Goal: Information Seeking & Learning: Learn about a topic

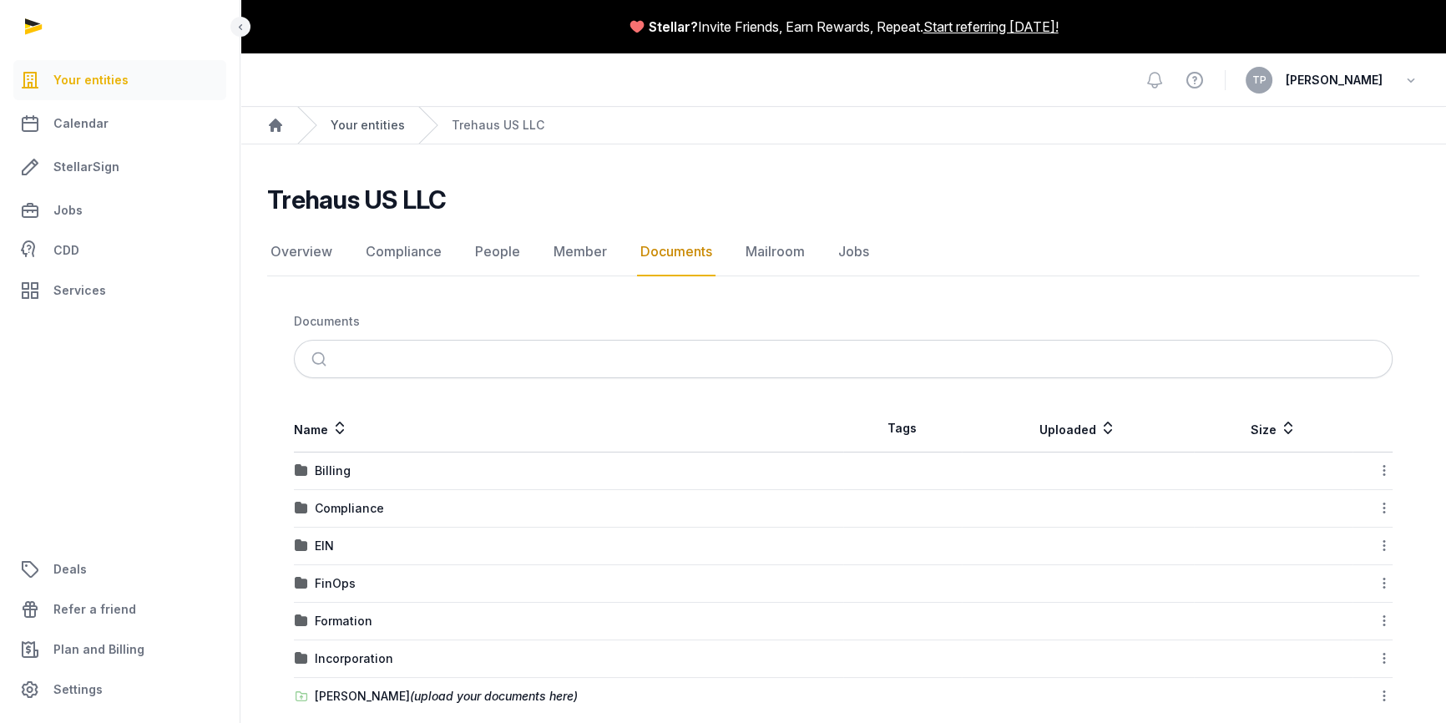
click at [347, 124] on link "Your entities" at bounding box center [368, 125] width 74 height 17
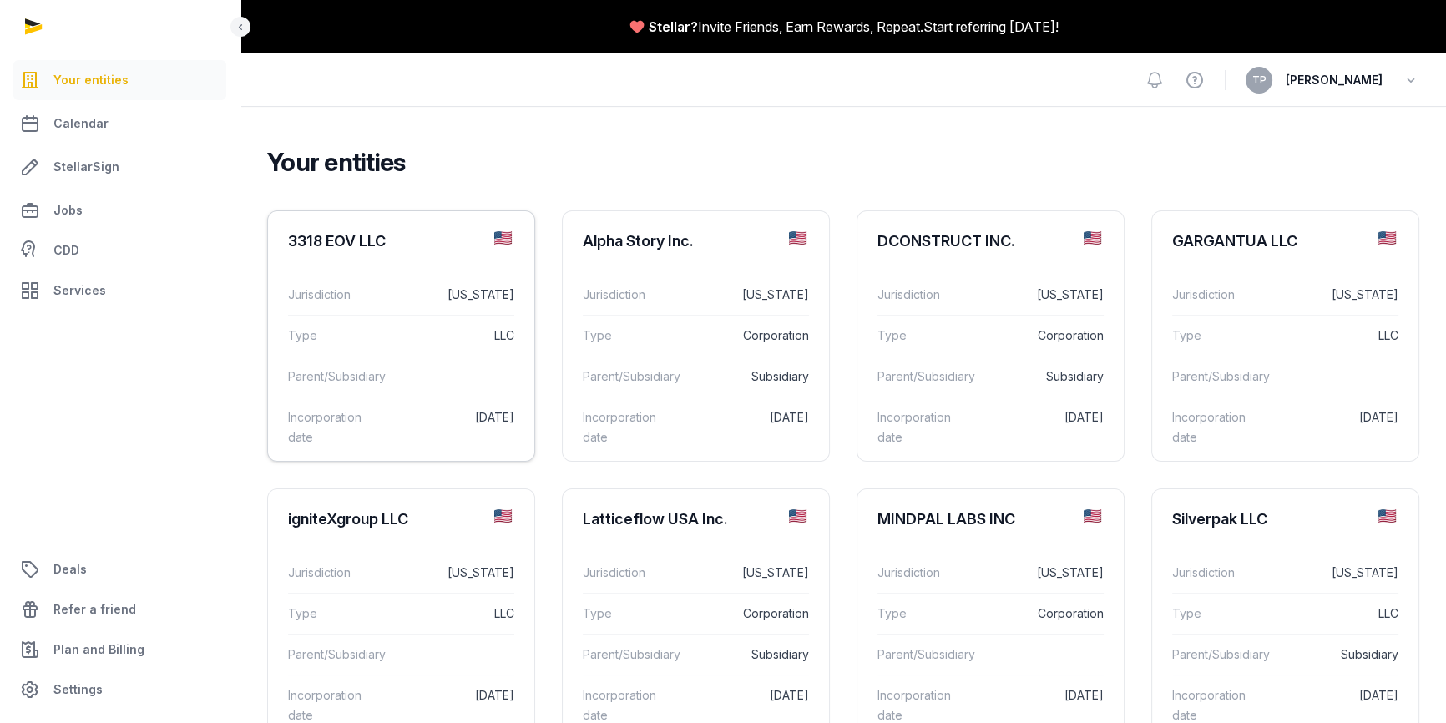
click at [433, 367] on dd at bounding box center [453, 377] width 123 height 20
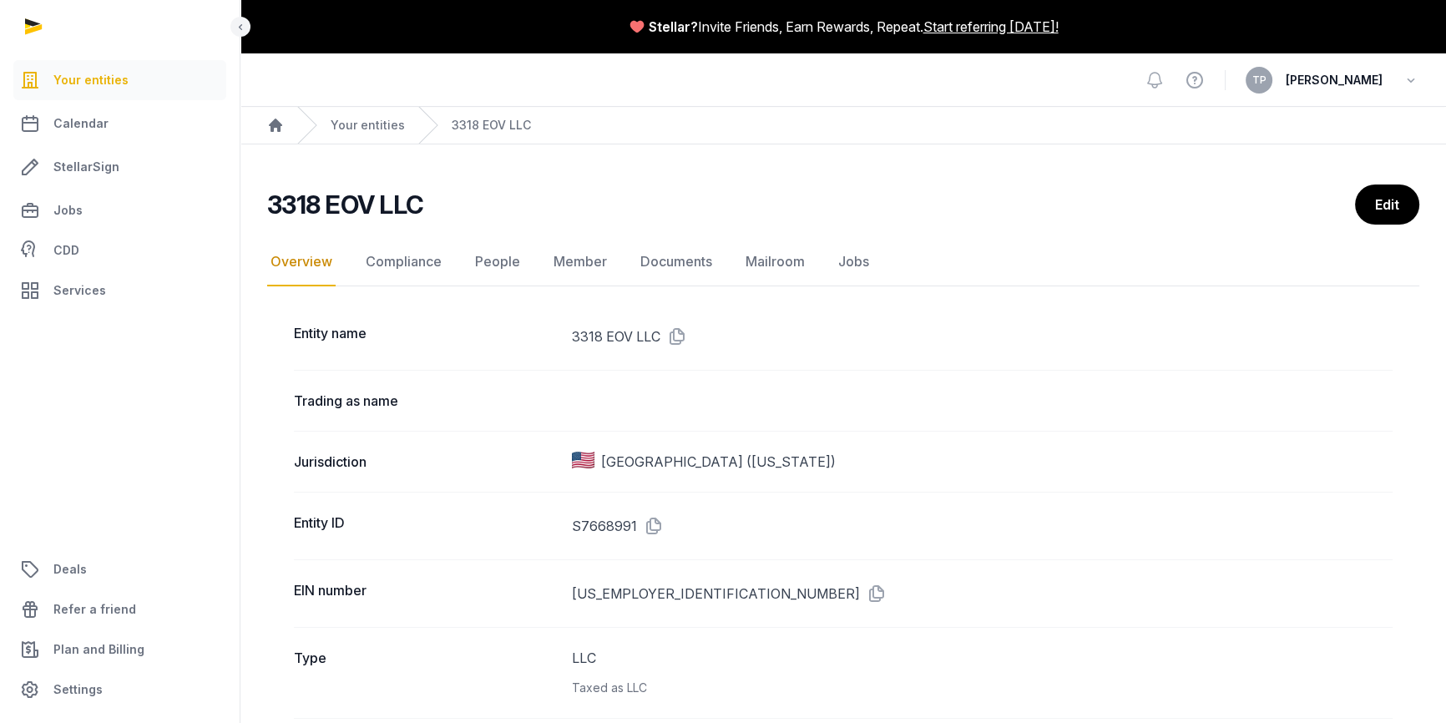
scroll to position [75, 0]
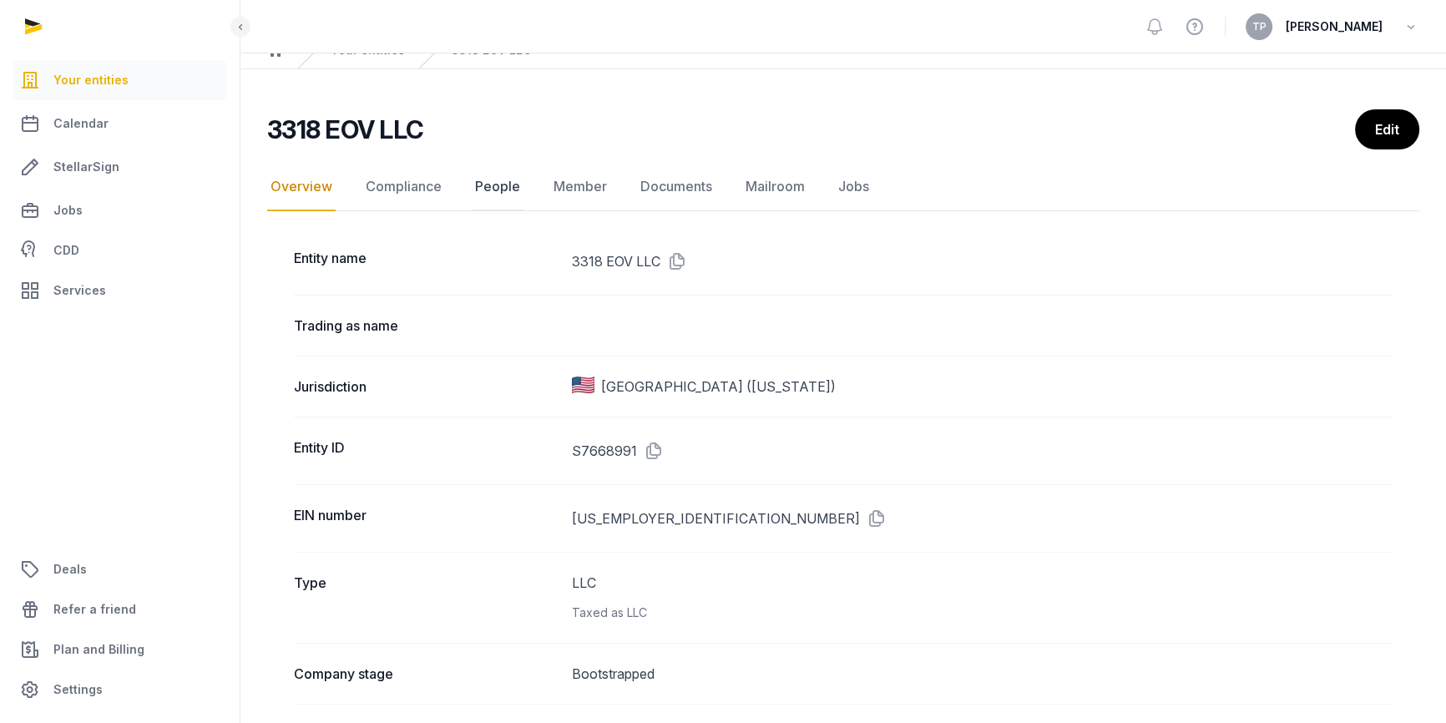
click at [509, 185] on link "People" at bounding box center [498, 187] width 52 height 48
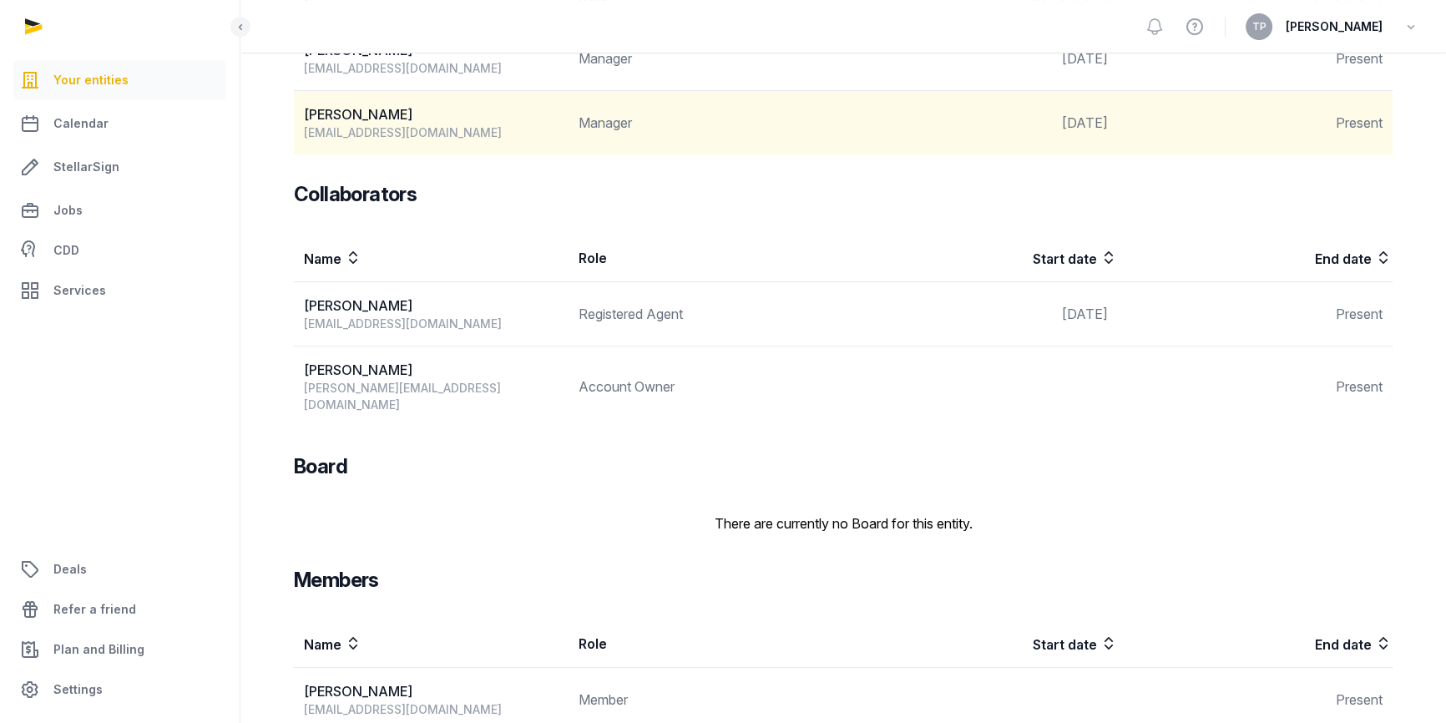
scroll to position [74, 0]
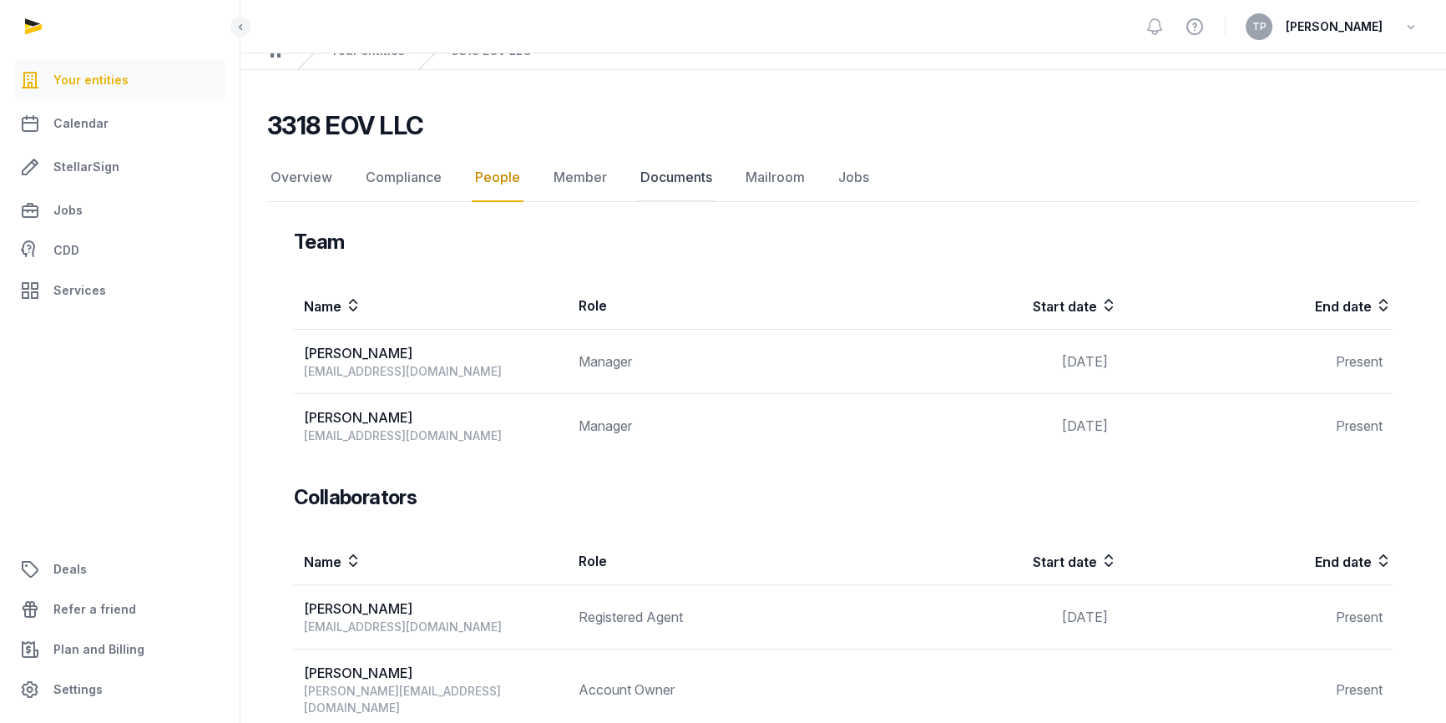
click at [670, 187] on link "Documents" at bounding box center [676, 178] width 79 height 48
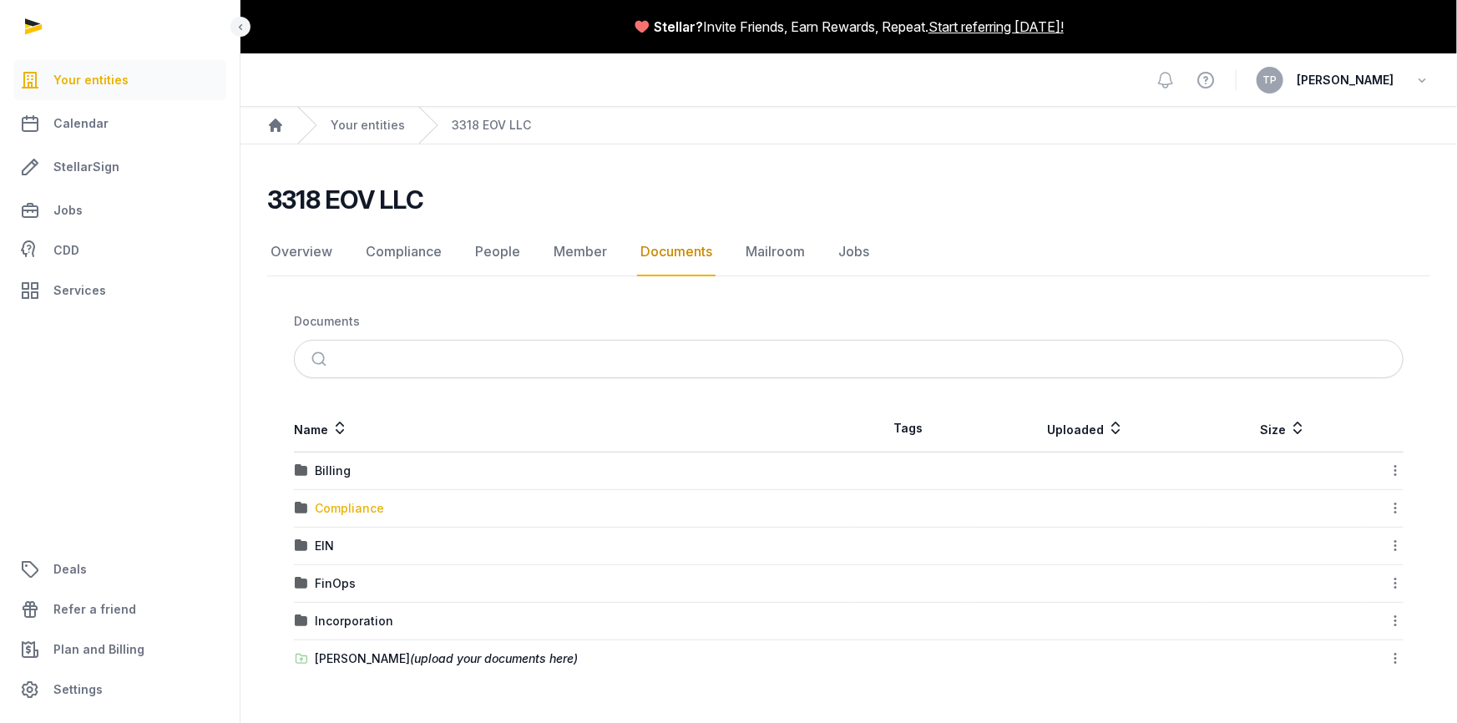
click at [338, 509] on div "Compliance" at bounding box center [349, 508] width 69 height 17
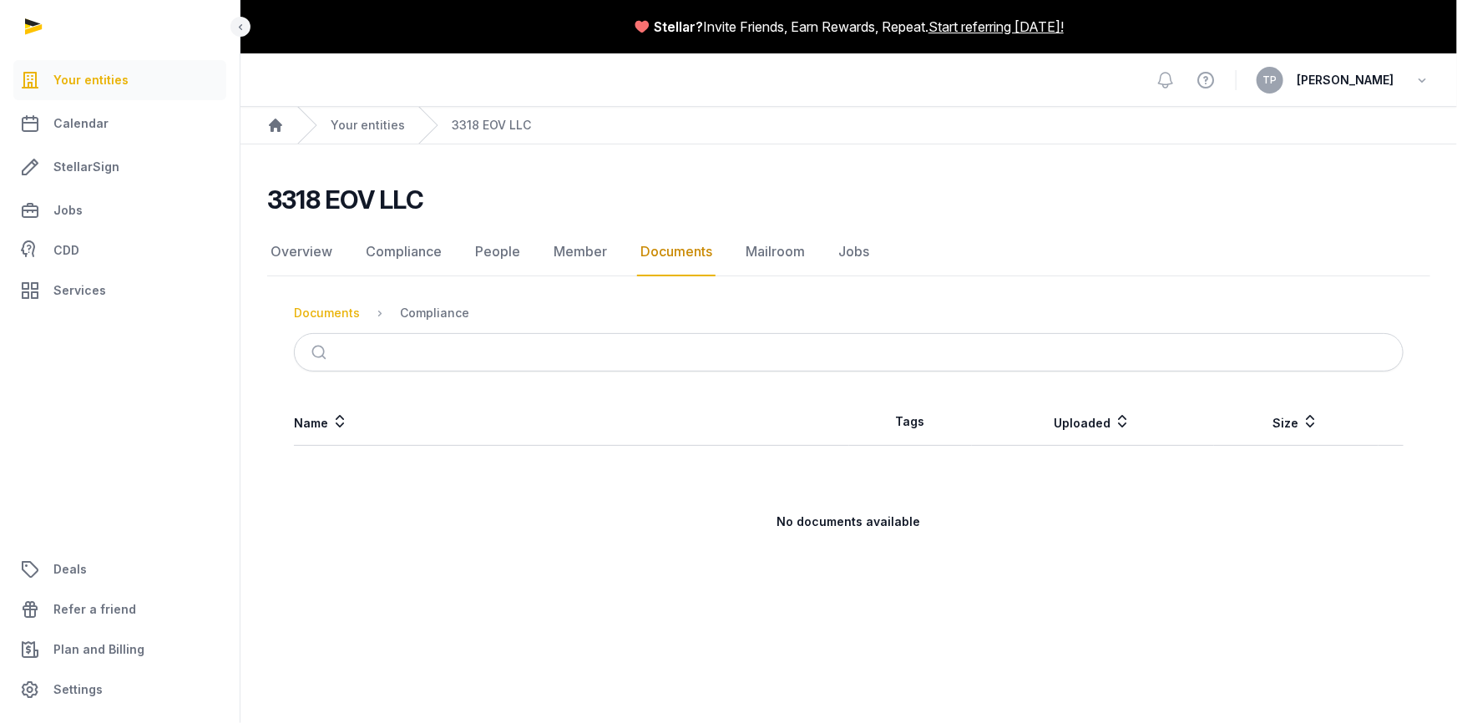
click at [342, 316] on div "Documents" at bounding box center [327, 313] width 66 height 17
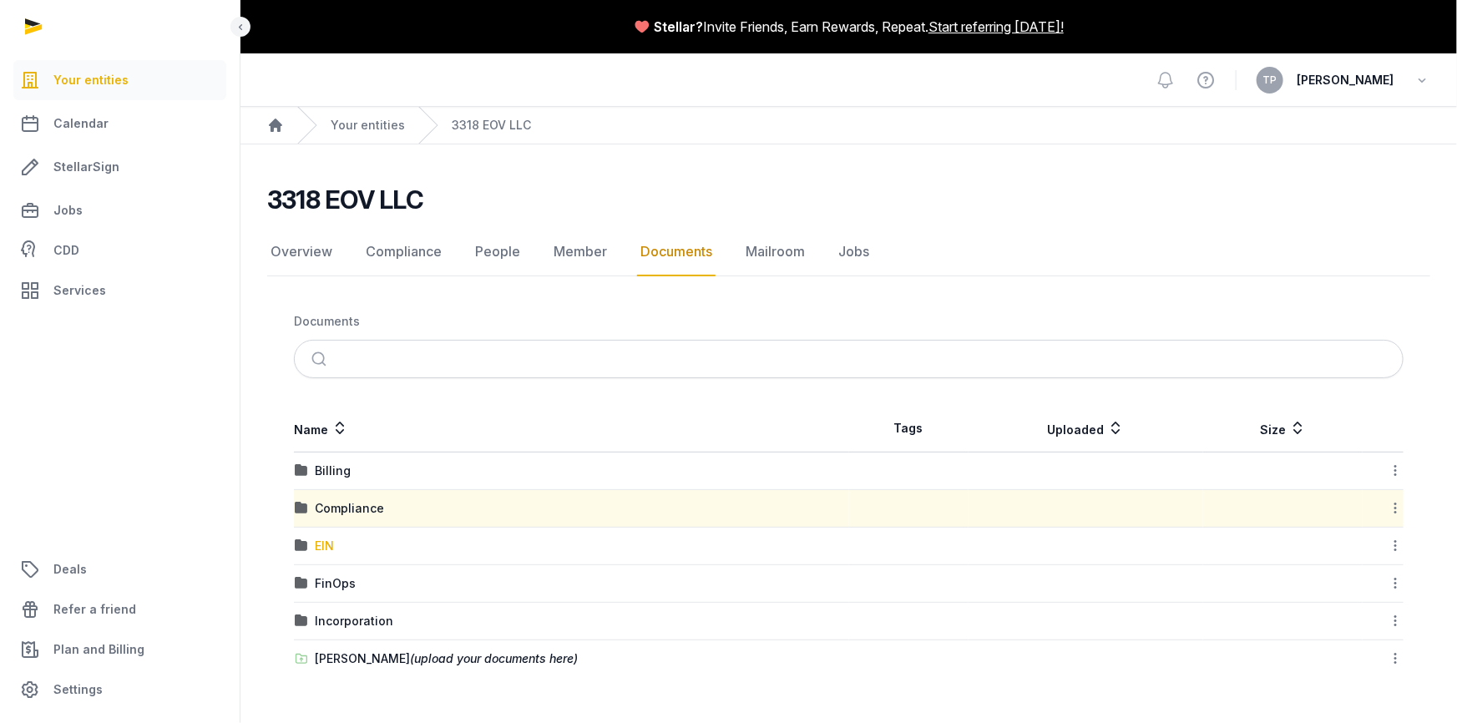
click at [322, 550] on div "EIN" at bounding box center [324, 546] width 19 height 17
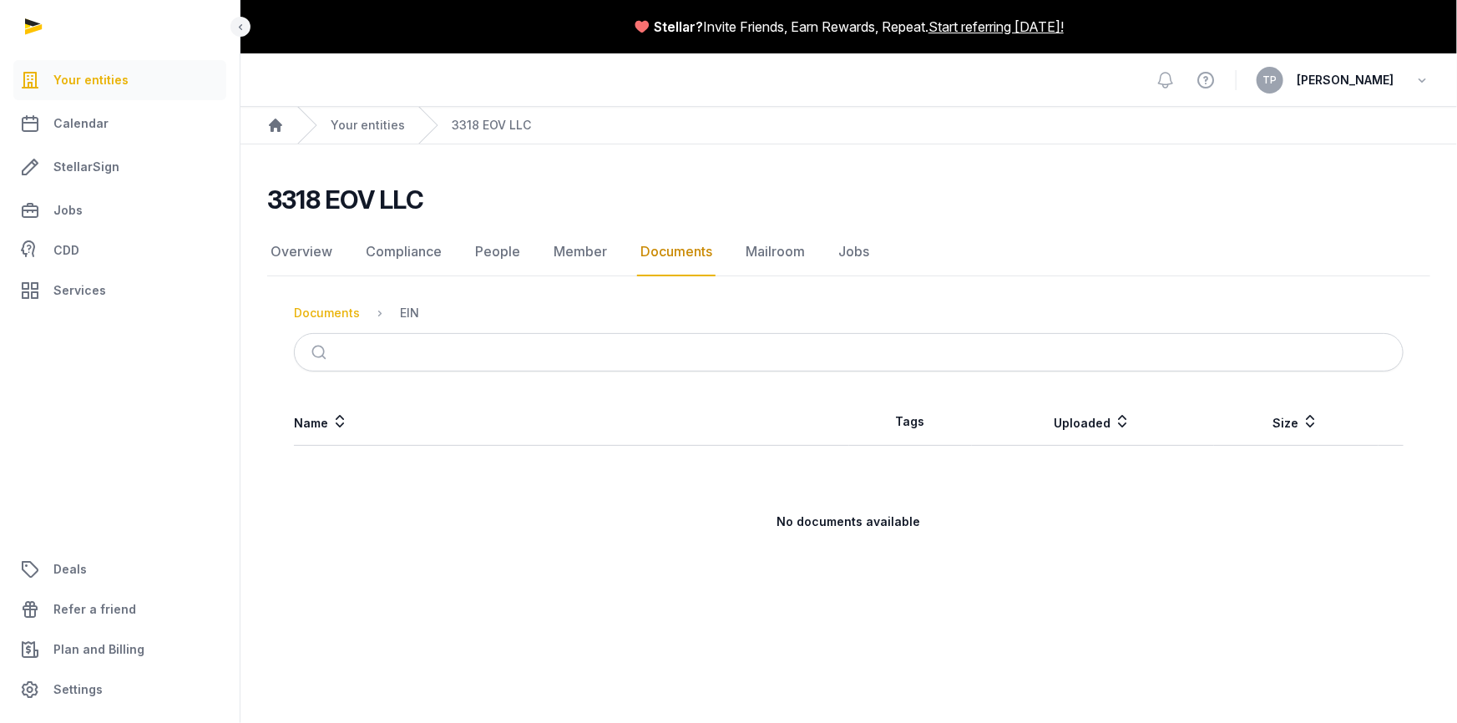
click at [333, 311] on div "Documents" at bounding box center [327, 313] width 66 height 17
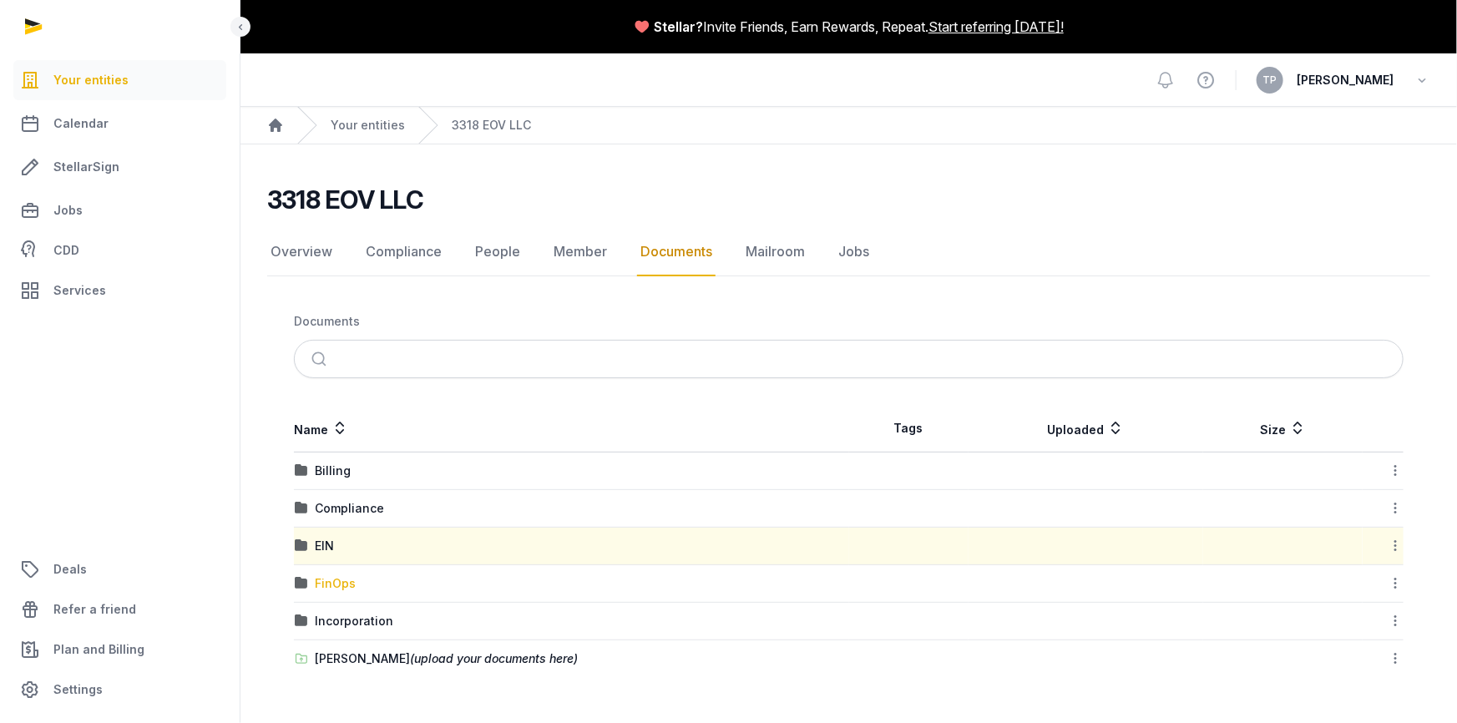
click at [338, 587] on div "FinOps" at bounding box center [335, 583] width 41 height 17
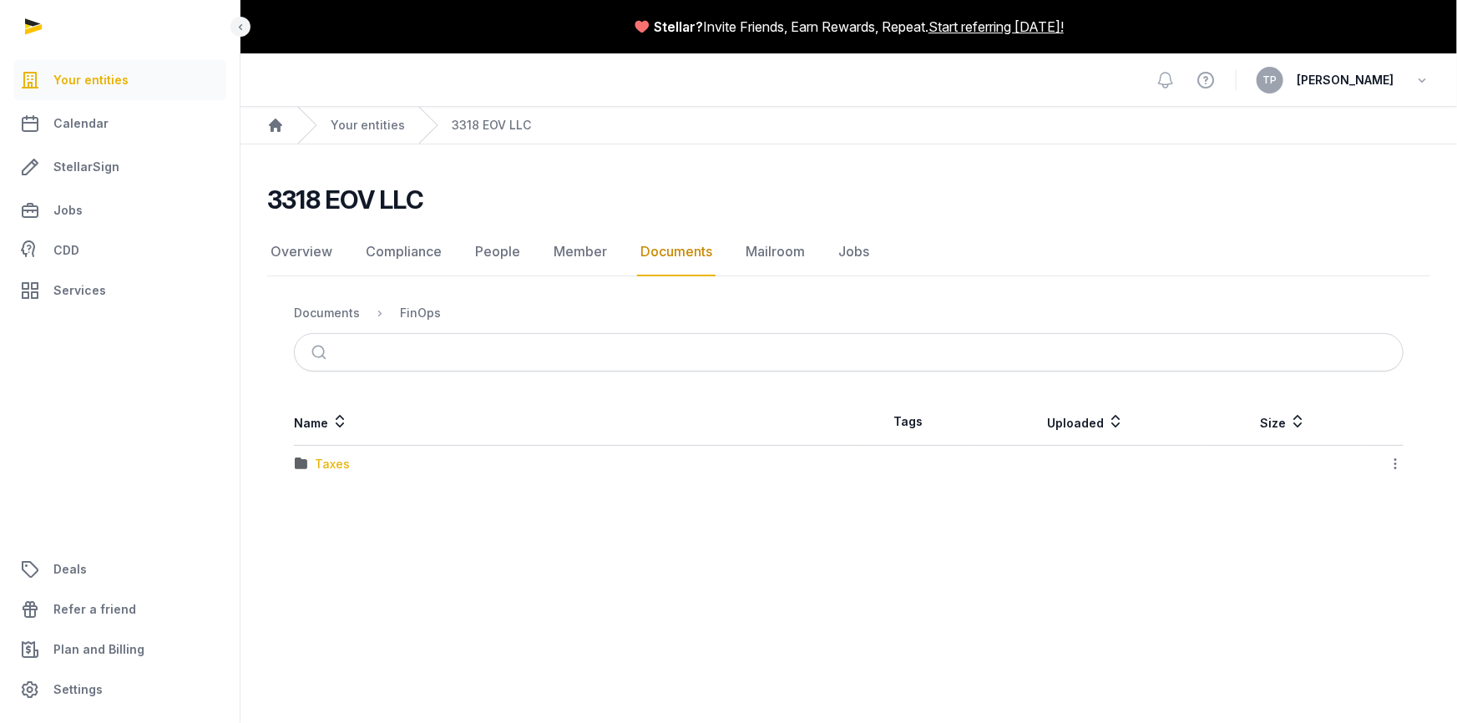
click at [327, 461] on div "Taxes" at bounding box center [332, 464] width 35 height 17
click at [326, 463] on div "2024" at bounding box center [330, 464] width 31 height 17
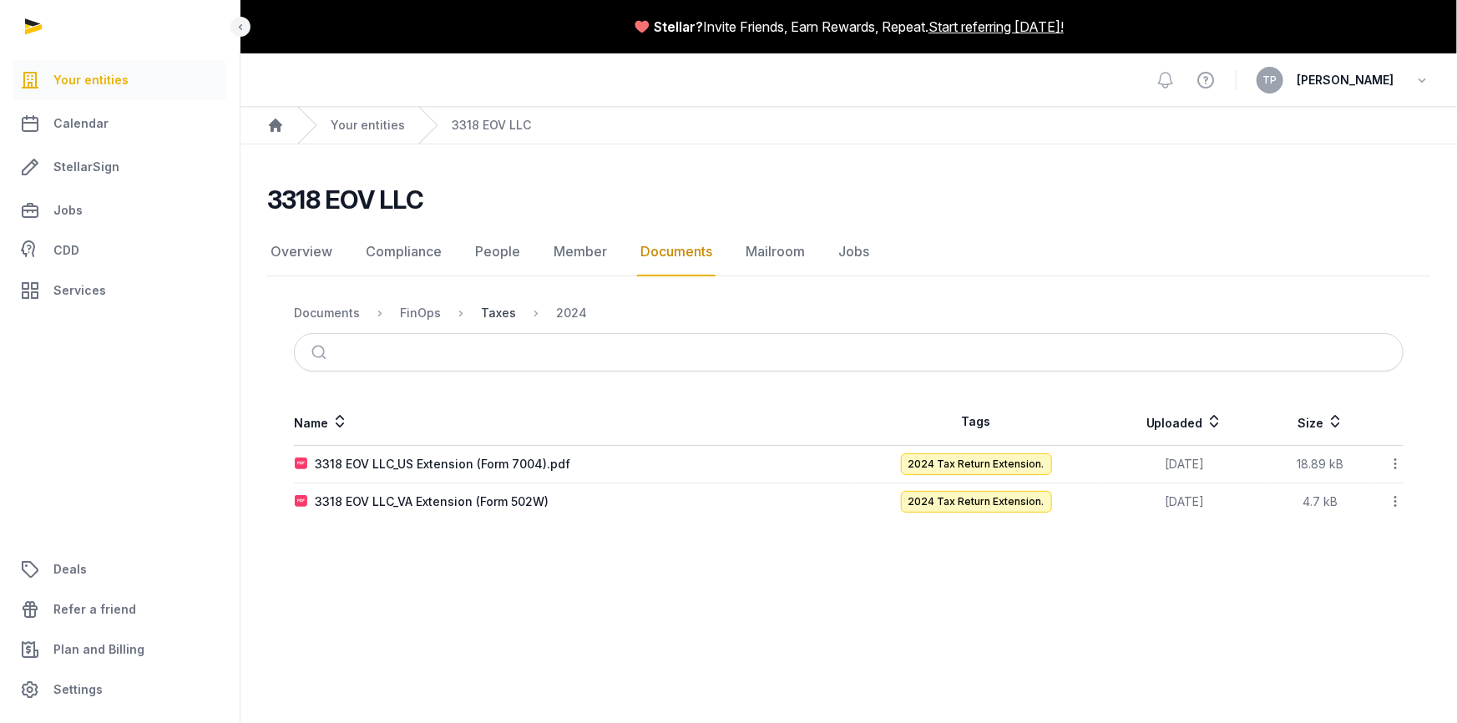
click at [492, 309] on div "Taxes" at bounding box center [498, 313] width 35 height 17
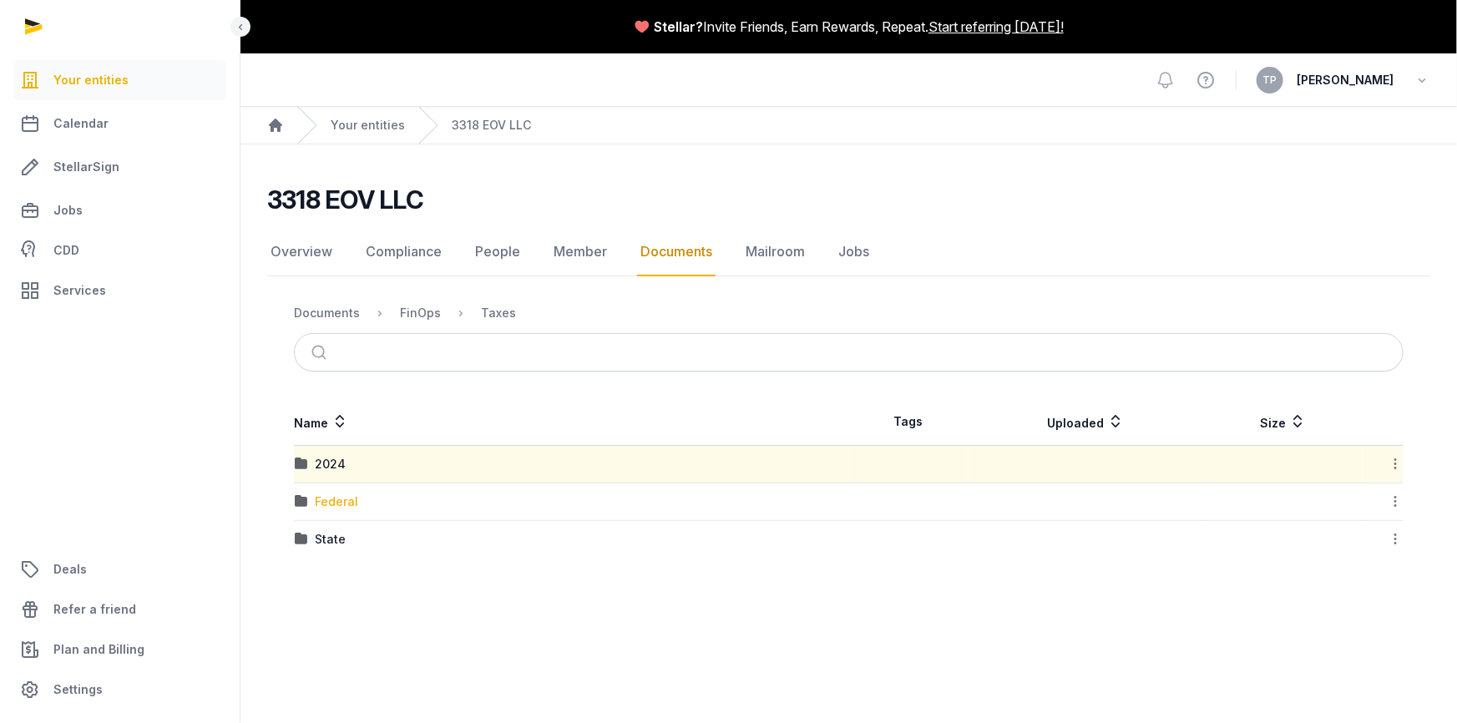
click at [321, 501] on div "Federal" at bounding box center [336, 502] width 43 height 17
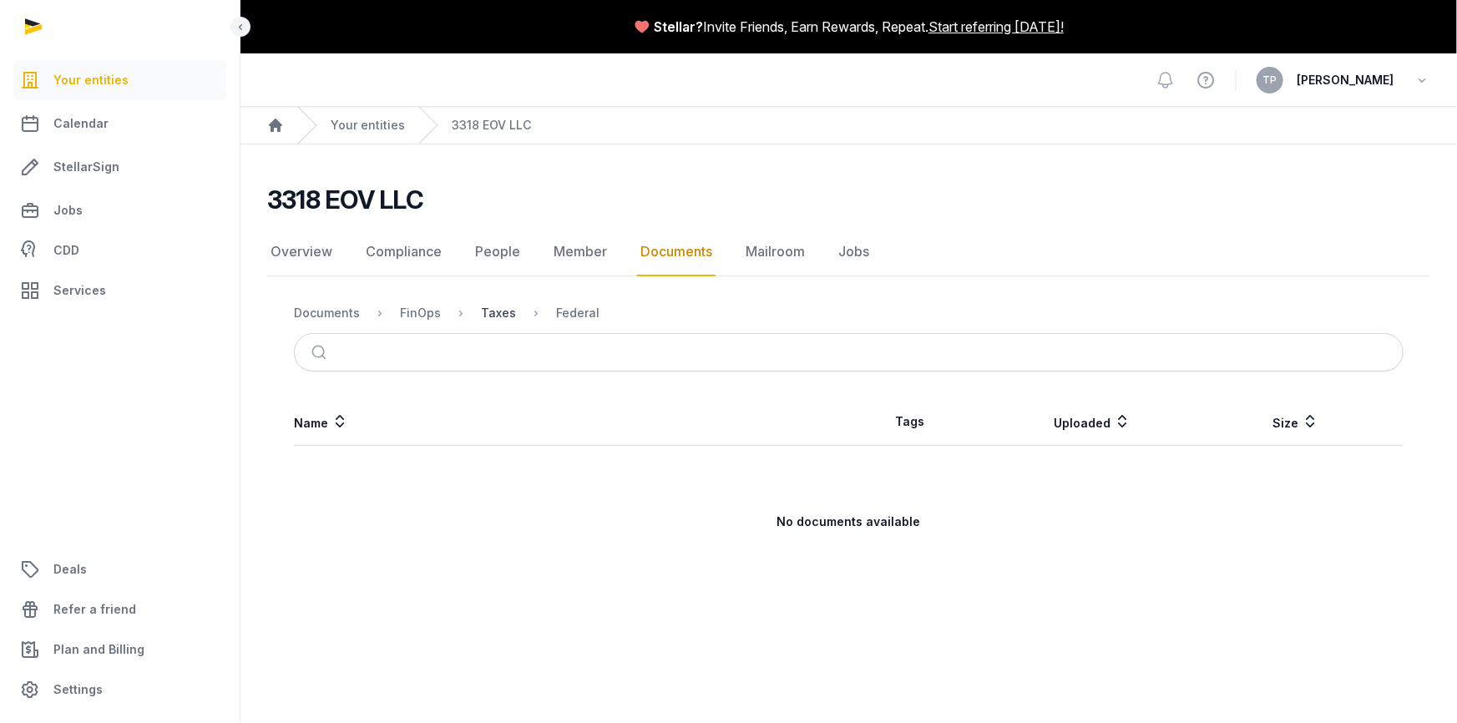
click at [493, 312] on div "Taxes" at bounding box center [498, 313] width 35 height 17
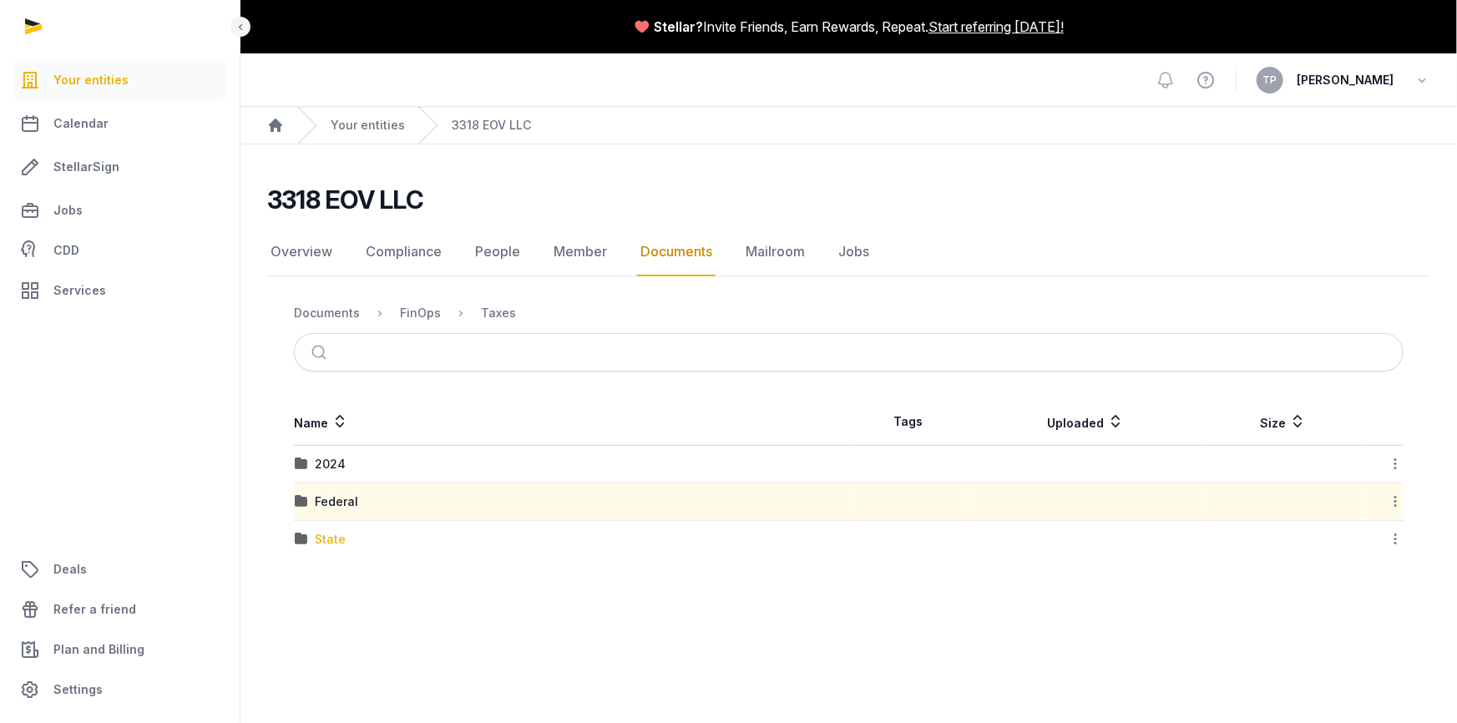
click at [327, 546] on div "State" at bounding box center [330, 539] width 31 height 17
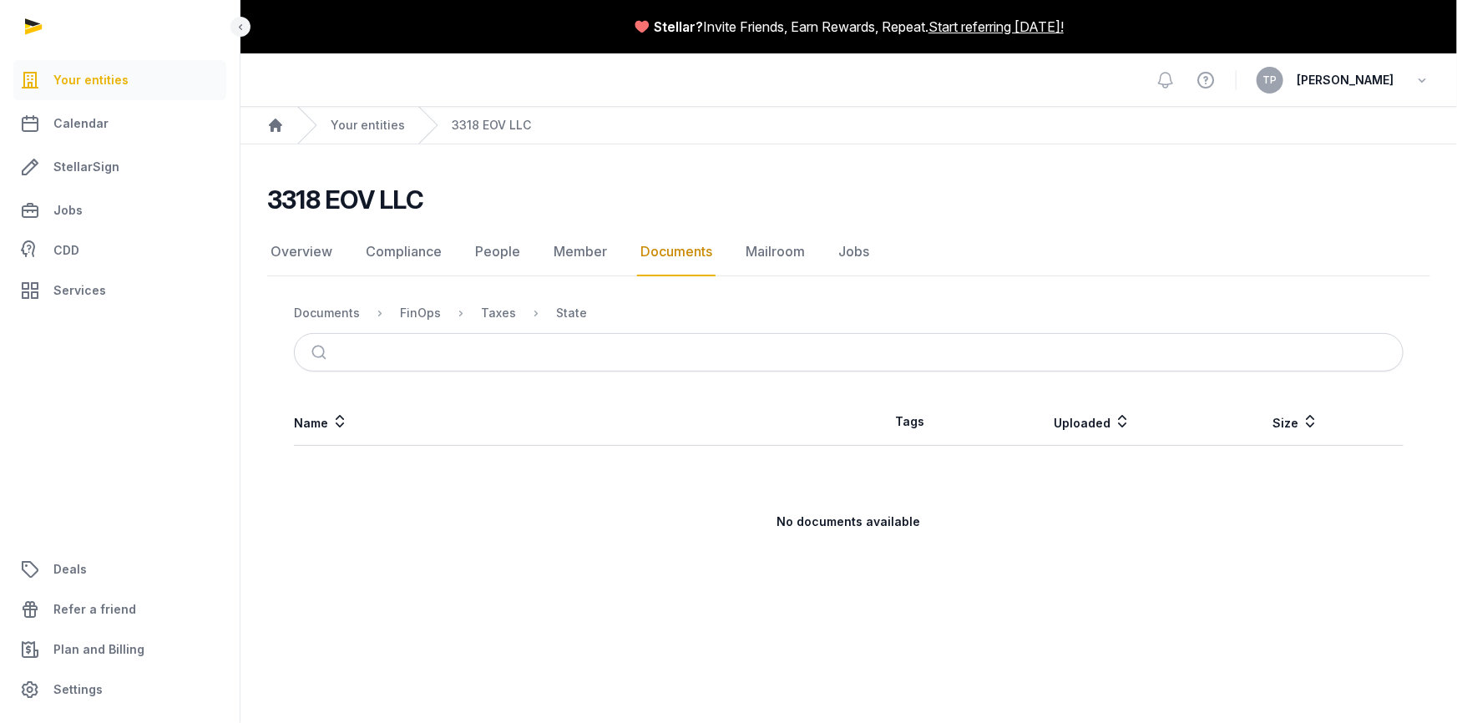
click at [328, 545] on td "No documents available" at bounding box center [849, 522] width 1110 height 153
click at [482, 312] on div "Taxes" at bounding box center [498, 313] width 35 height 17
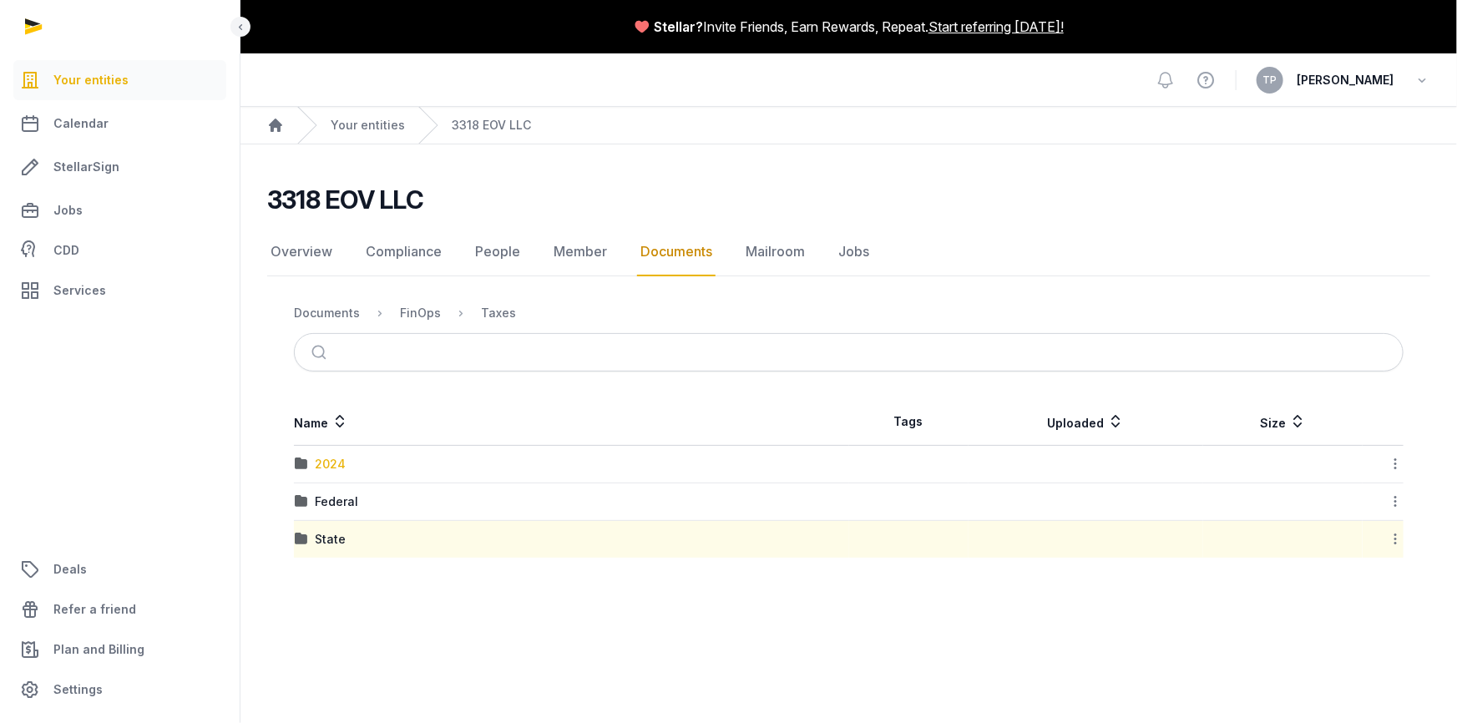
click at [319, 461] on div "2024" at bounding box center [330, 464] width 31 height 17
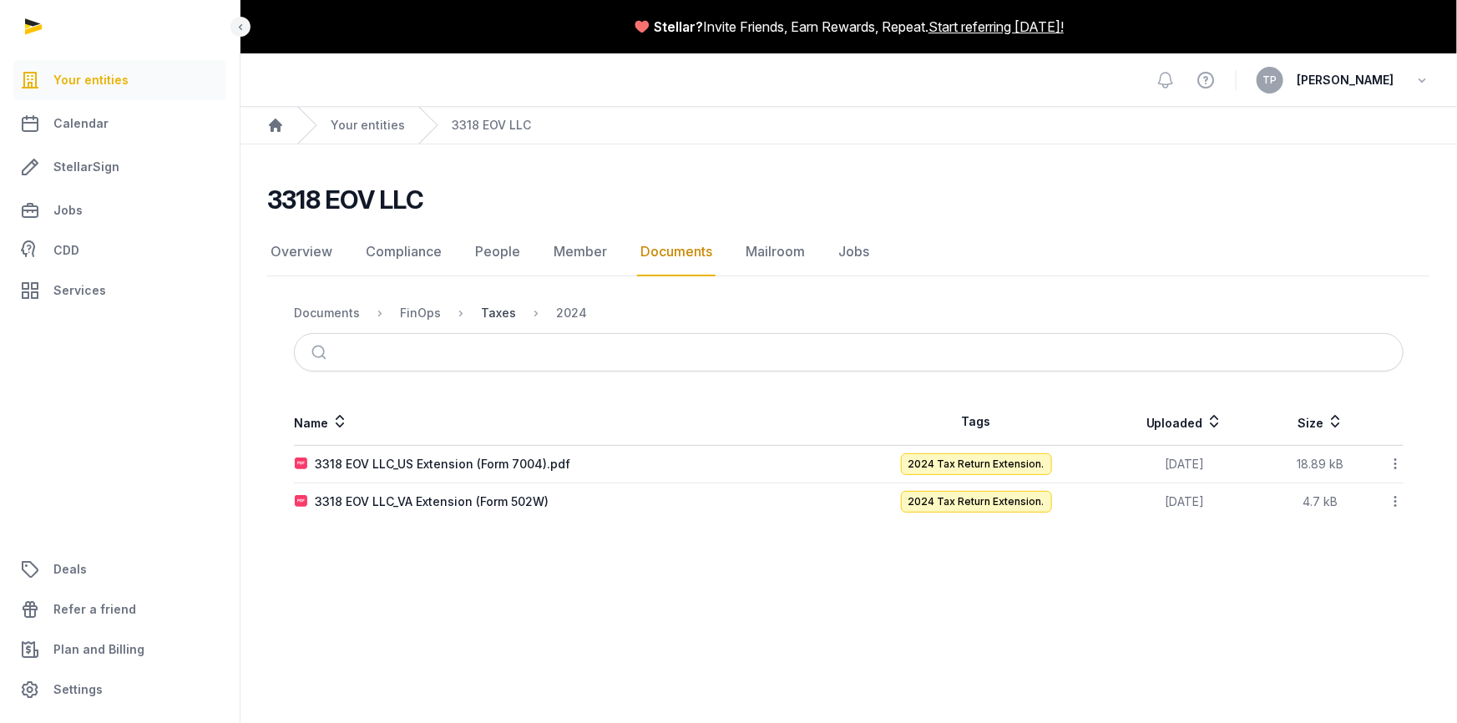
click at [492, 308] on div "Taxes" at bounding box center [498, 313] width 35 height 17
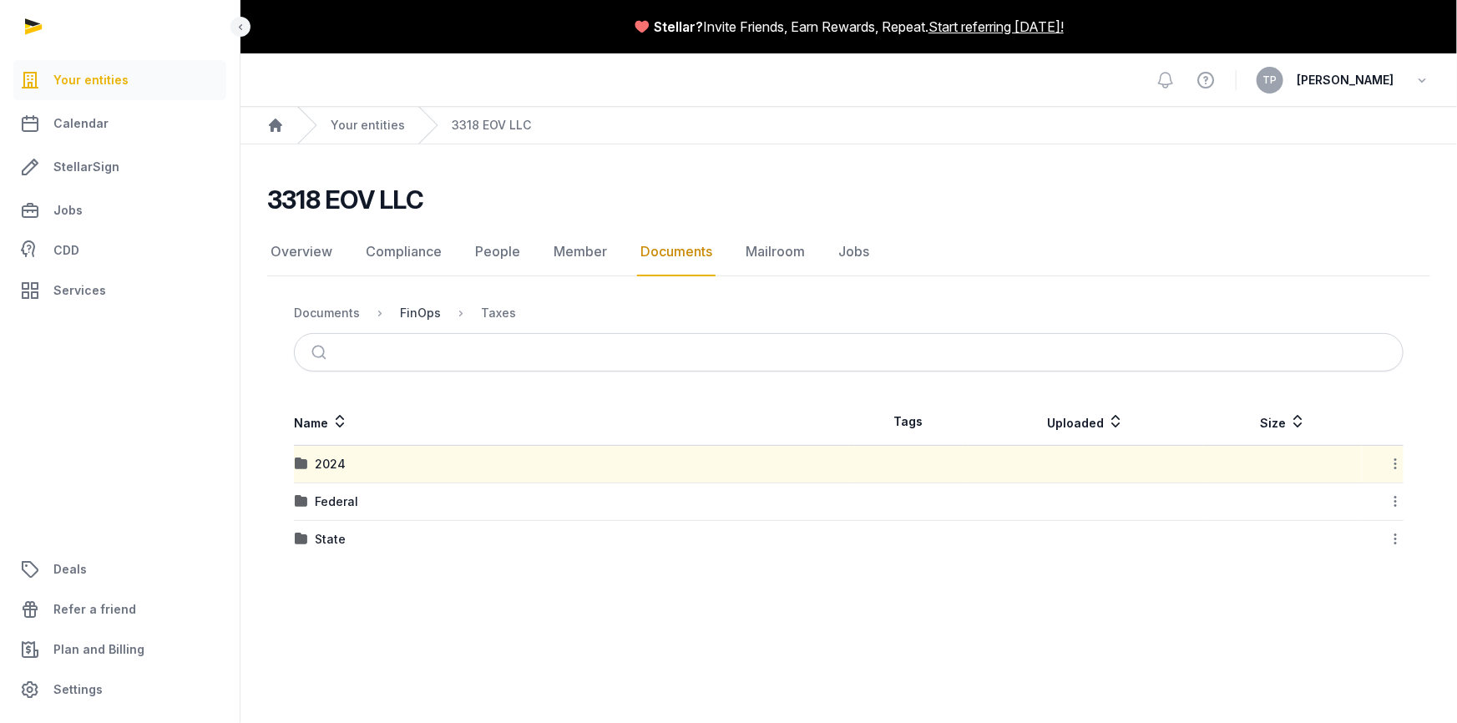
click at [424, 311] on div "FinOps" at bounding box center [420, 313] width 41 height 17
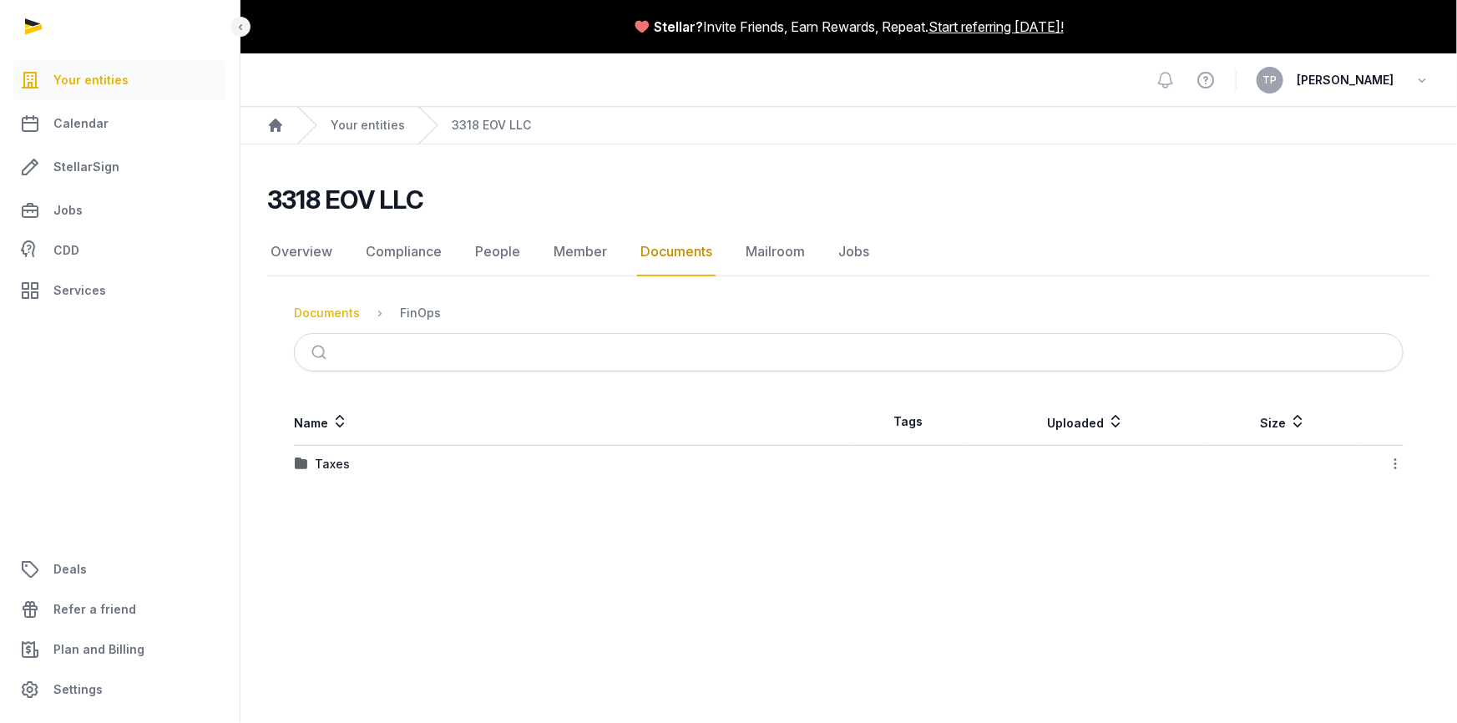
click at [342, 309] on div "Documents" at bounding box center [327, 313] width 66 height 17
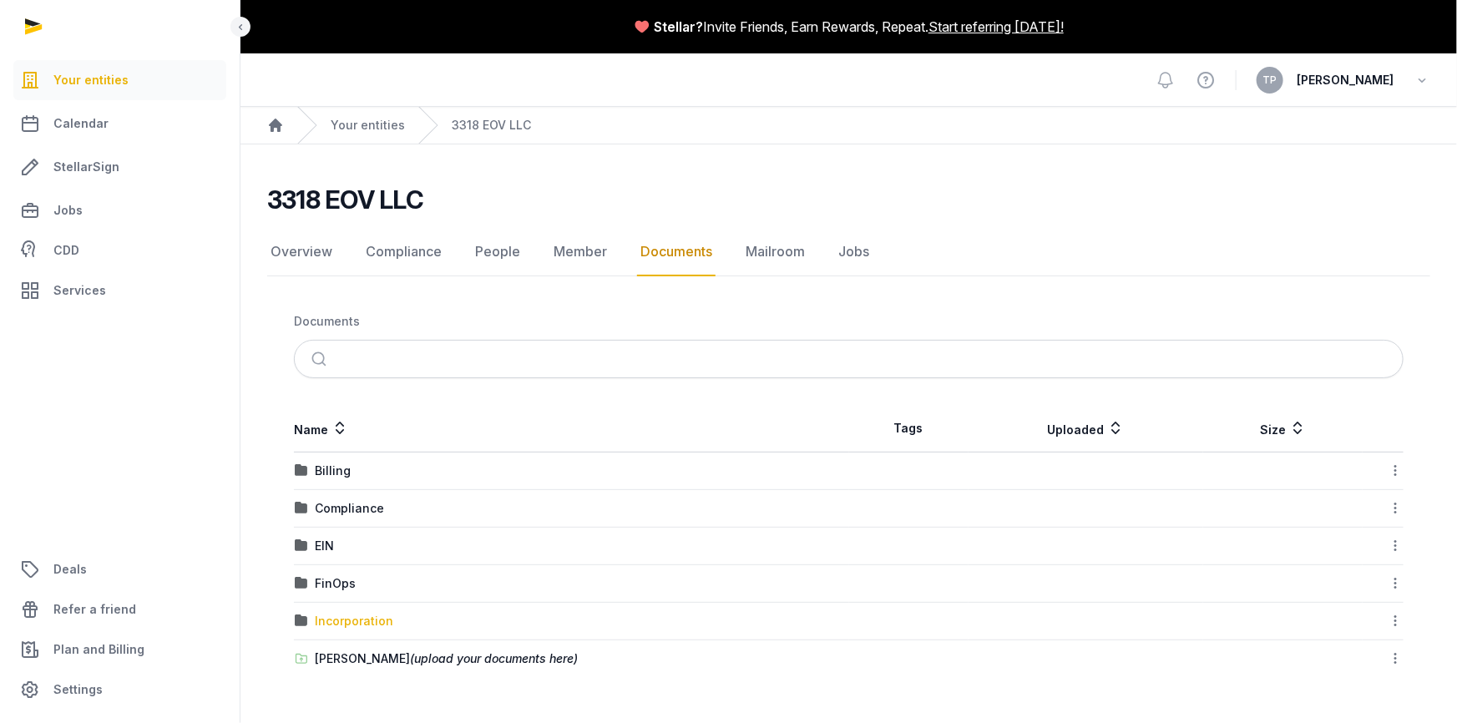
click at [351, 618] on div "Incorporation" at bounding box center [354, 621] width 79 height 17
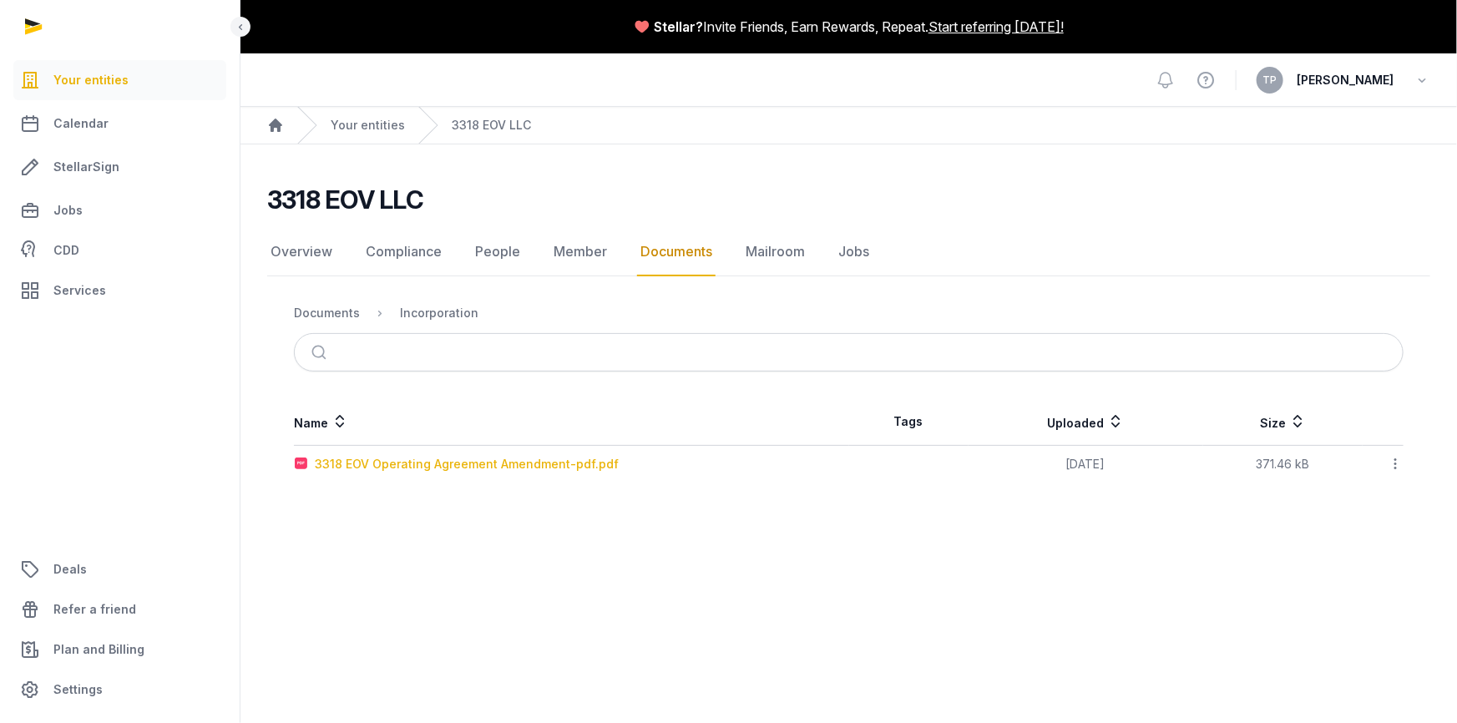
click at [441, 463] on div "3318 EOV Operating Agreement Amendment-pdf.pdf" at bounding box center [467, 464] width 304 height 17
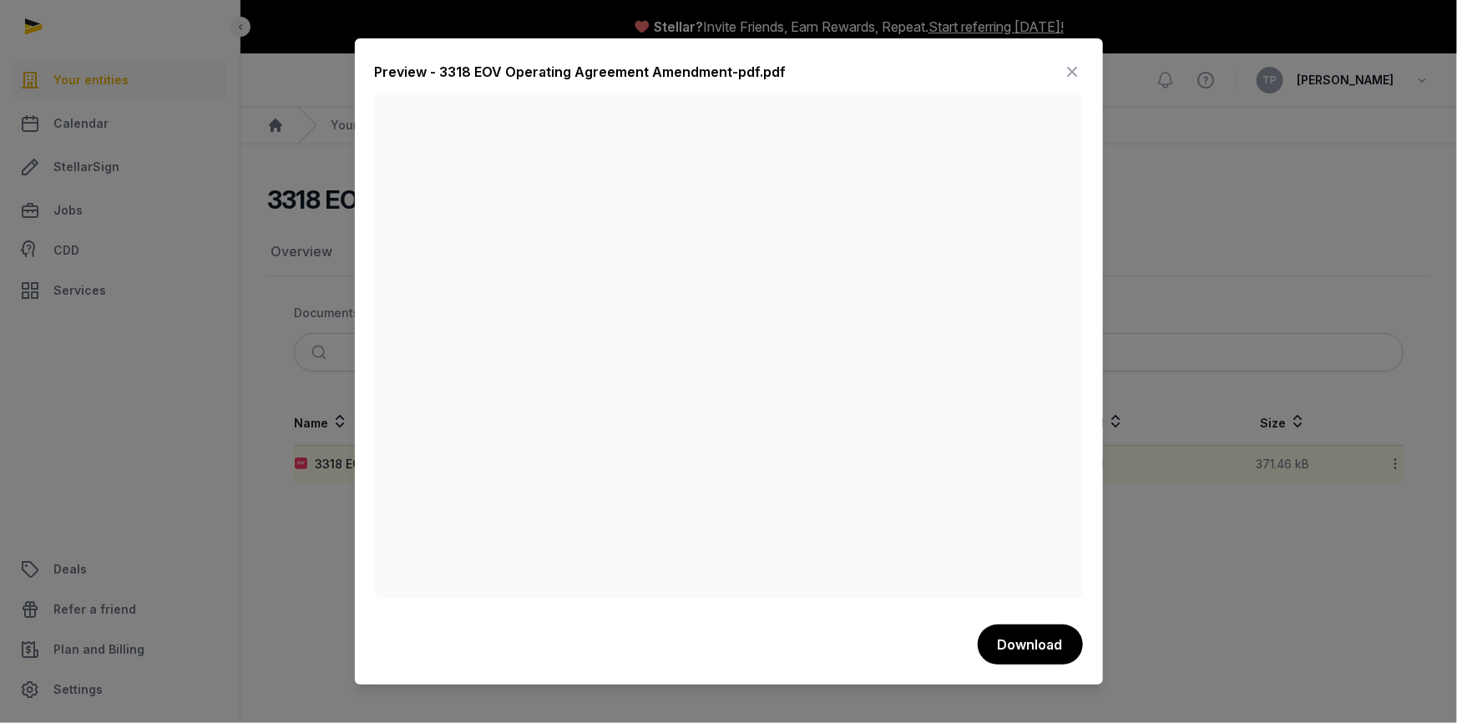
click at [1069, 69] on icon at bounding box center [1073, 71] width 20 height 27
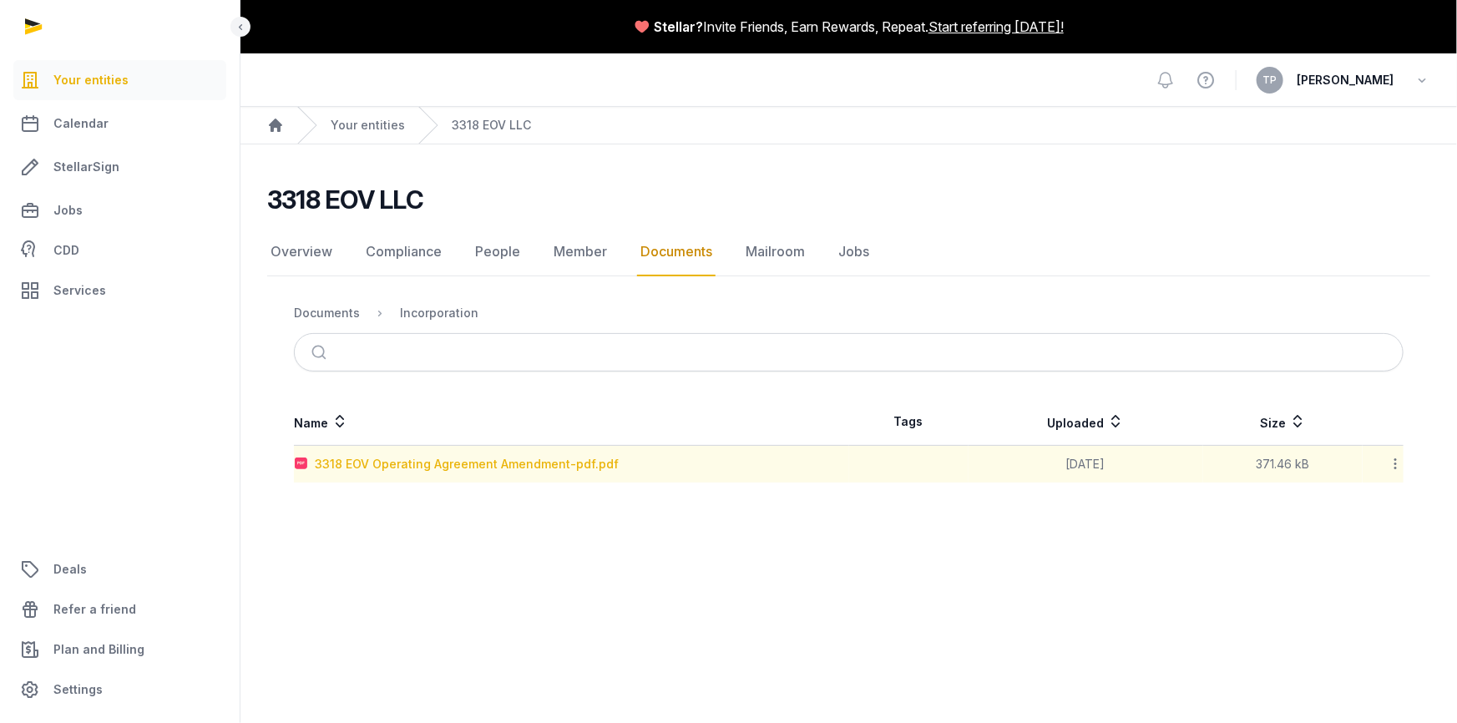
click at [579, 464] on div "3318 EOV Operating Agreement Amendment-pdf.pdf" at bounding box center [467, 464] width 304 height 17
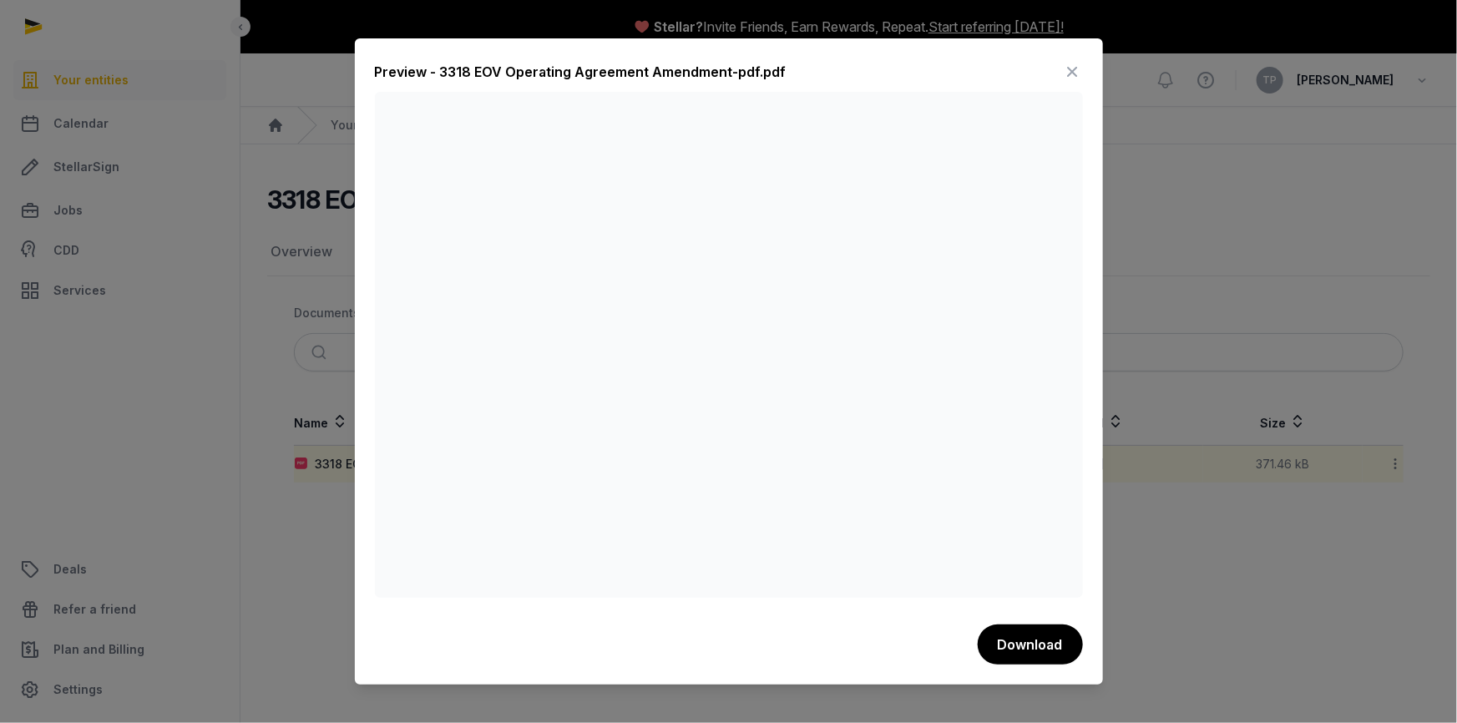
click at [1076, 71] on icon at bounding box center [1073, 71] width 20 height 27
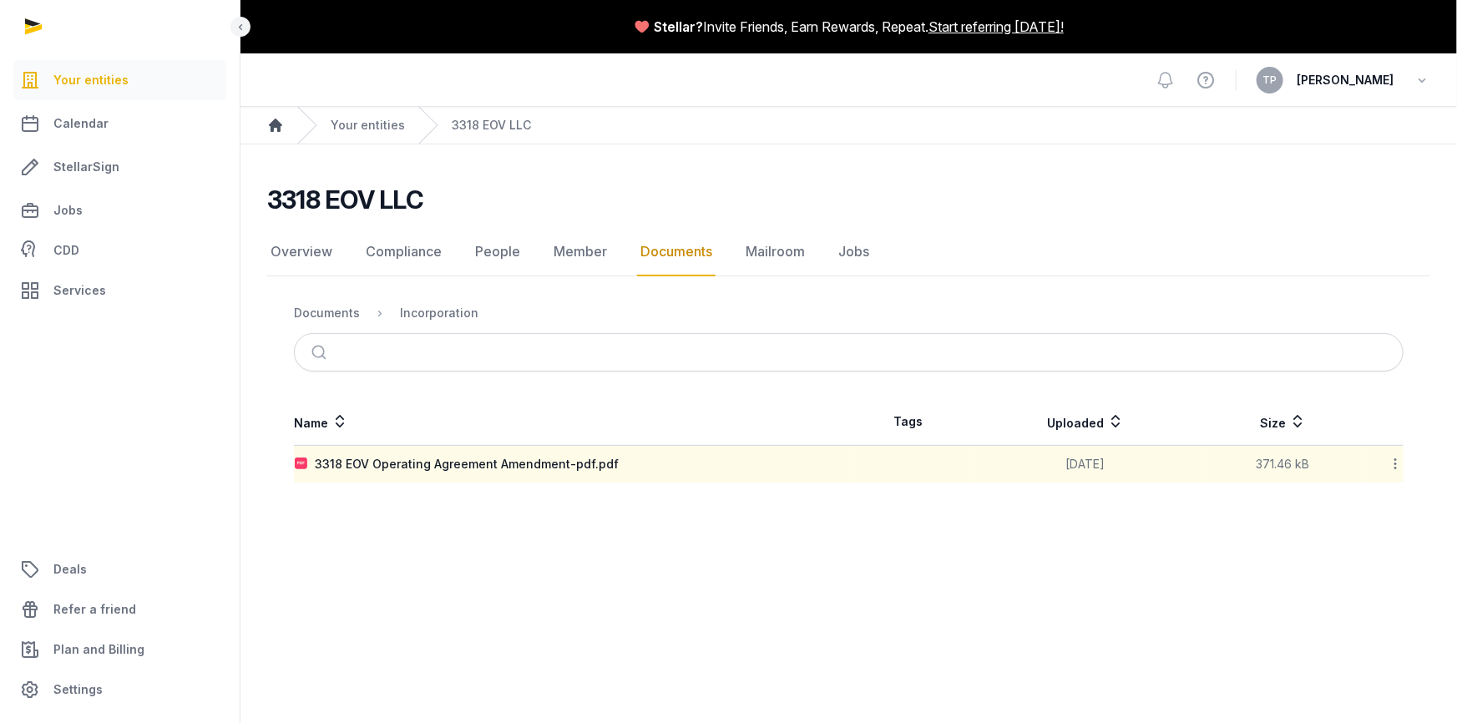
click at [278, 124] on icon "Breadcrumb" at bounding box center [275, 125] width 13 height 13
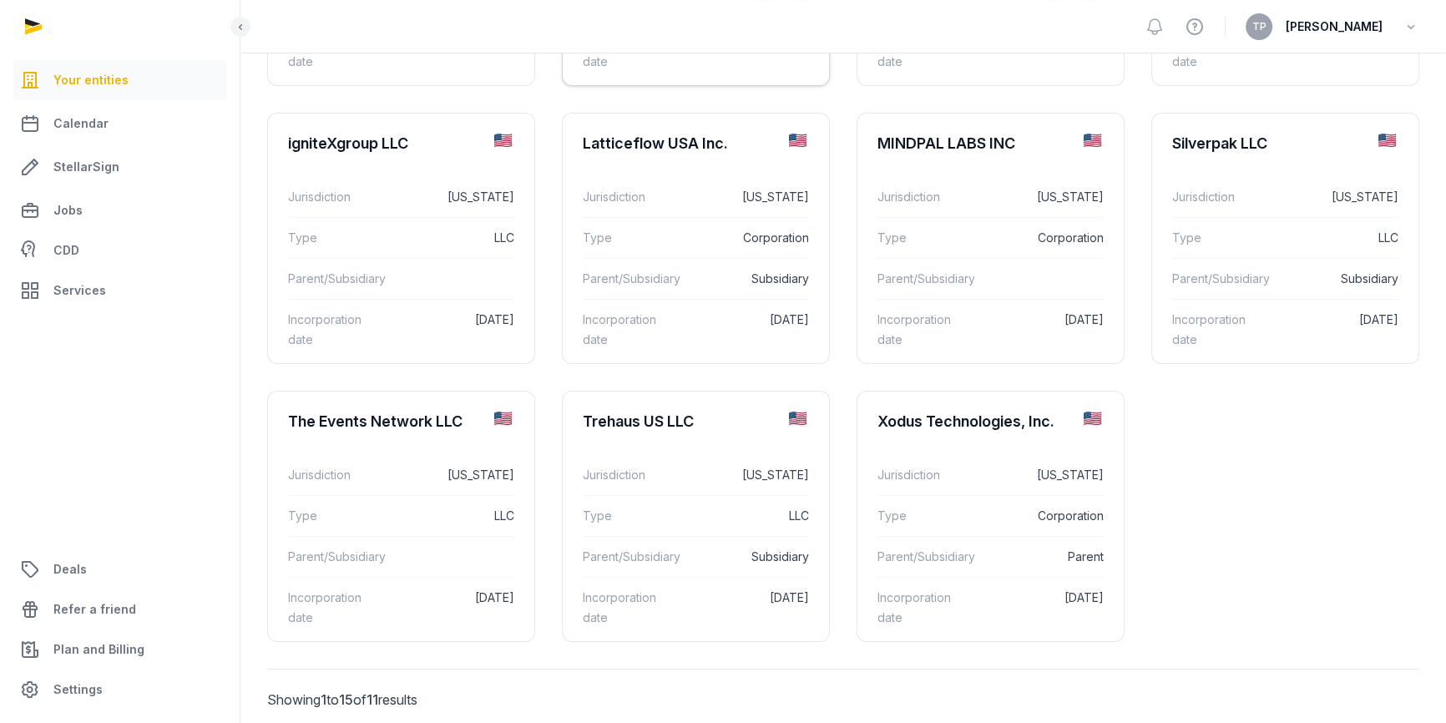
scroll to position [387, 0]
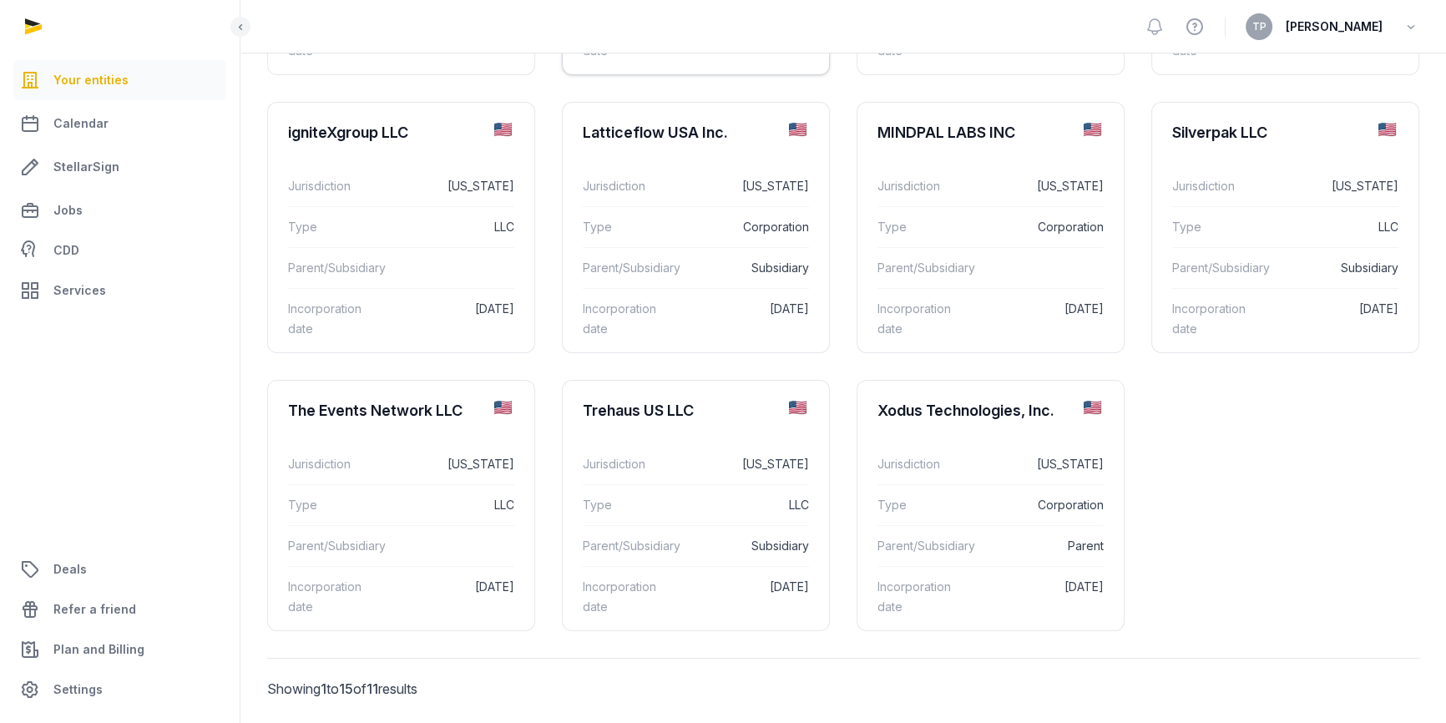
click at [801, 381] on div "Trehaus US LLC" at bounding box center [696, 411] width 266 height 60
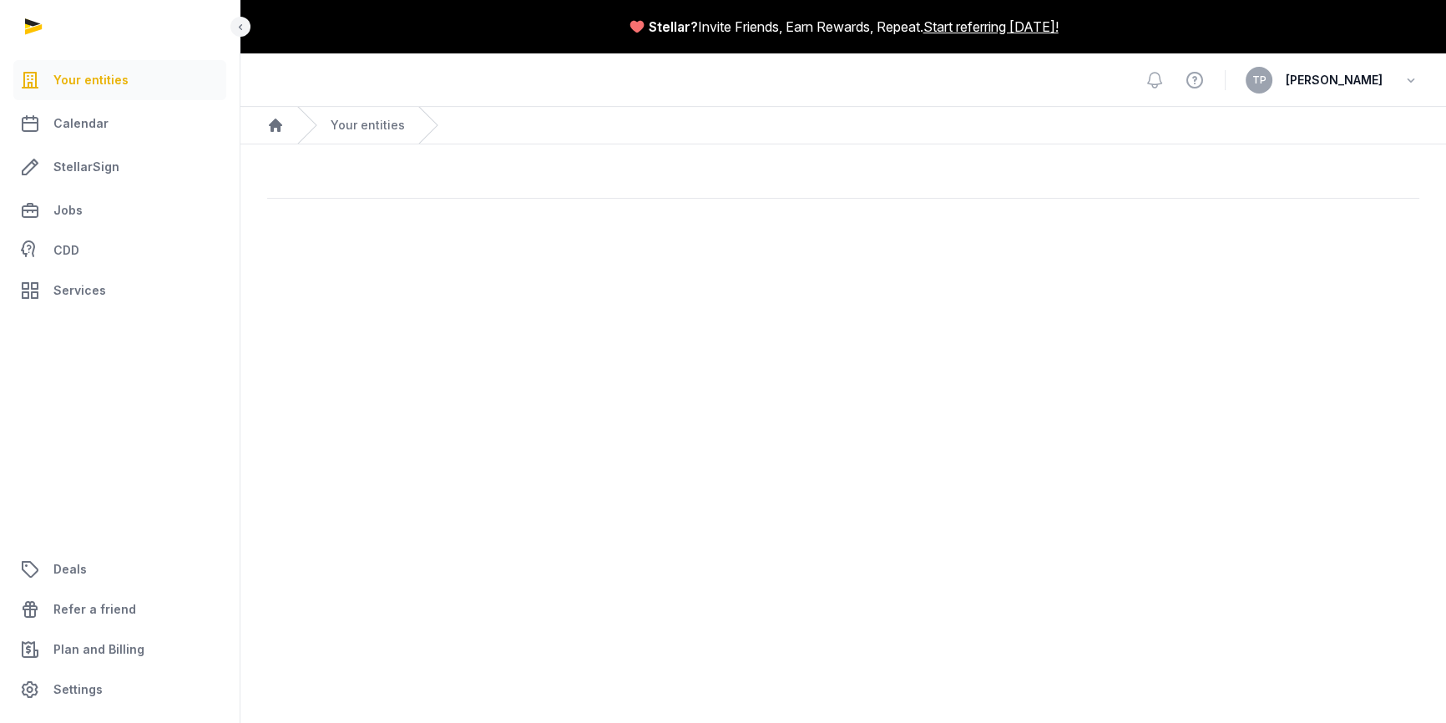
click at [801, 379] on main "Stellar? Invite Friends, Earn Rewards, Repeat. Start referring [DATE]! Open sid…" at bounding box center [723, 361] width 1446 height 723
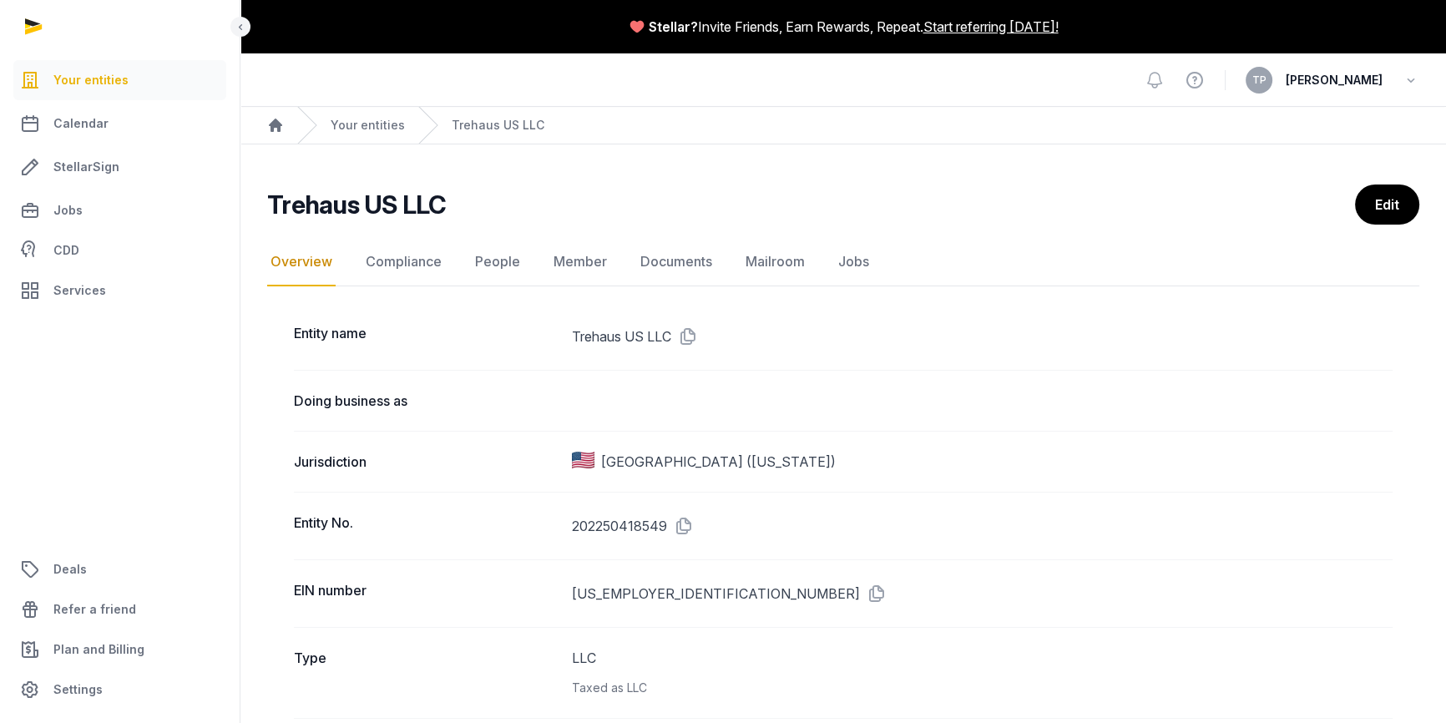
click at [801, 379] on div "Doing business as" at bounding box center [843, 400] width 1099 height 61
click at [352, 123] on link "Your entities" at bounding box center [368, 125] width 74 height 17
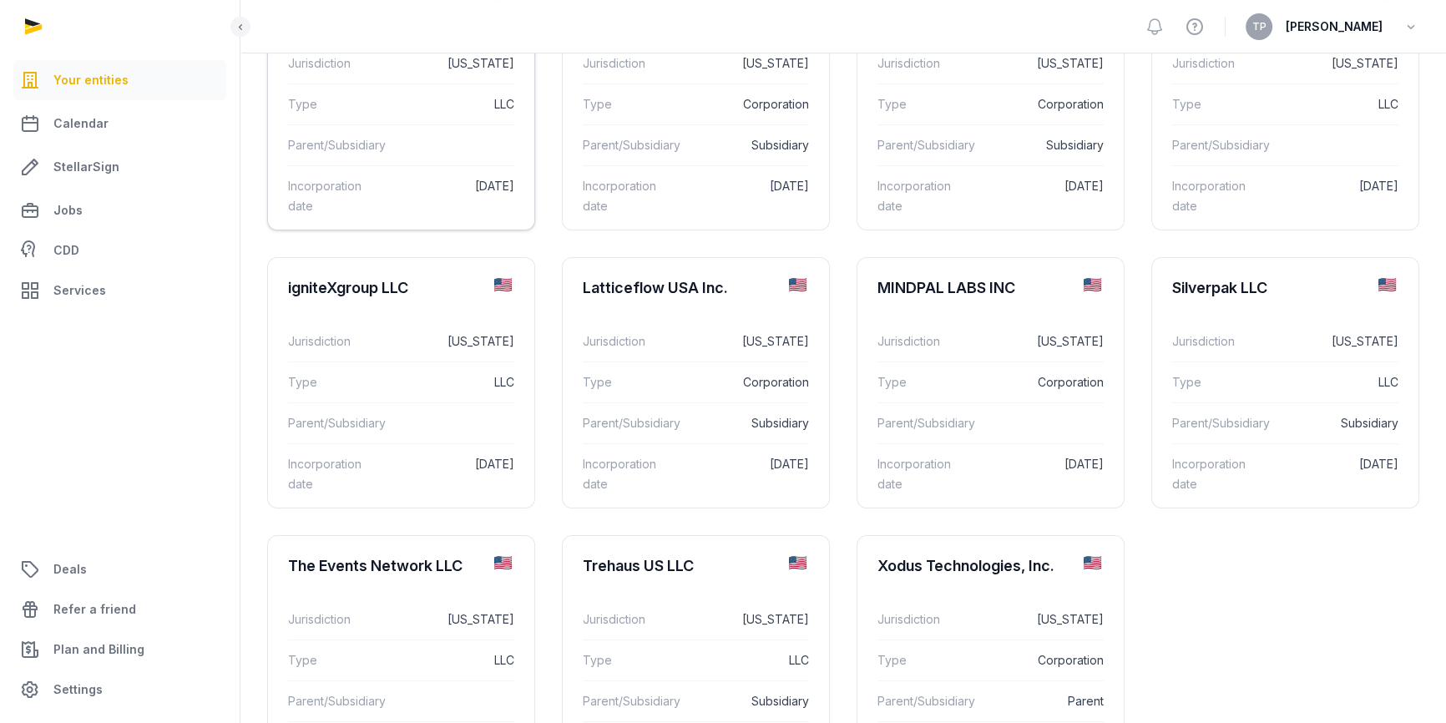
scroll to position [234, 0]
click at [327, 578] on div "The Events Network LLC" at bounding box center [401, 564] width 266 height 60
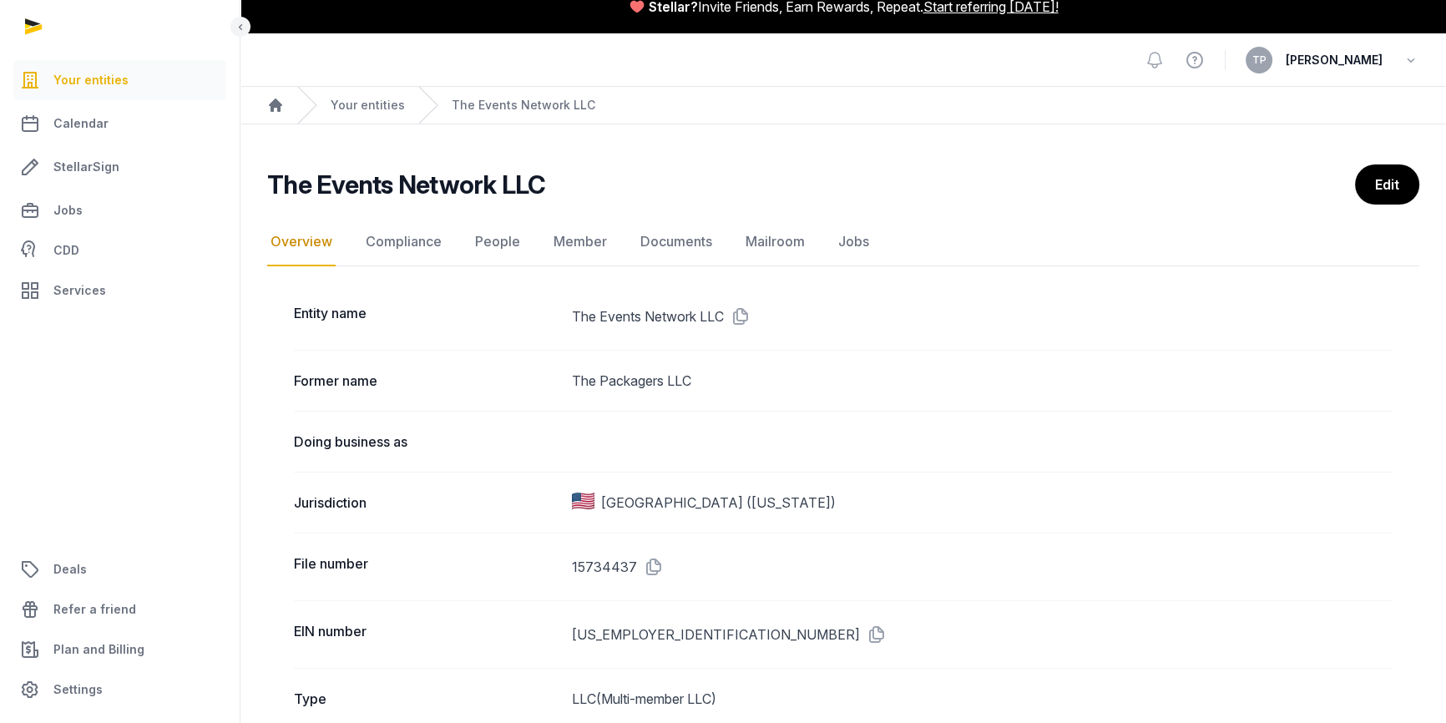
scroll to position [17, 0]
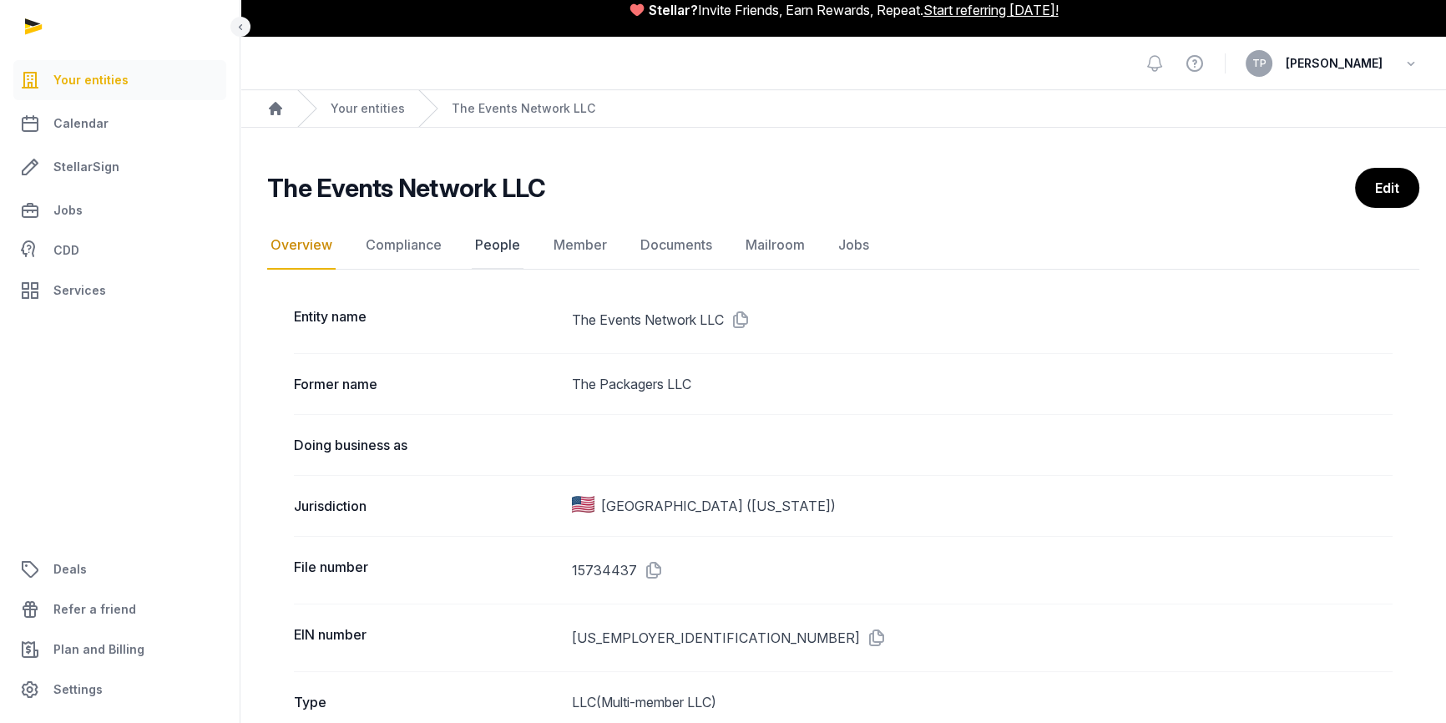
click at [500, 238] on link "People" at bounding box center [498, 245] width 52 height 48
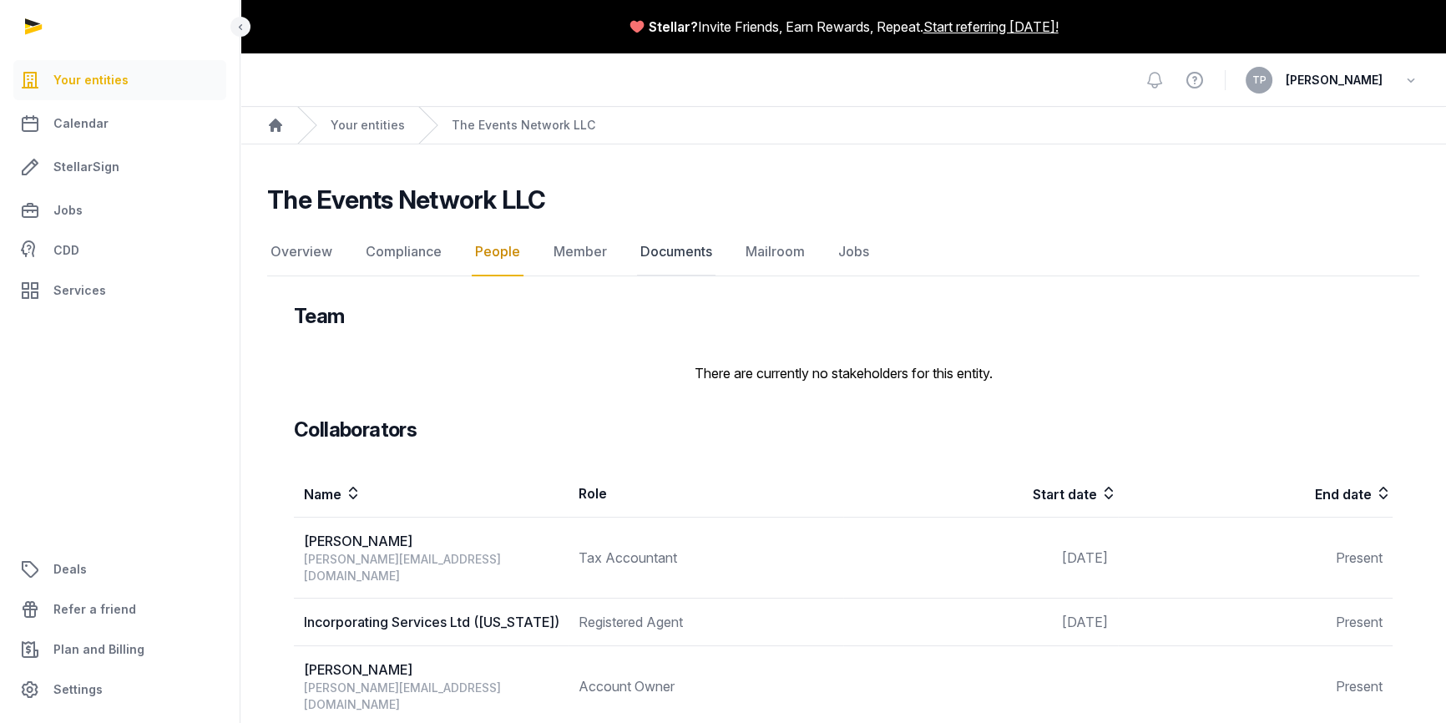
click at [662, 250] on link "Documents" at bounding box center [676, 252] width 79 height 48
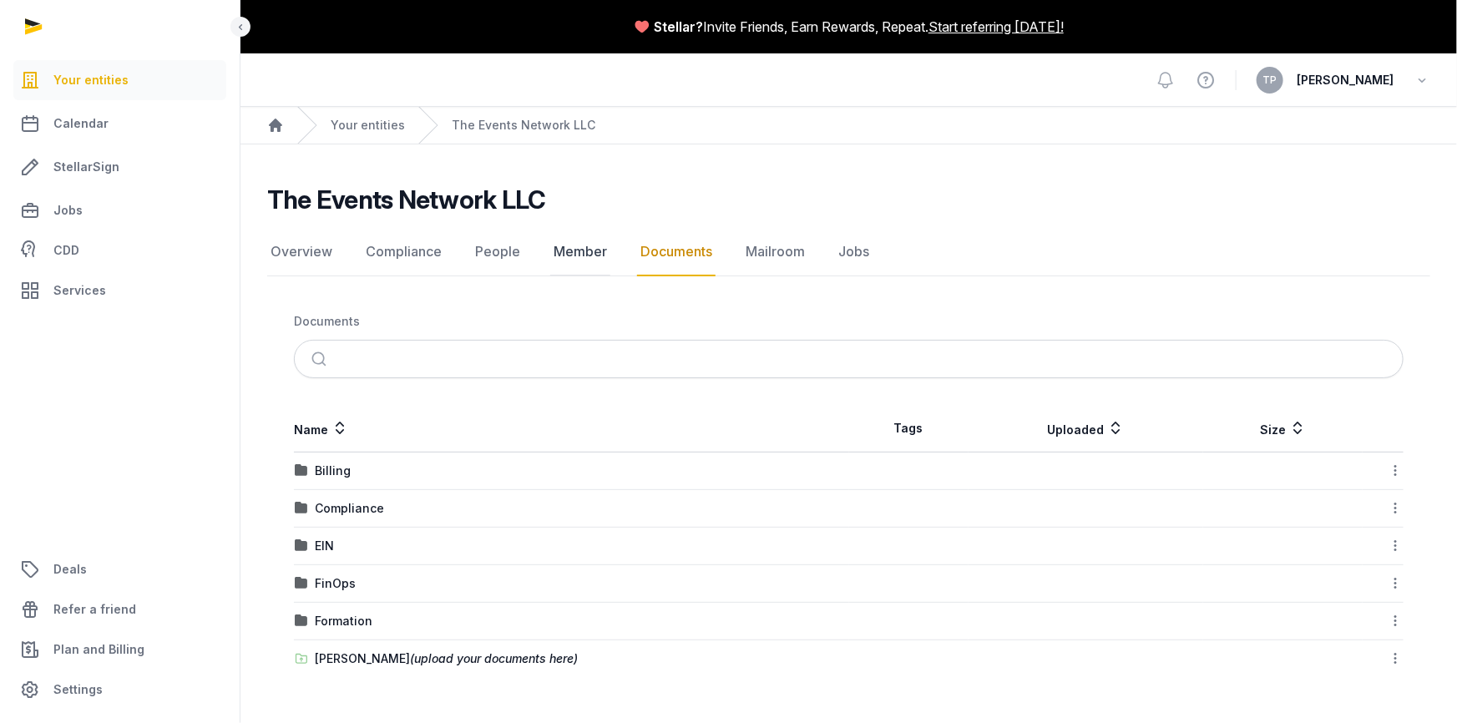
click at [590, 254] on link "Member" at bounding box center [580, 252] width 60 height 48
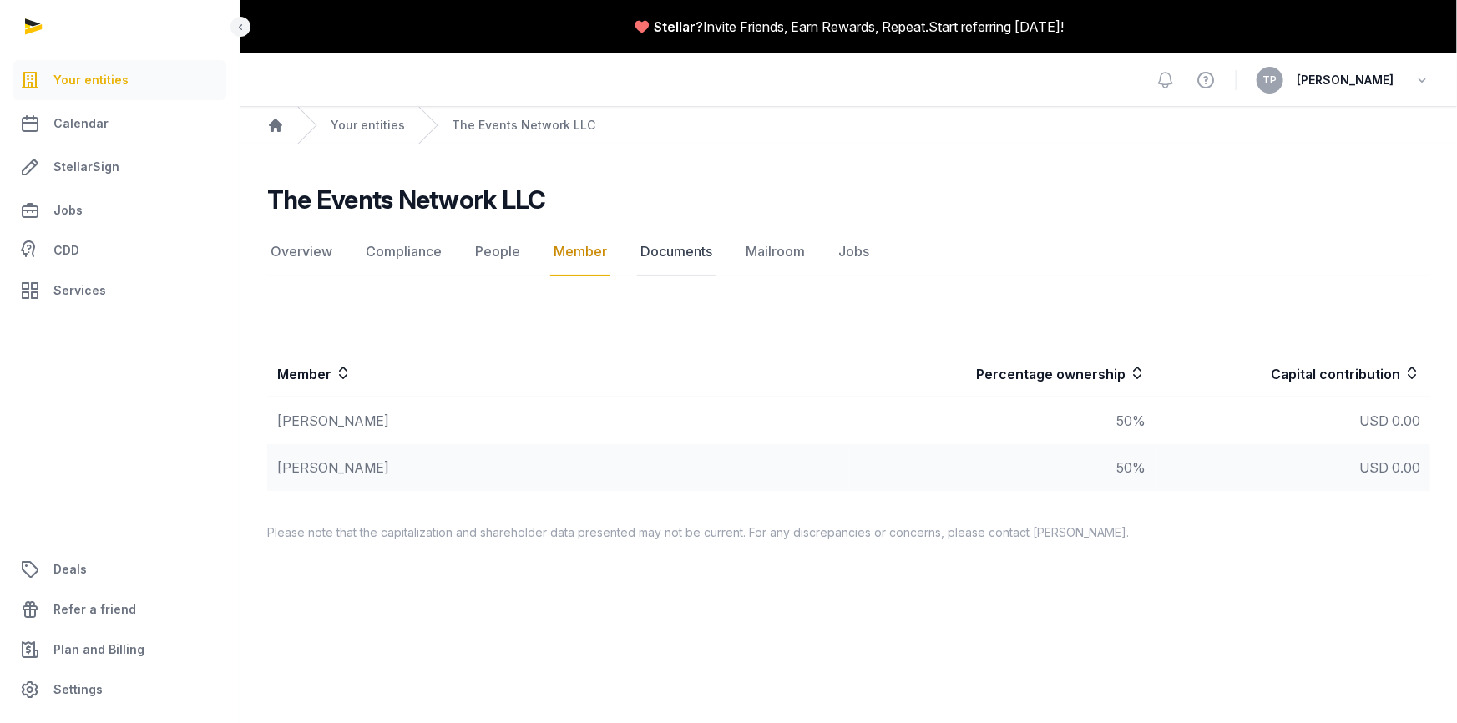
click at [654, 255] on link "Documents" at bounding box center [676, 252] width 79 height 48
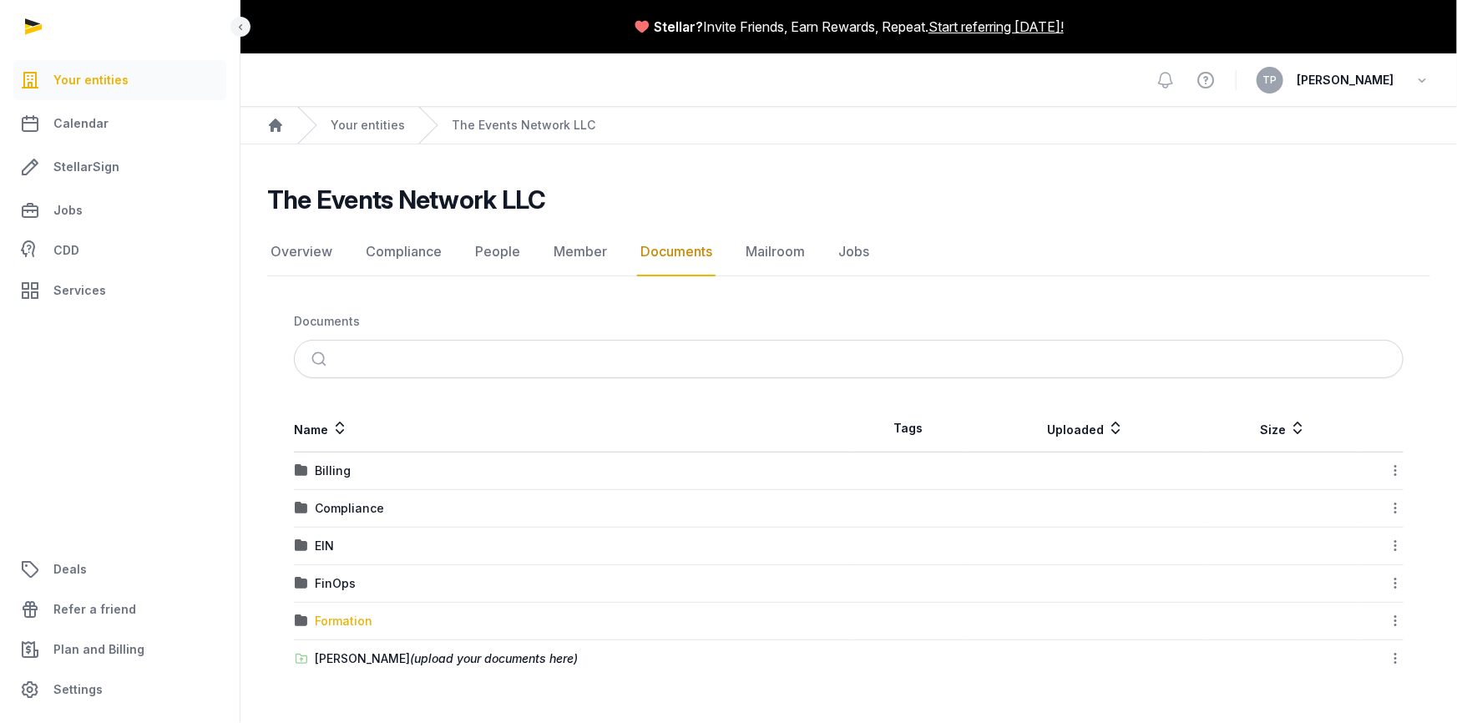
click at [340, 620] on div "Formation" at bounding box center [344, 621] width 58 height 17
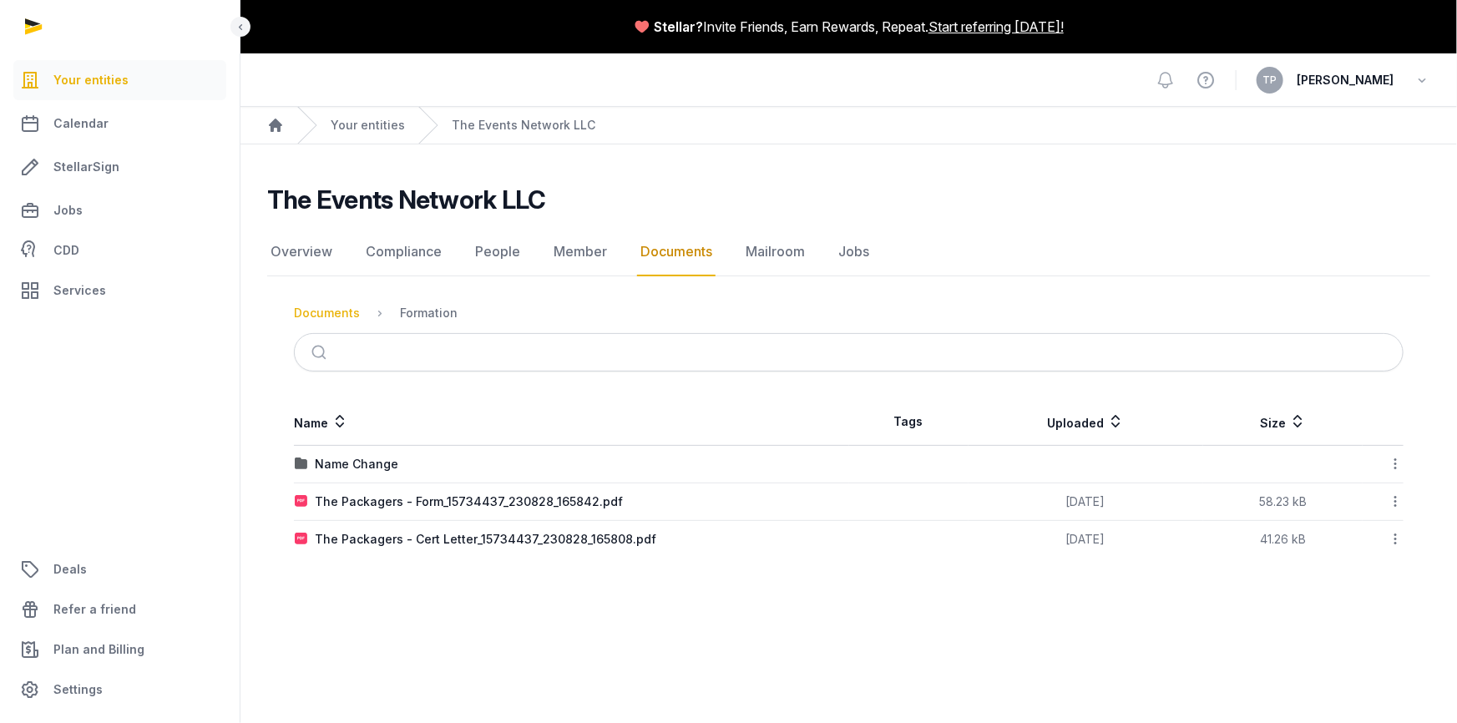
click at [336, 309] on div "Documents" at bounding box center [327, 313] width 66 height 17
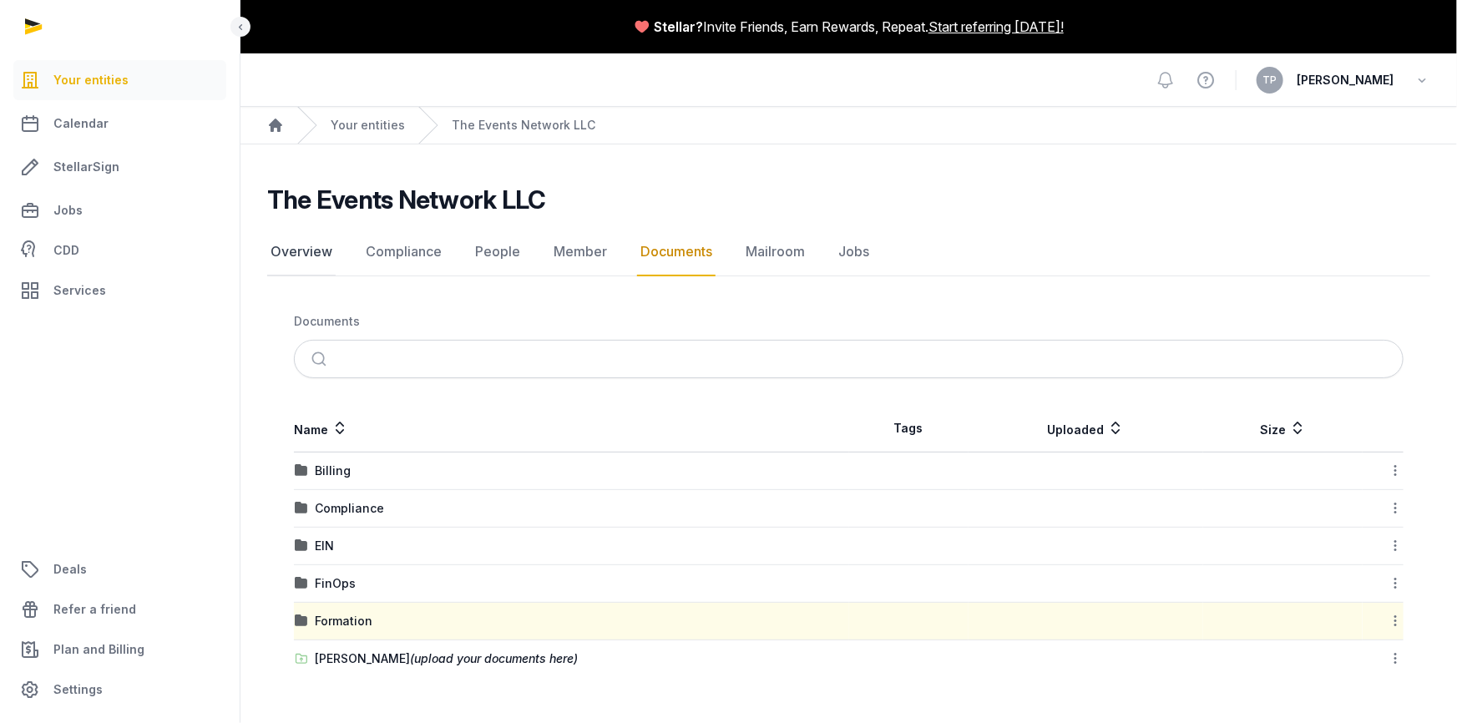
click at [292, 256] on link "Overview" at bounding box center [301, 252] width 68 height 48
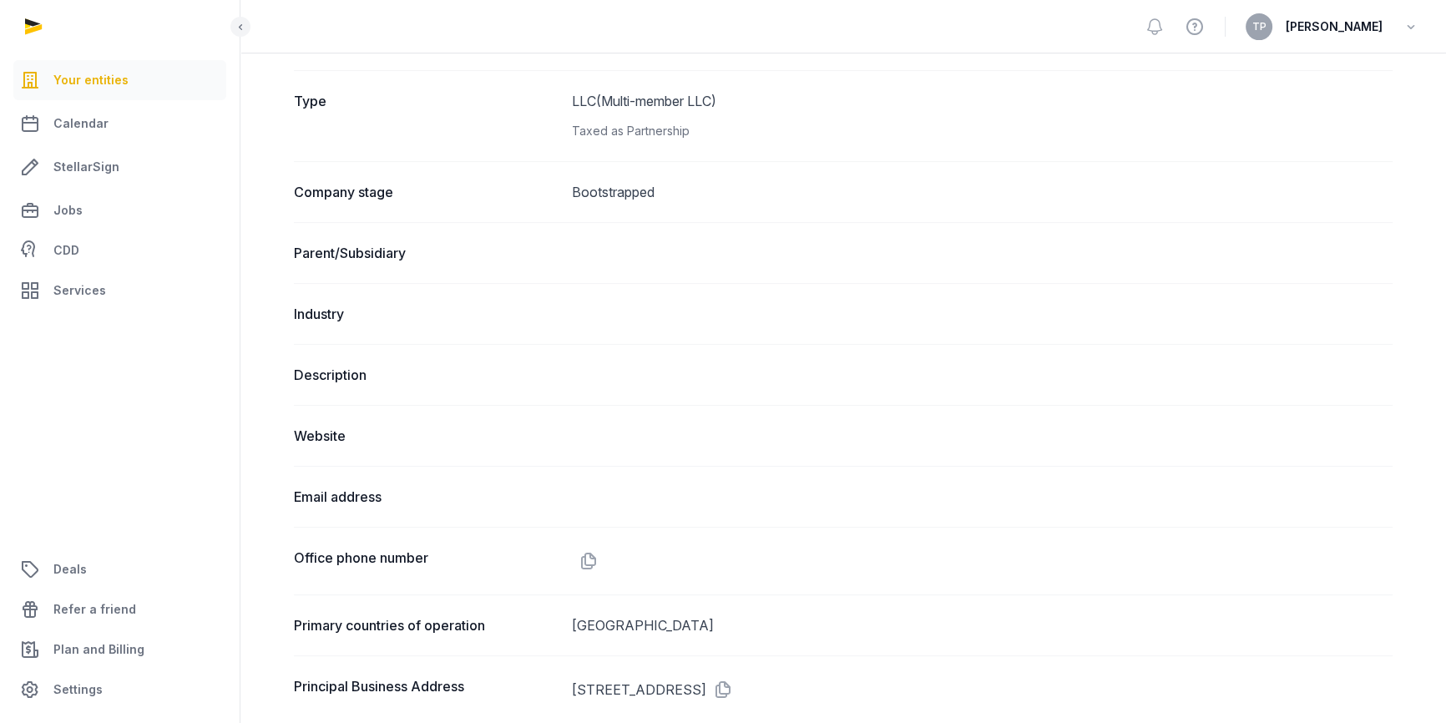
scroll to position [845, 0]
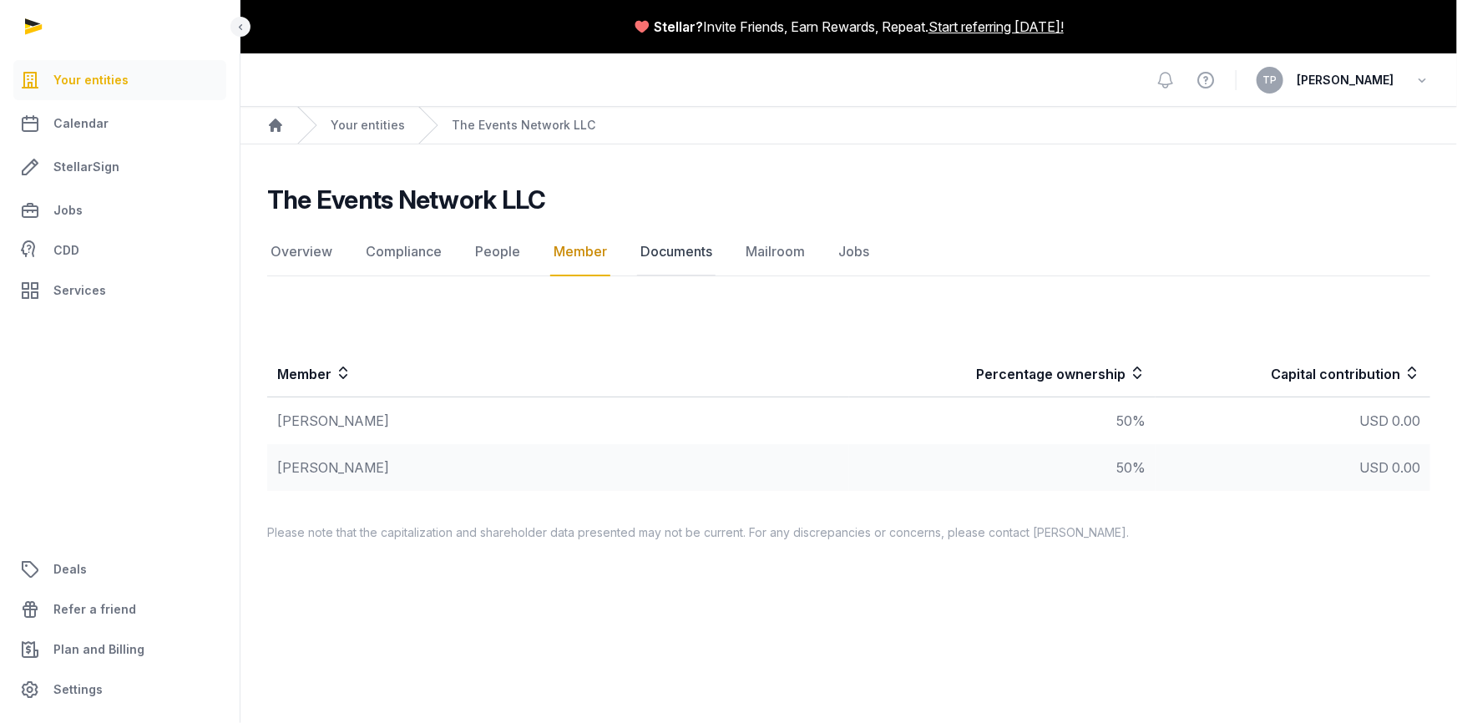
click at [660, 250] on link "Documents" at bounding box center [676, 252] width 79 height 48
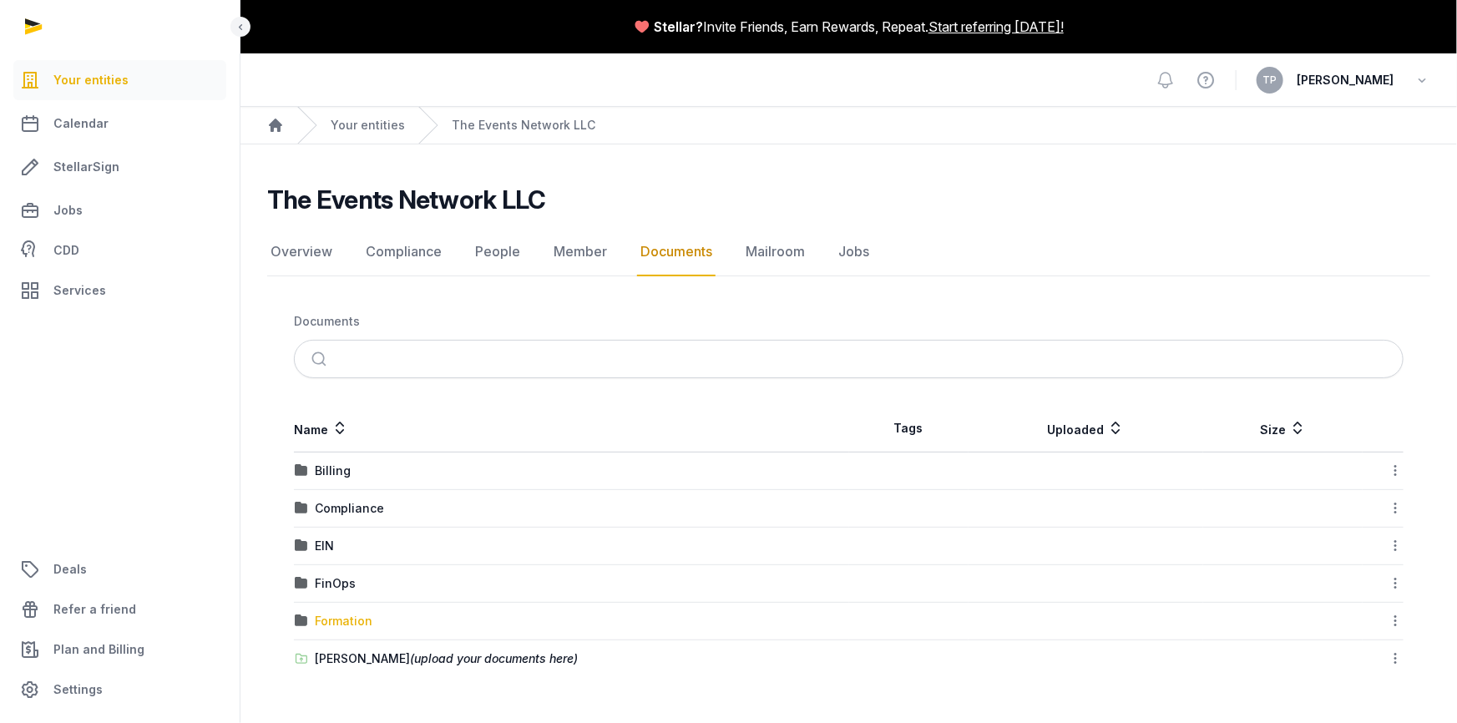
click at [336, 622] on div "Formation" at bounding box center [344, 621] width 58 height 17
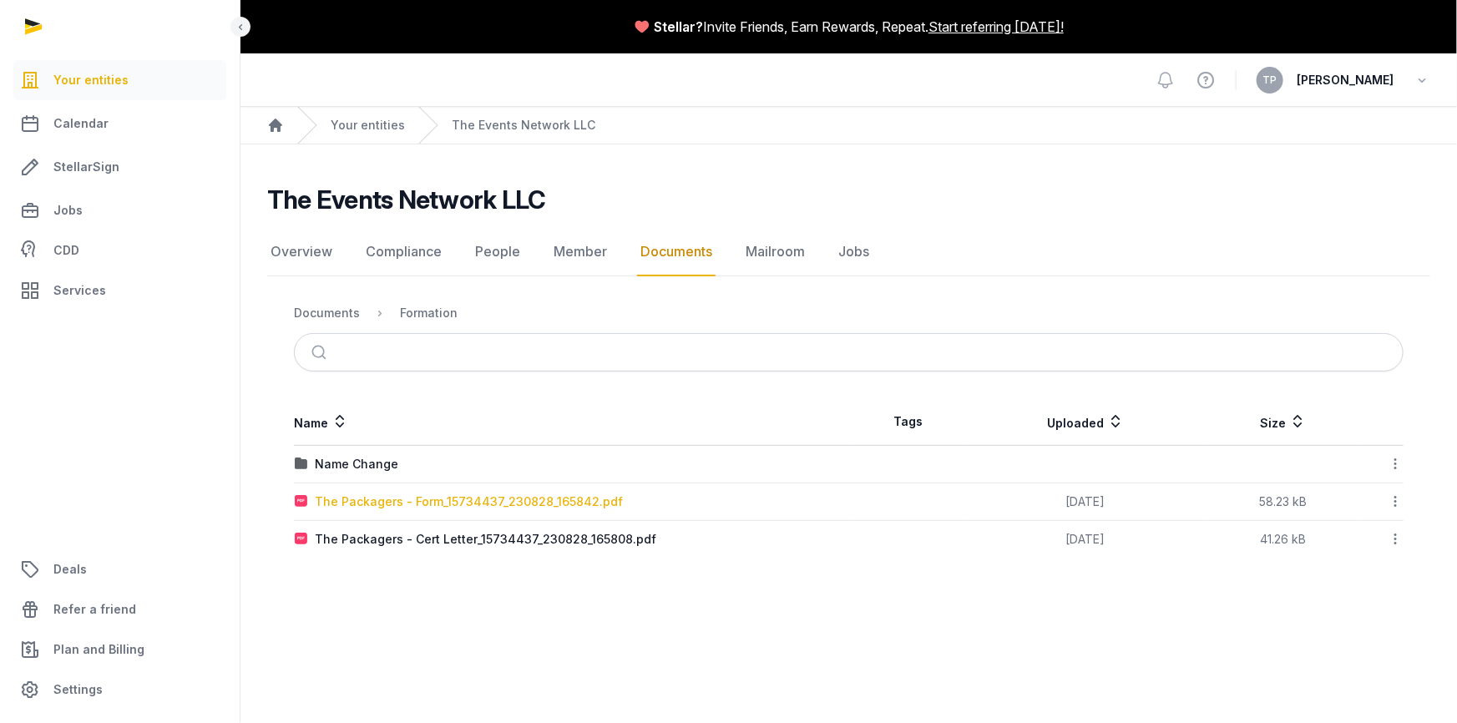
click at [367, 504] on div "The Packagers - Form_15734437_230828_165842.pdf" at bounding box center [469, 502] width 308 height 17
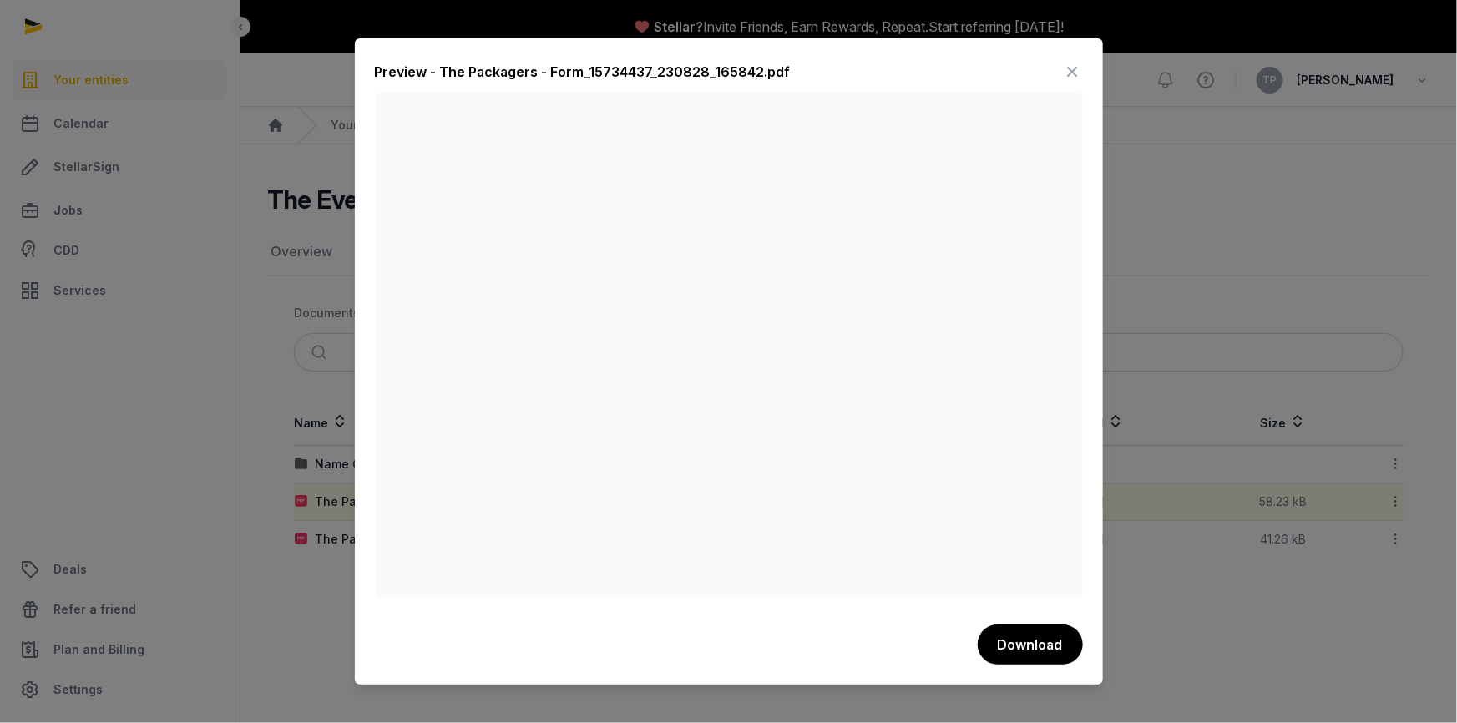
click at [1076, 72] on icon at bounding box center [1073, 71] width 20 height 27
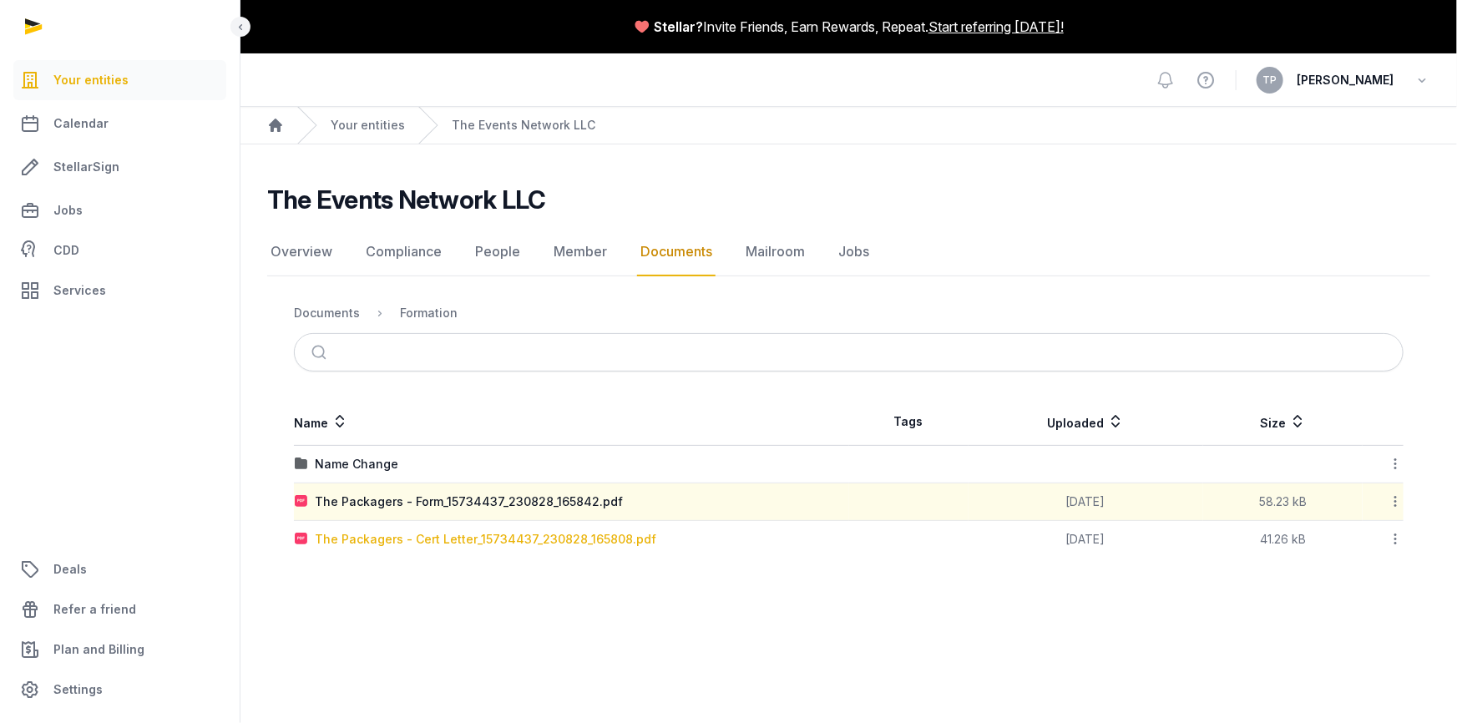
click at [585, 539] on div "The Packagers - Cert Letter_15734437_230828_165808.pdf" at bounding box center [486, 539] width 342 height 17
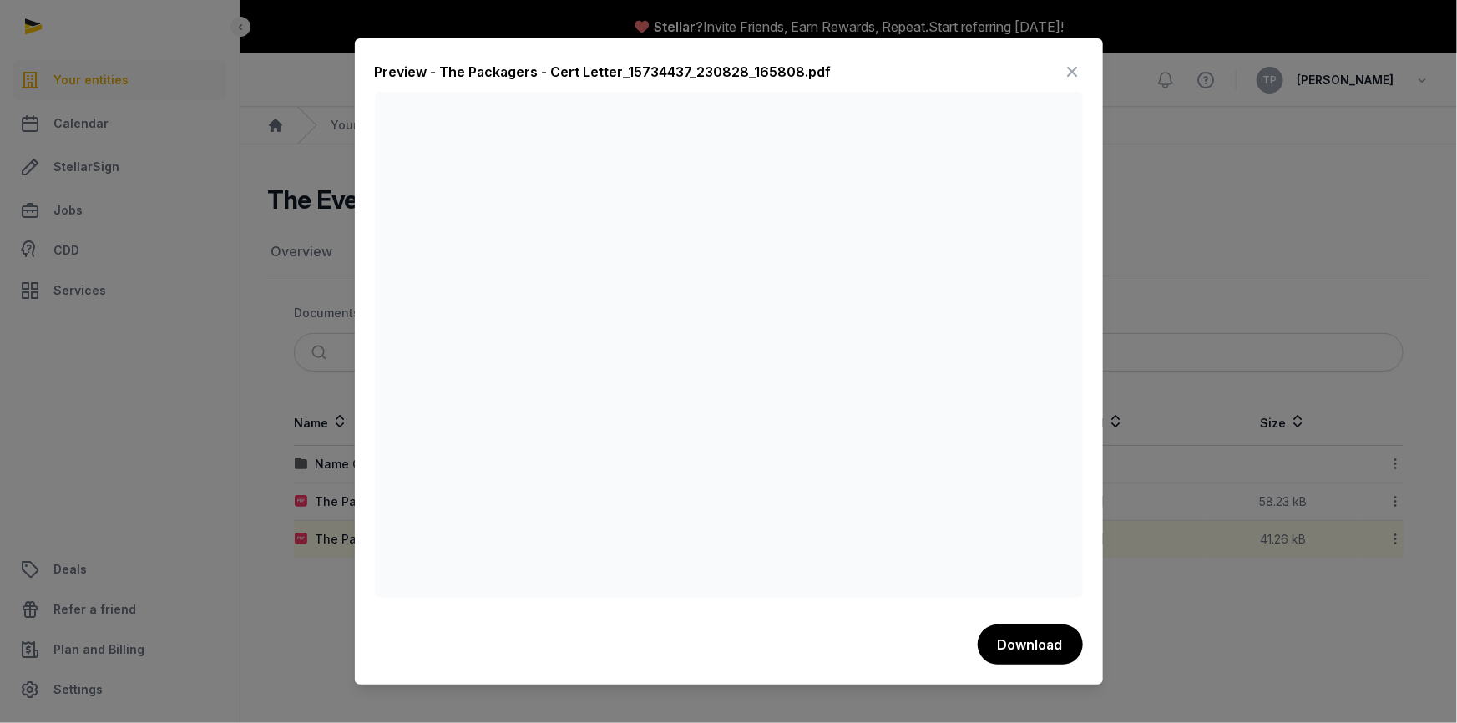
click at [1078, 71] on icon at bounding box center [1073, 71] width 20 height 27
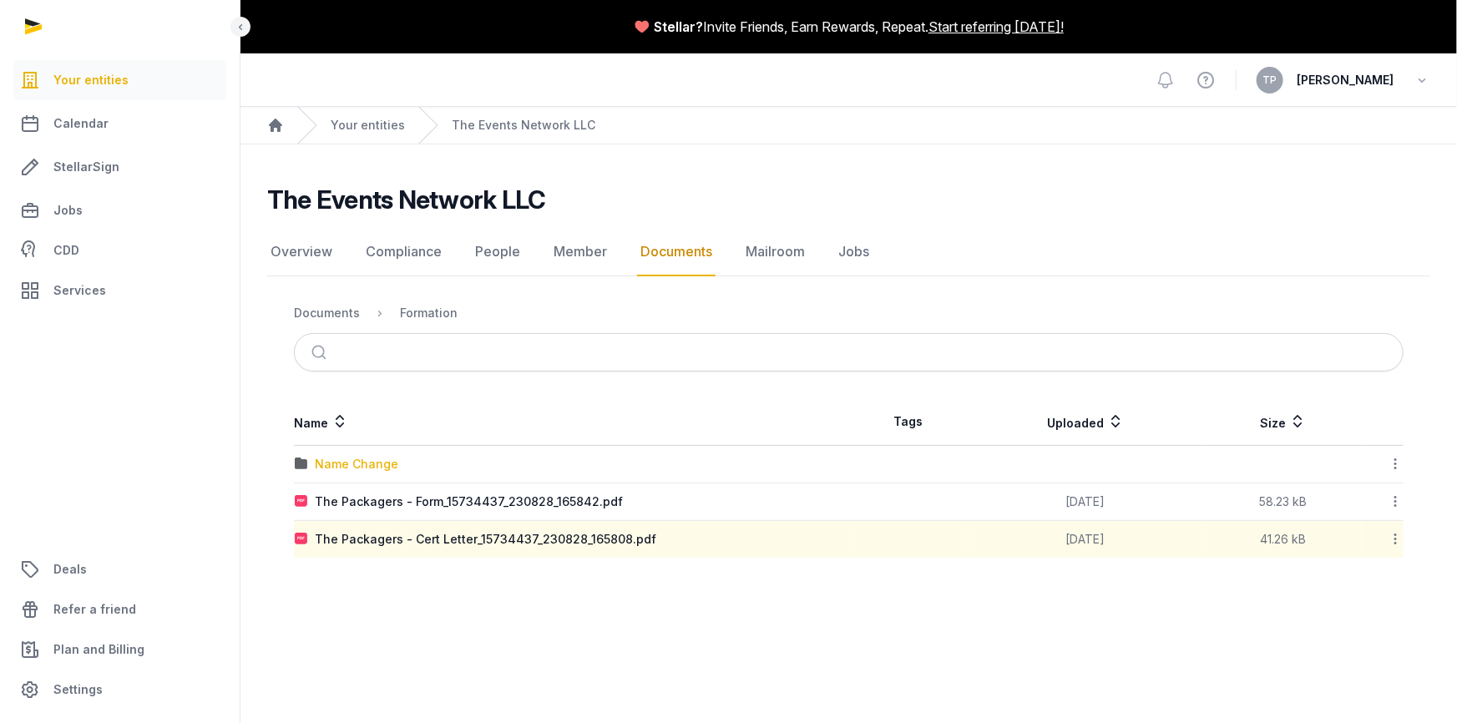
click at [322, 459] on div "Name Change" at bounding box center [357, 464] width 84 height 17
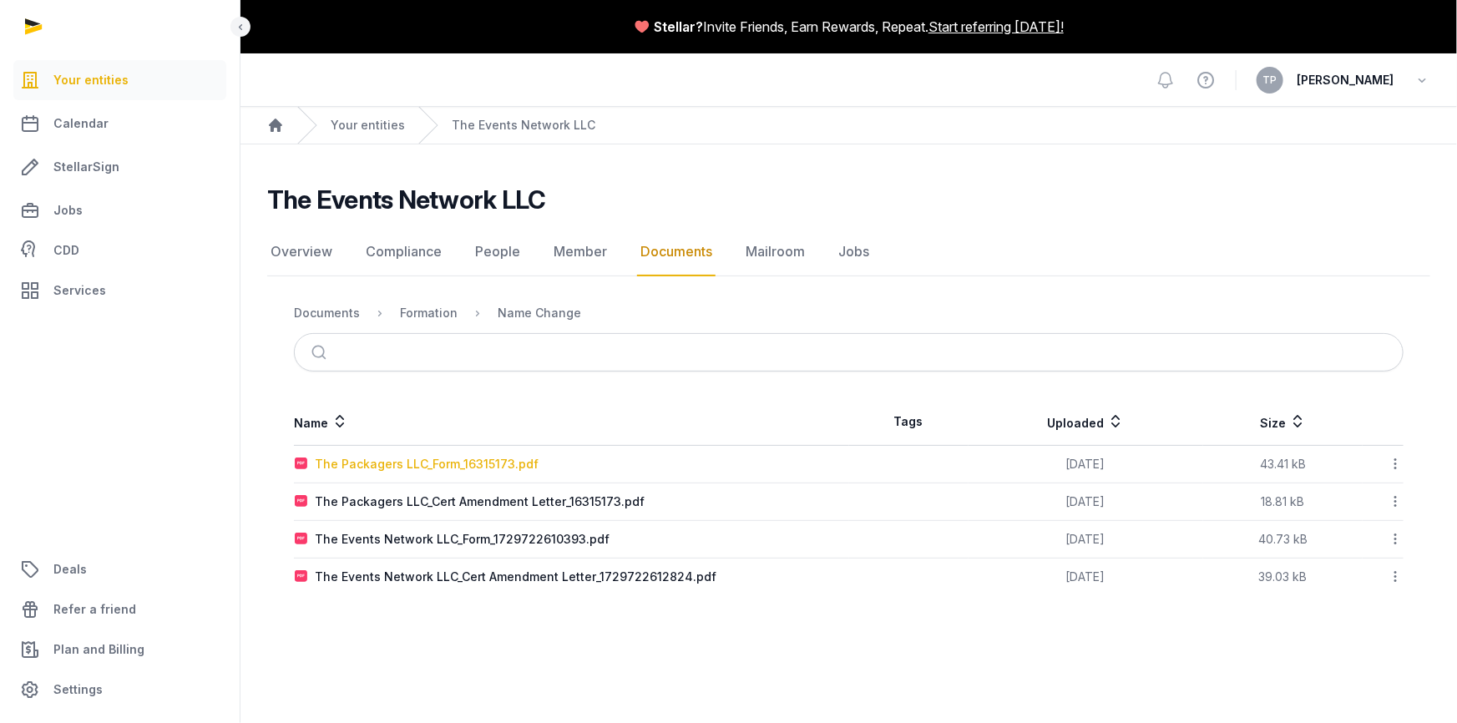
click at [453, 463] on div "The Packagers LLC_Form_16315173.pdf" at bounding box center [427, 464] width 224 height 17
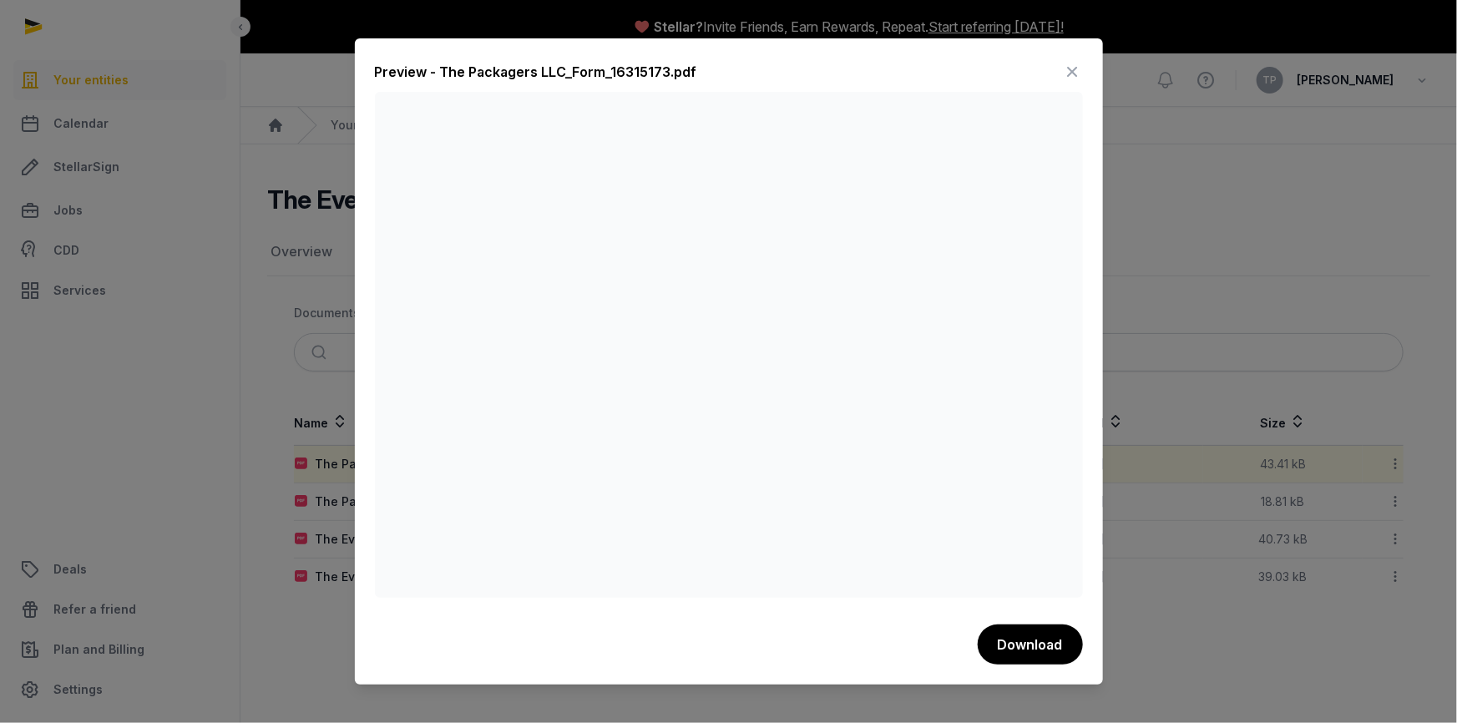
click at [1073, 65] on icon at bounding box center [1073, 71] width 20 height 27
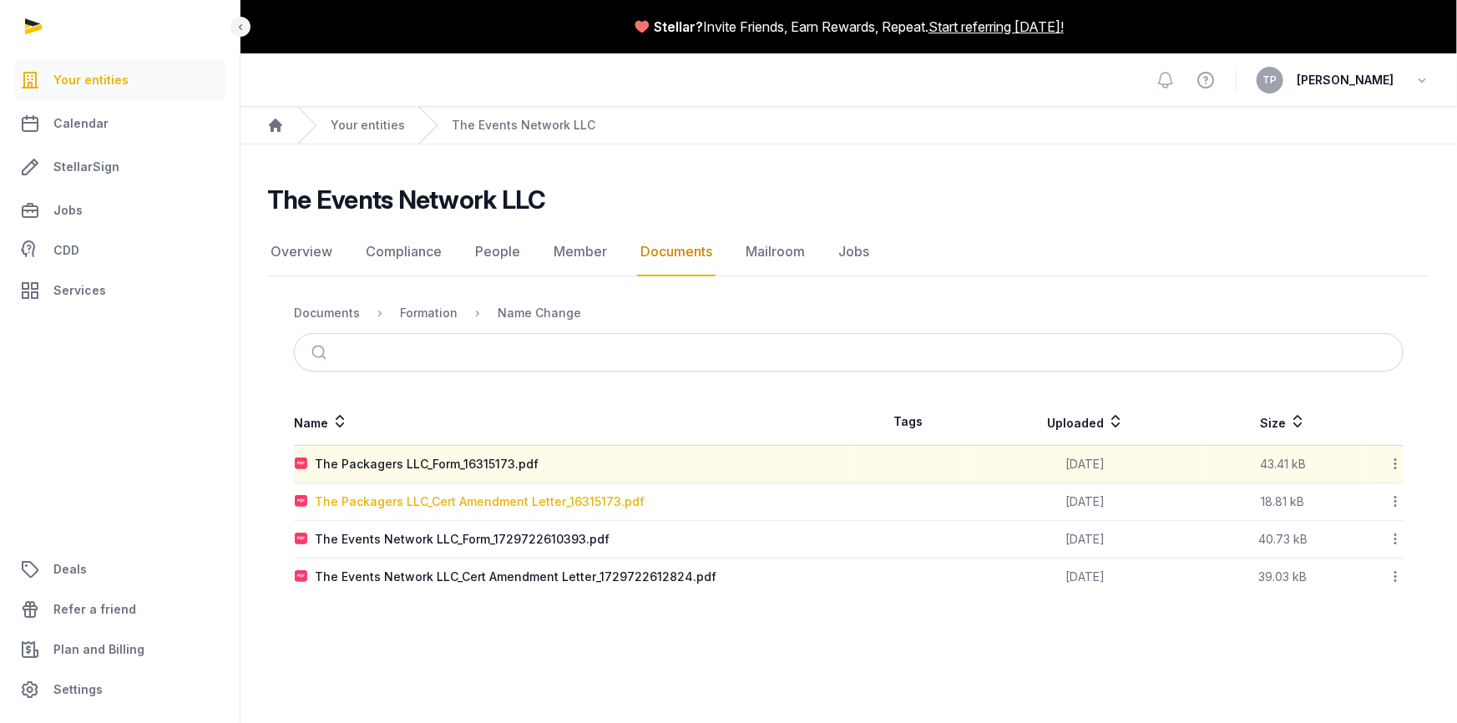
click at [519, 494] on div "The Packagers LLC_Cert Amendment Letter_16315173.pdf" at bounding box center [480, 502] width 330 height 17
click at [0, 0] on div "Loading" at bounding box center [0, 0] width 0 height 0
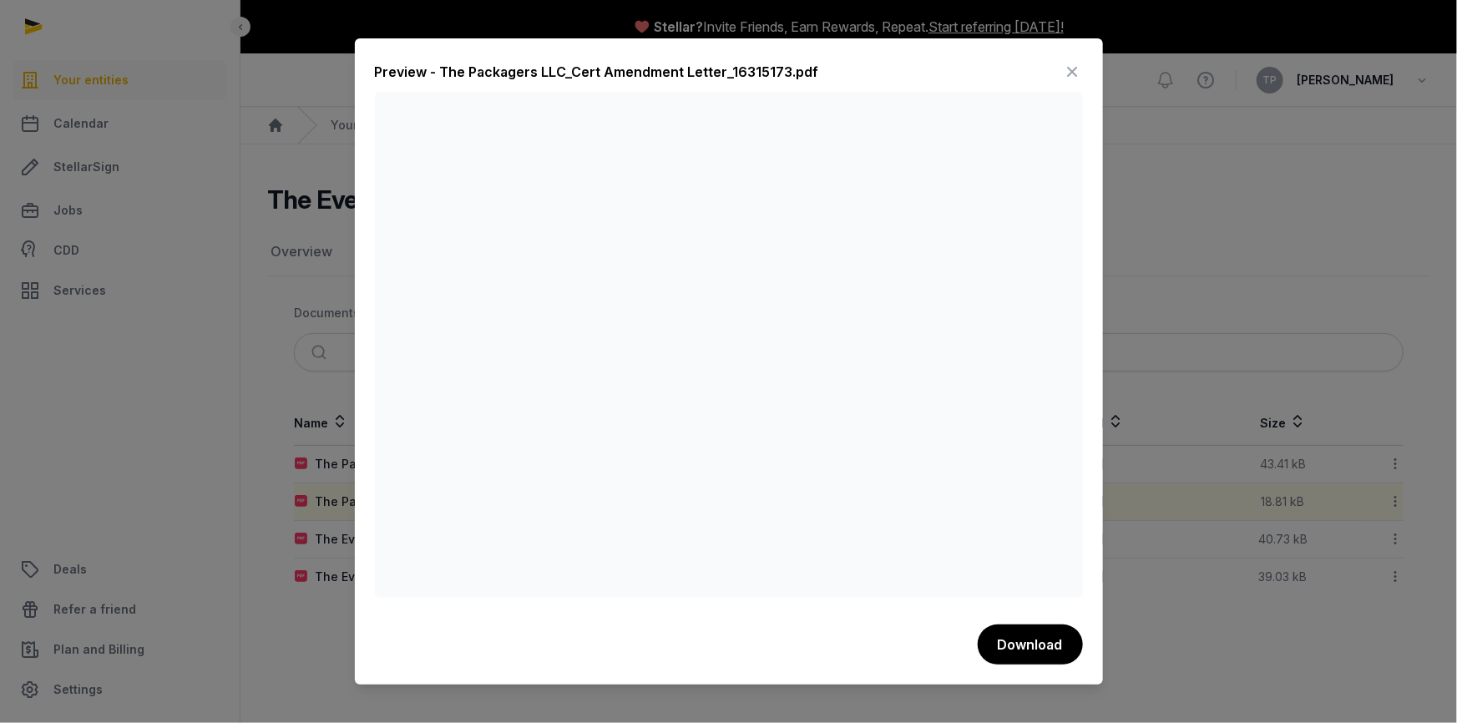
click at [1078, 72] on icon at bounding box center [1073, 71] width 20 height 27
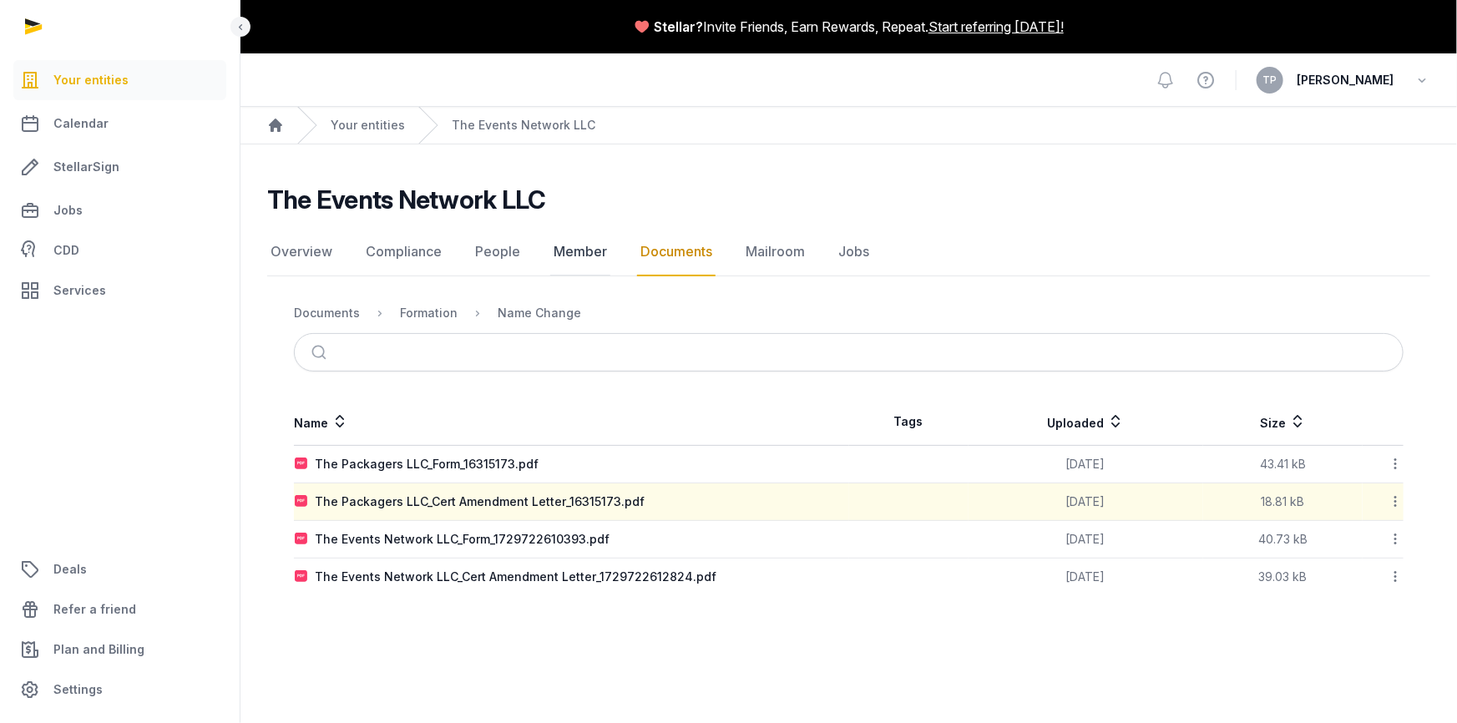
click at [560, 254] on link "Member" at bounding box center [580, 252] width 60 height 48
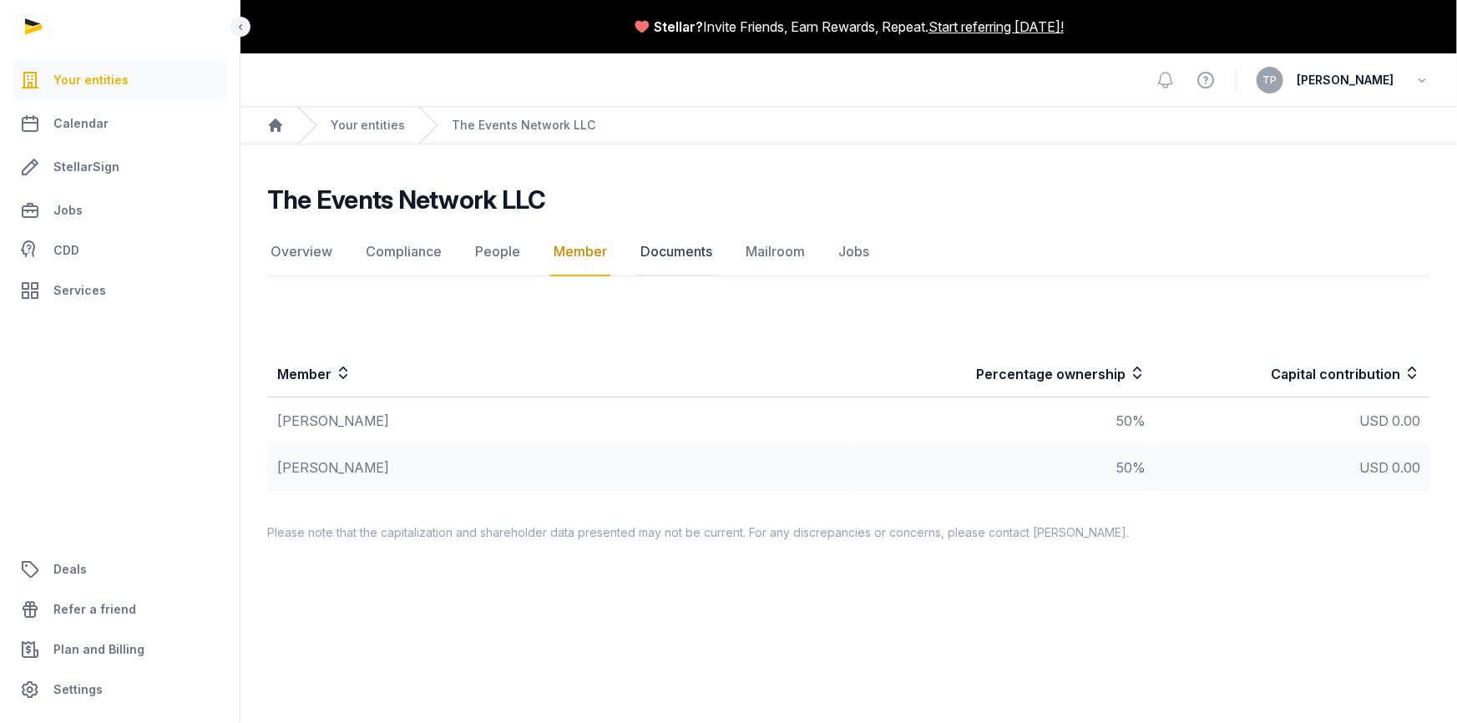
click at [660, 250] on link "Documents" at bounding box center [676, 252] width 79 height 48
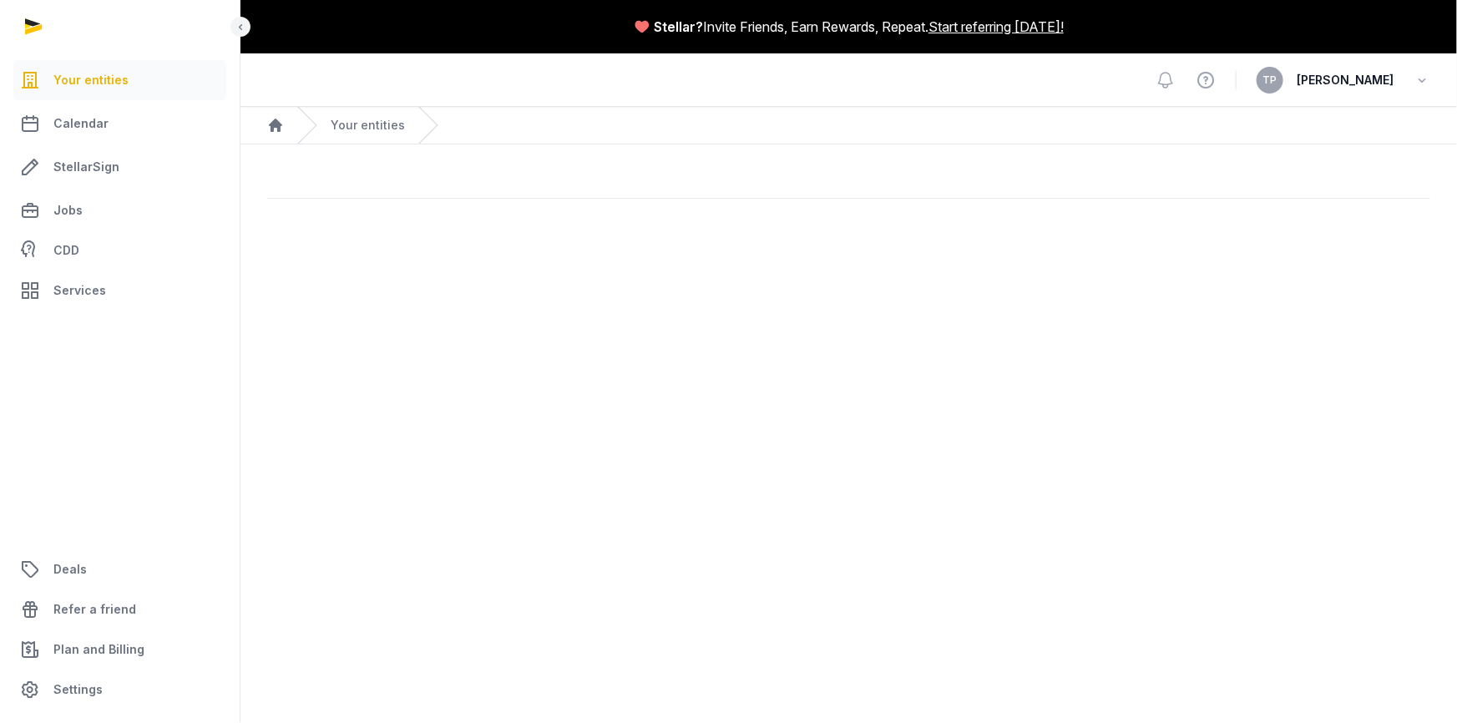
click at [660, 250] on main "Stellar? Invite Friends, Earn Rewards, Repeat. Start referring [DATE]! Open sid…" at bounding box center [728, 361] width 1457 height 723
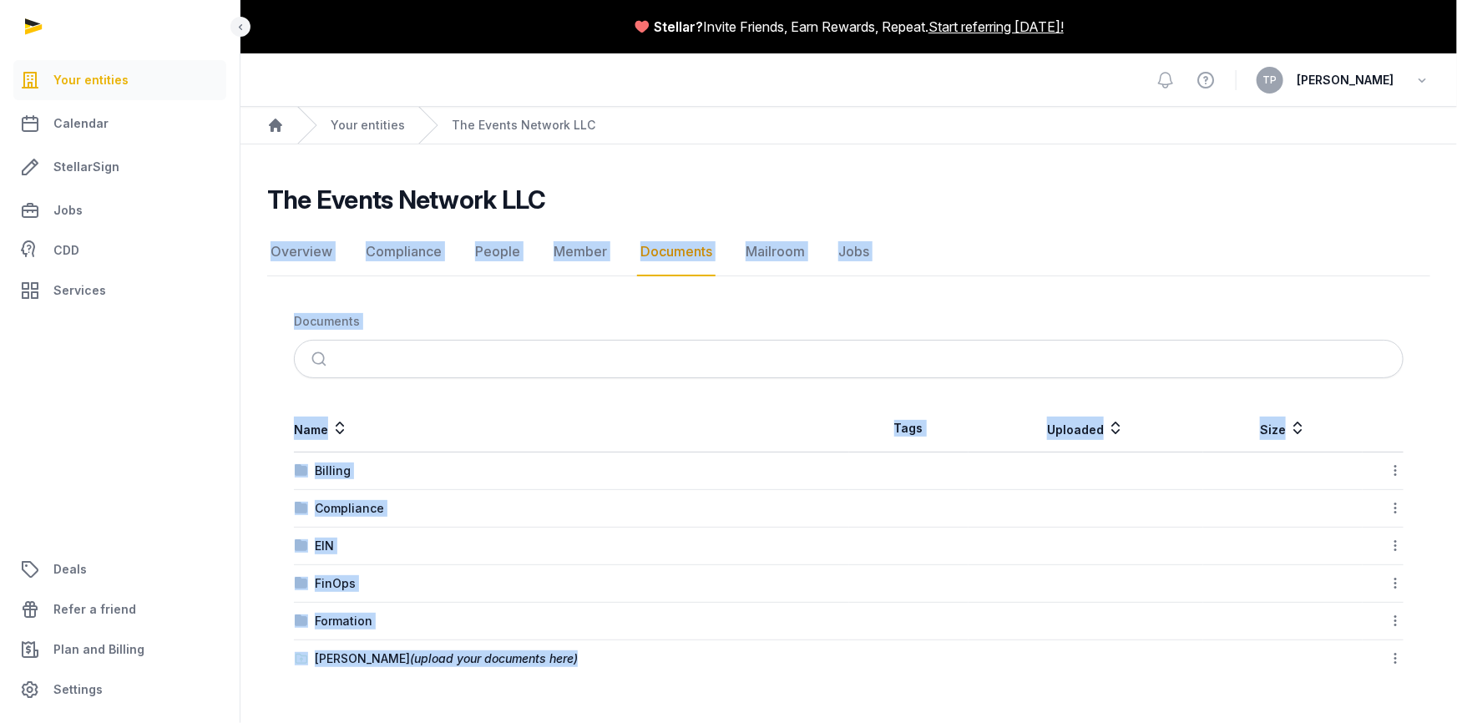
click at [590, 304] on nav "Documents" at bounding box center [849, 321] width 1110 height 37
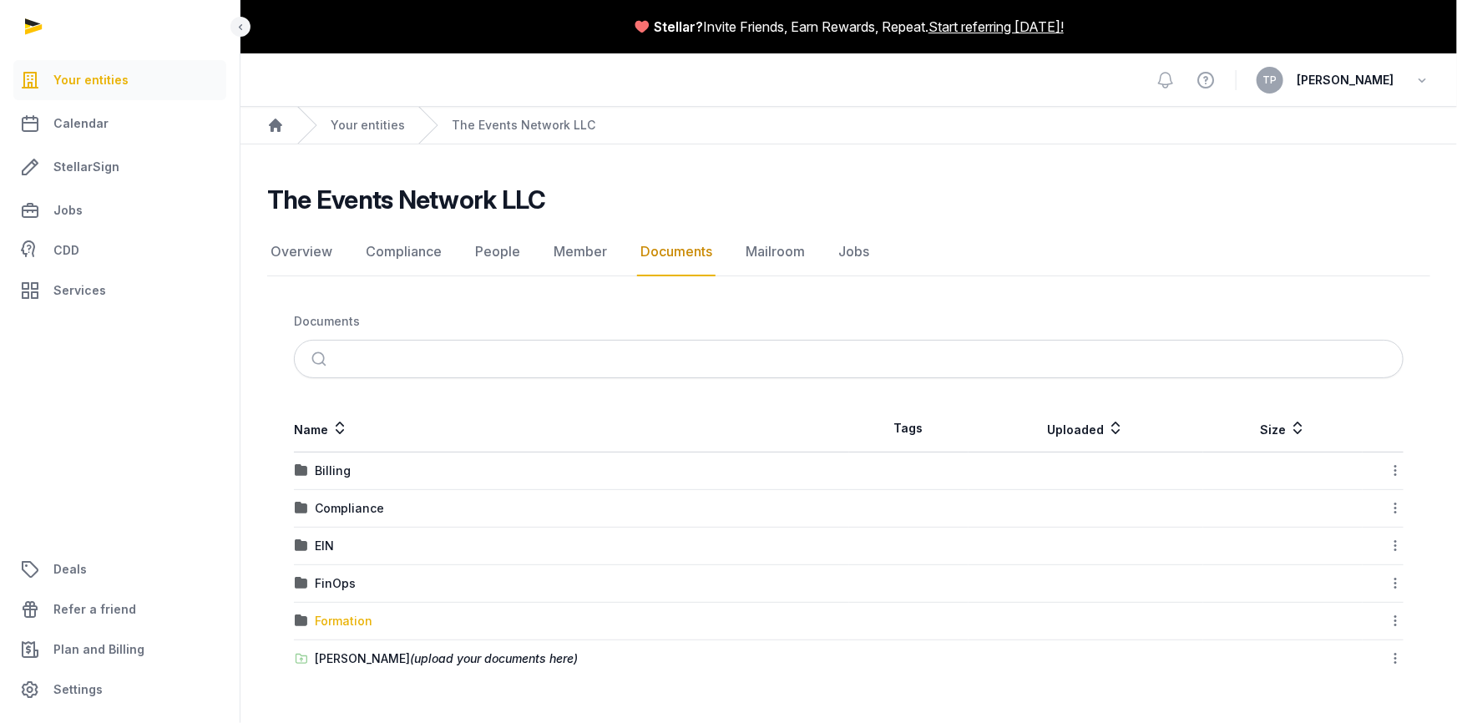
click at [340, 622] on div "Formation" at bounding box center [344, 621] width 58 height 17
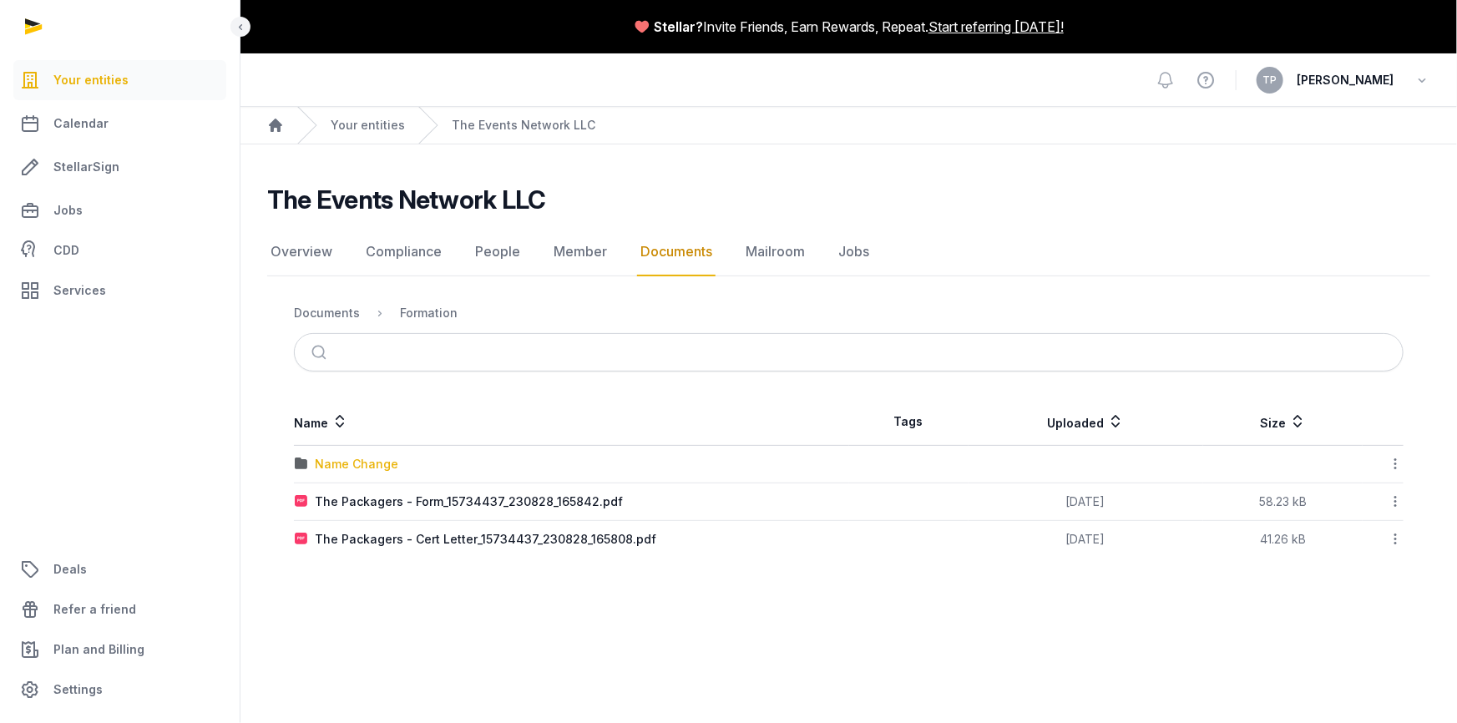
click at [363, 463] on div "Name Change" at bounding box center [357, 464] width 84 height 17
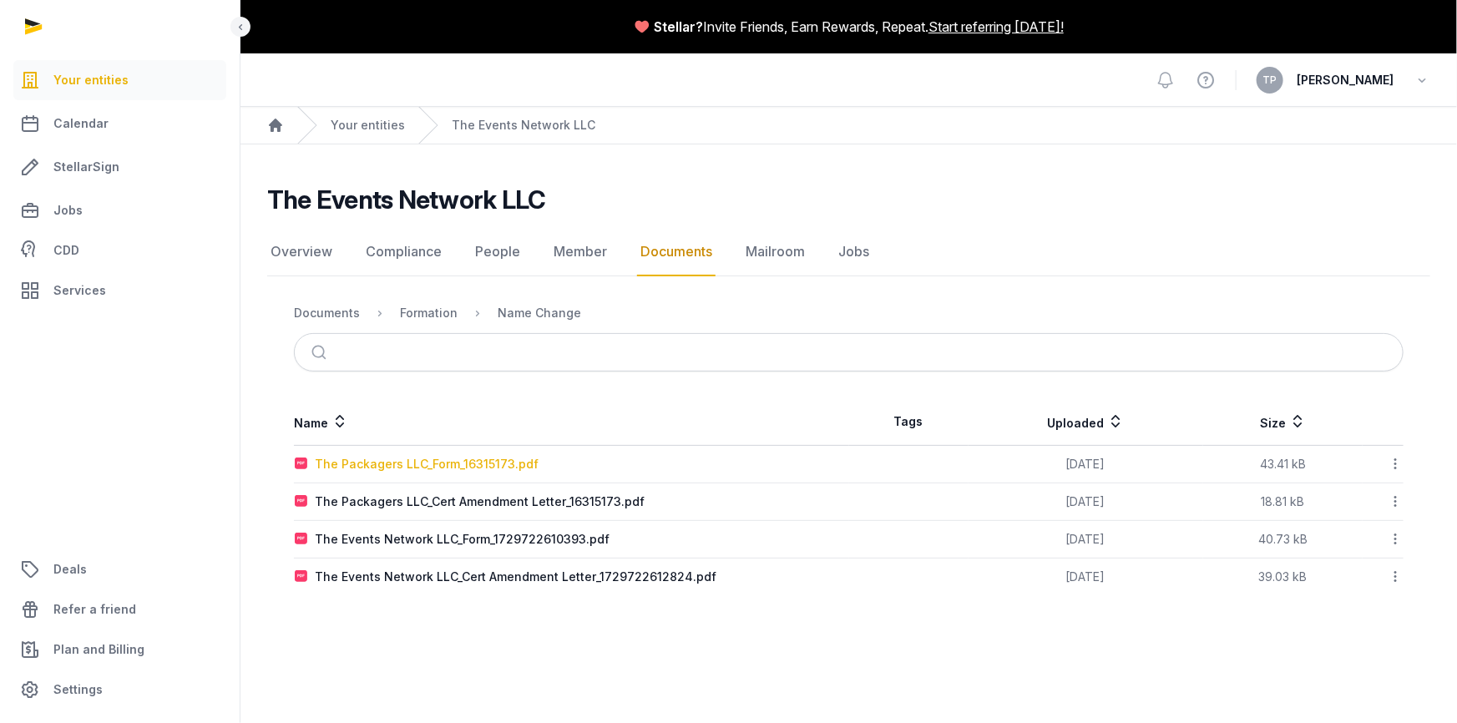
click at [475, 463] on div "The Packagers LLC_Form_16315173.pdf" at bounding box center [427, 464] width 224 height 17
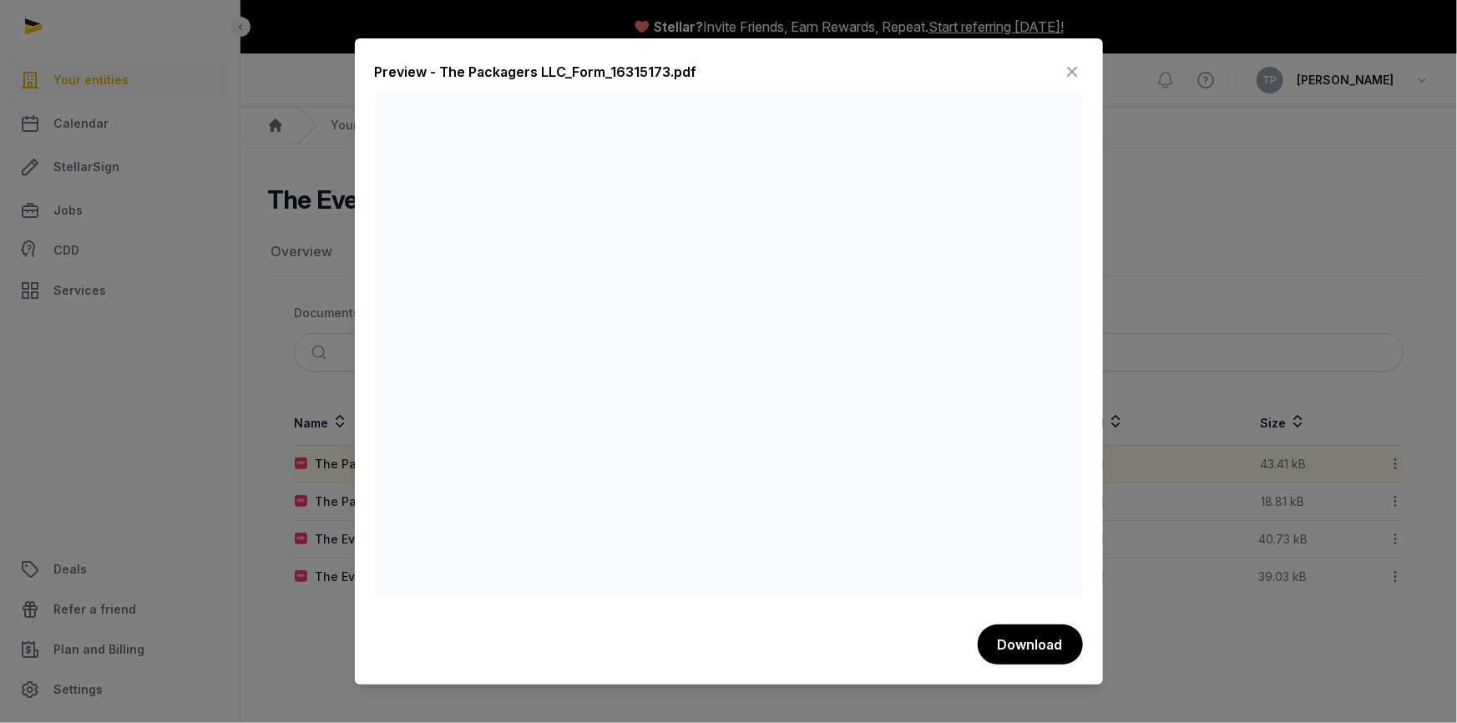
click at [1072, 67] on icon at bounding box center [1073, 71] width 20 height 27
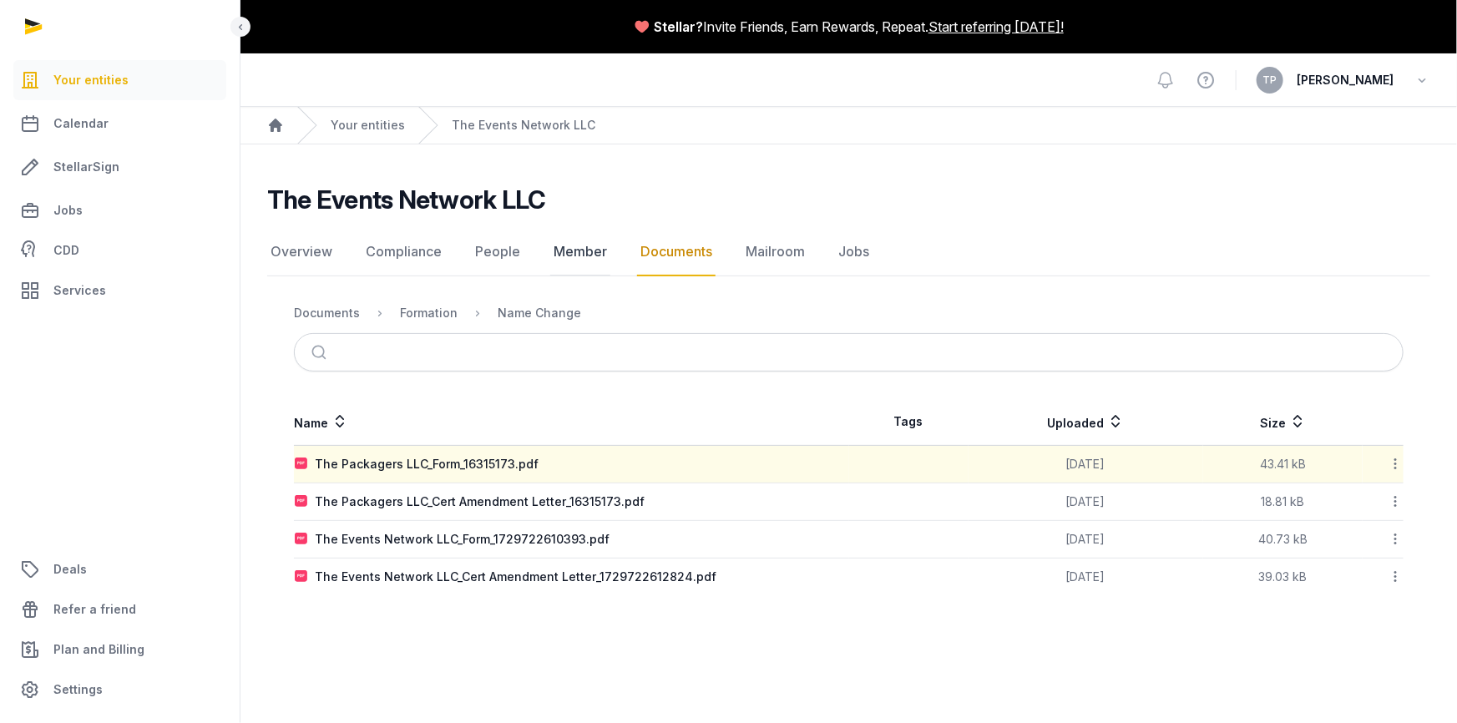
click at [570, 246] on link "Member" at bounding box center [580, 252] width 60 height 48
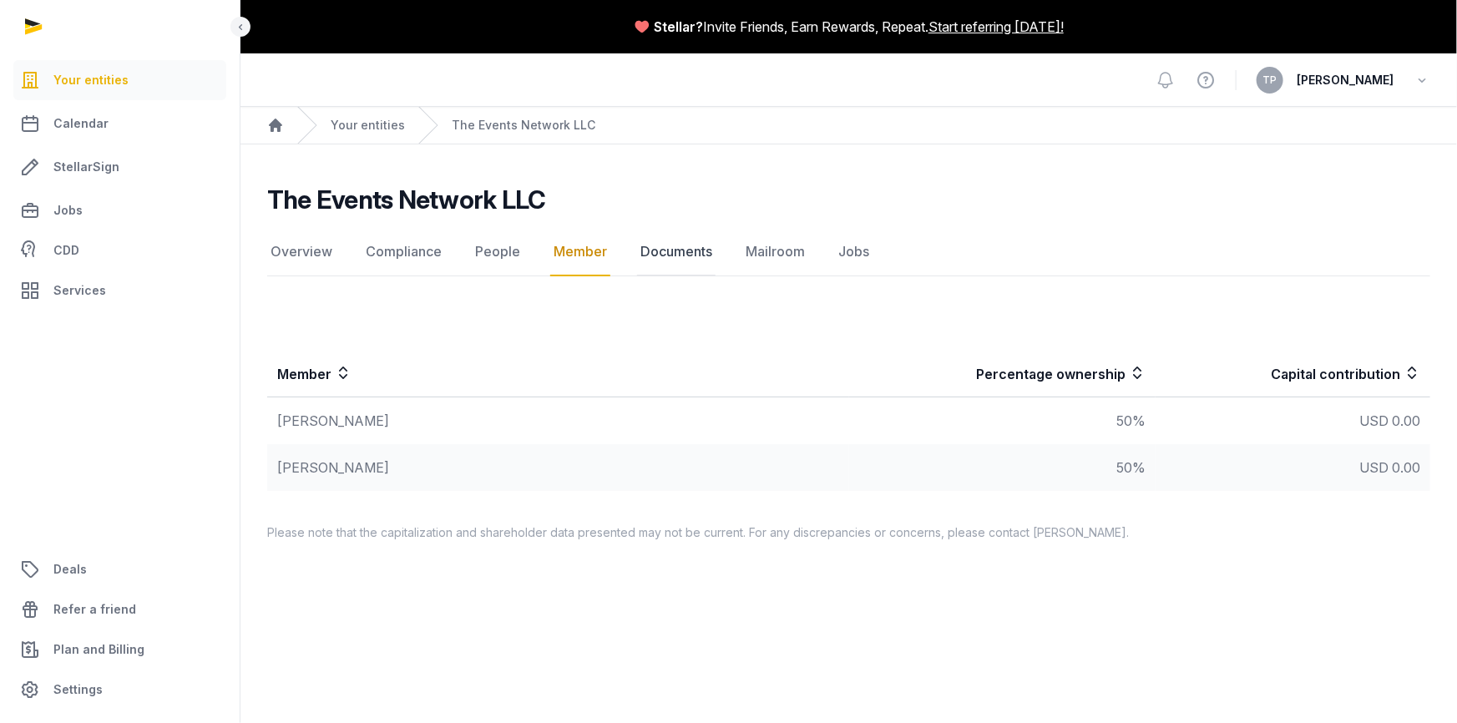
click at [692, 247] on link "Documents" at bounding box center [676, 252] width 79 height 48
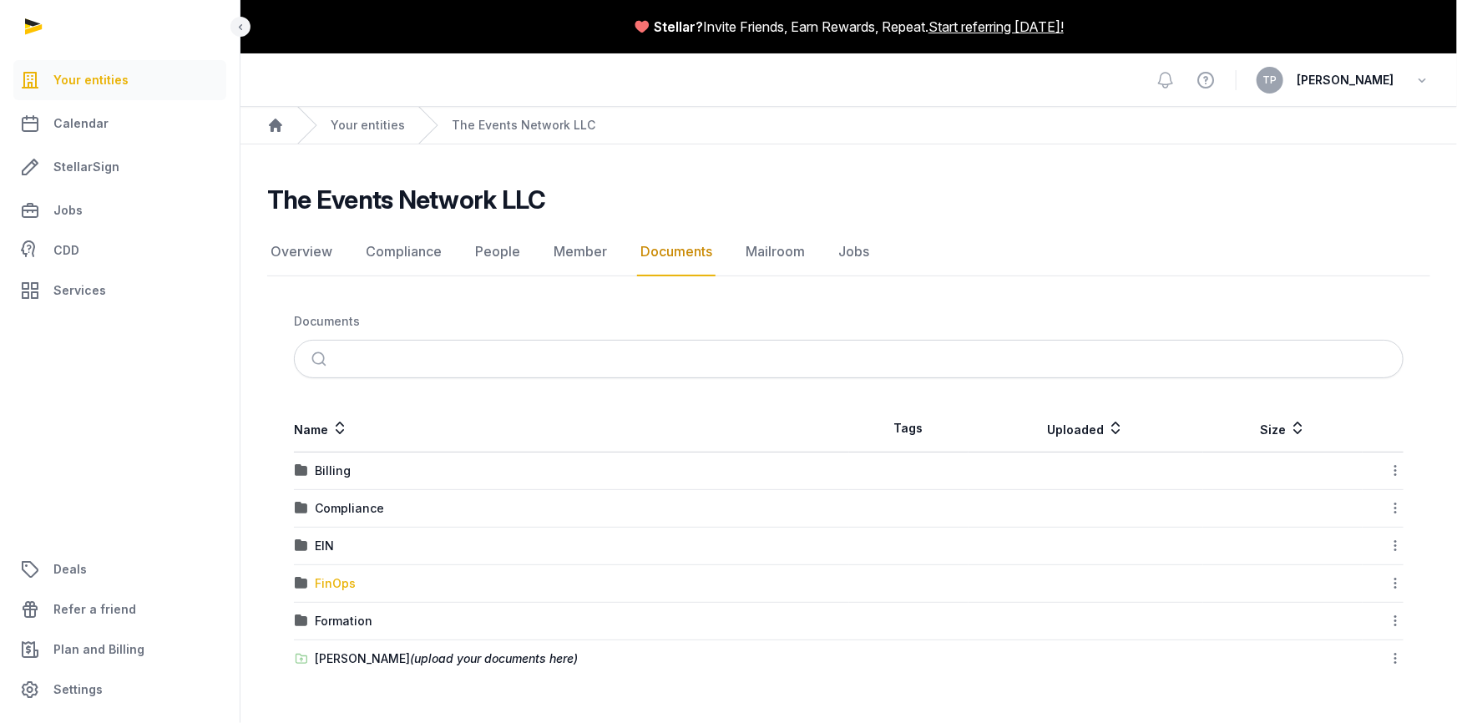
click at [326, 582] on div "FinOps" at bounding box center [335, 583] width 41 height 17
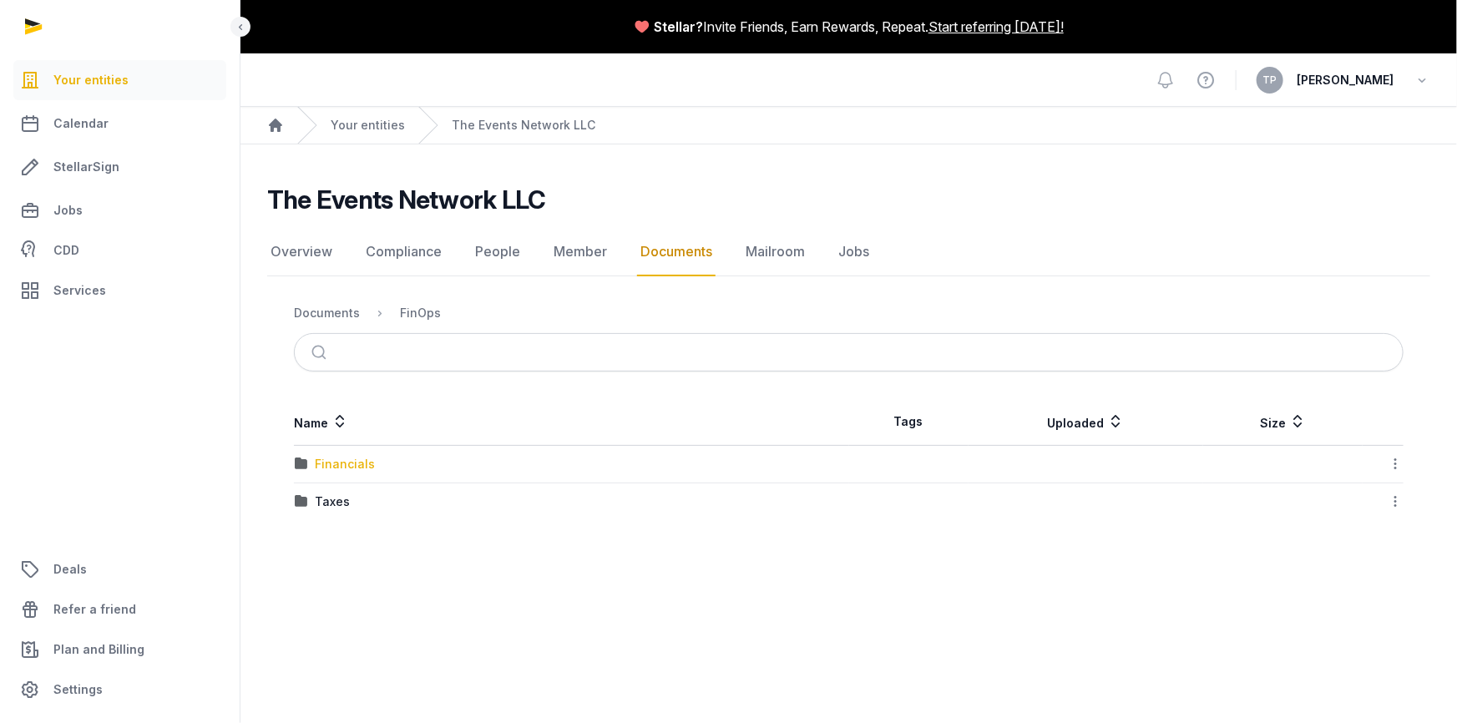
click at [327, 462] on div "Financials" at bounding box center [345, 464] width 60 height 17
click at [335, 466] on div "2024" at bounding box center [330, 464] width 31 height 17
click at [342, 468] on div "Expenses" at bounding box center [343, 464] width 56 height 17
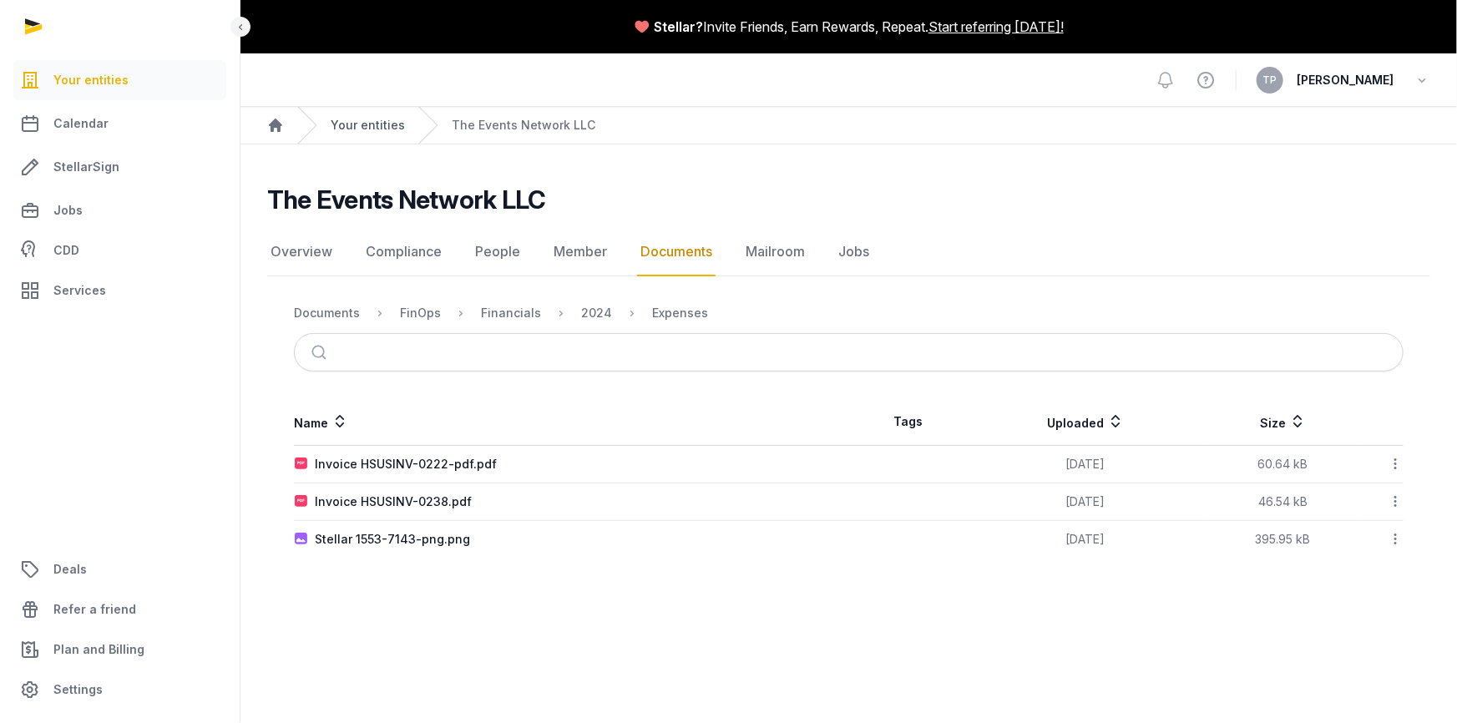
click at [340, 124] on link "Your entities" at bounding box center [368, 125] width 74 height 17
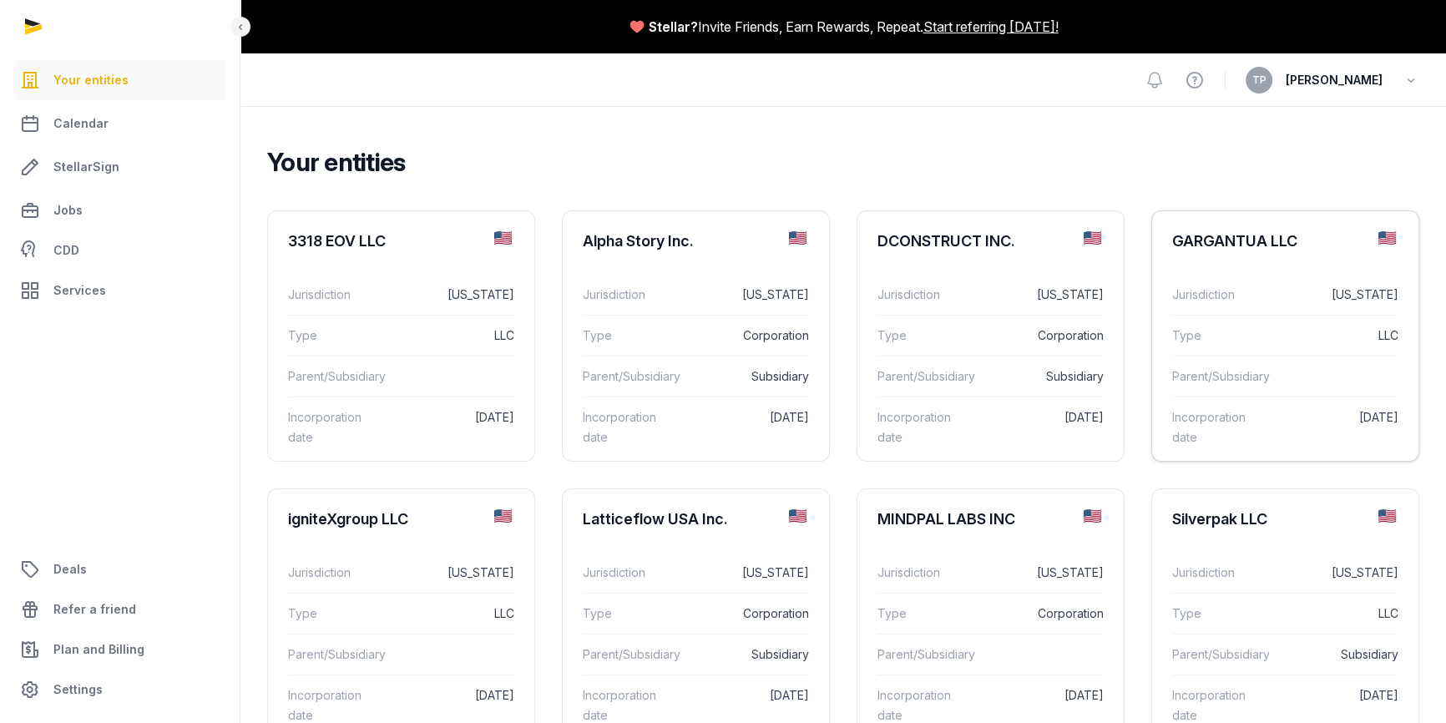
click at [1286, 332] on dd "LLC" at bounding box center [1335, 336] width 128 height 20
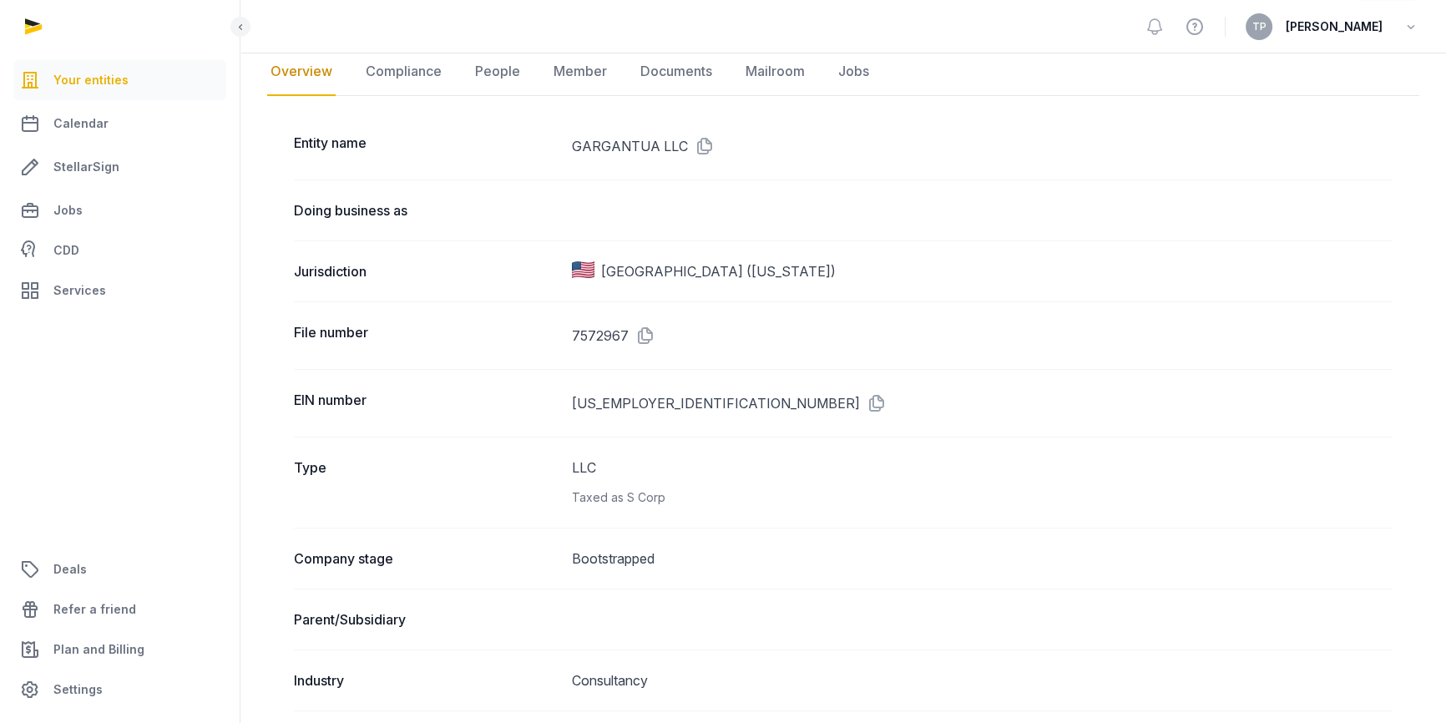
scroll to position [38, 0]
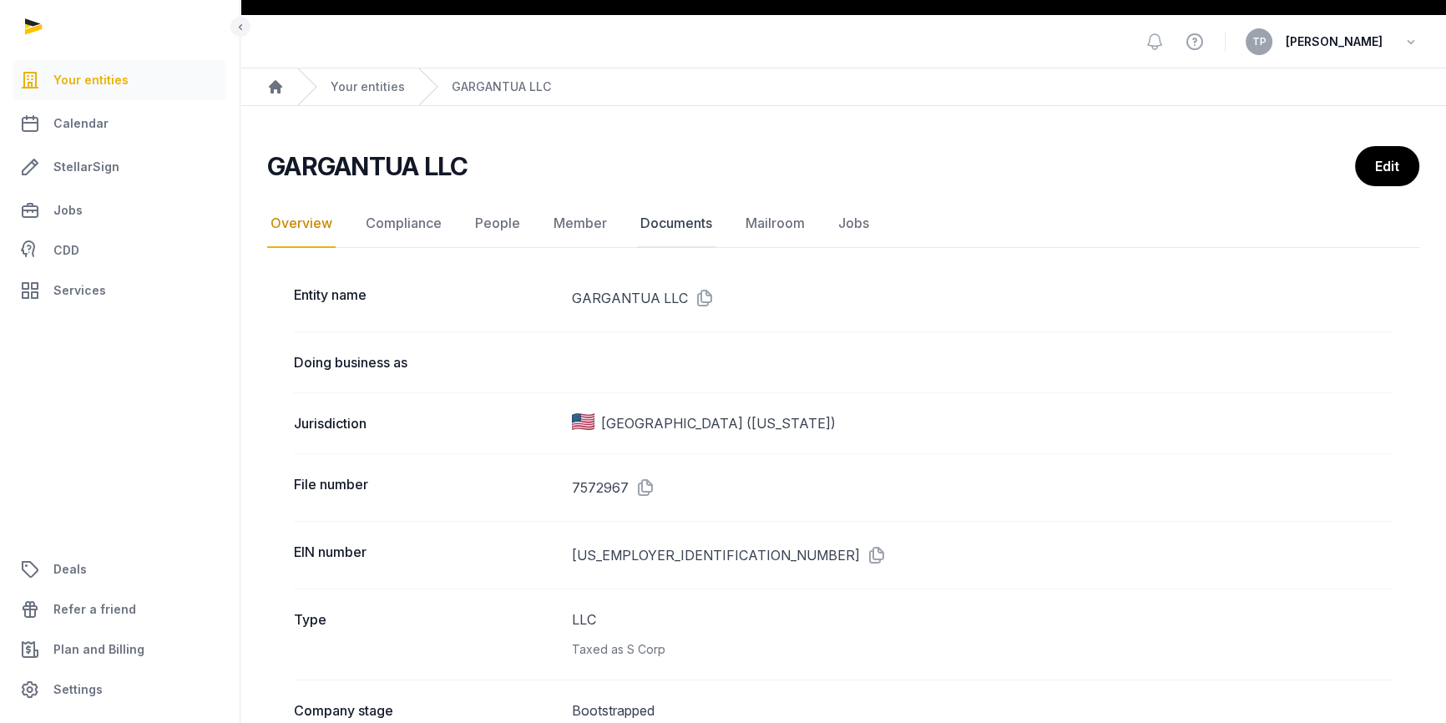
click at [652, 224] on link "Documents" at bounding box center [676, 224] width 79 height 48
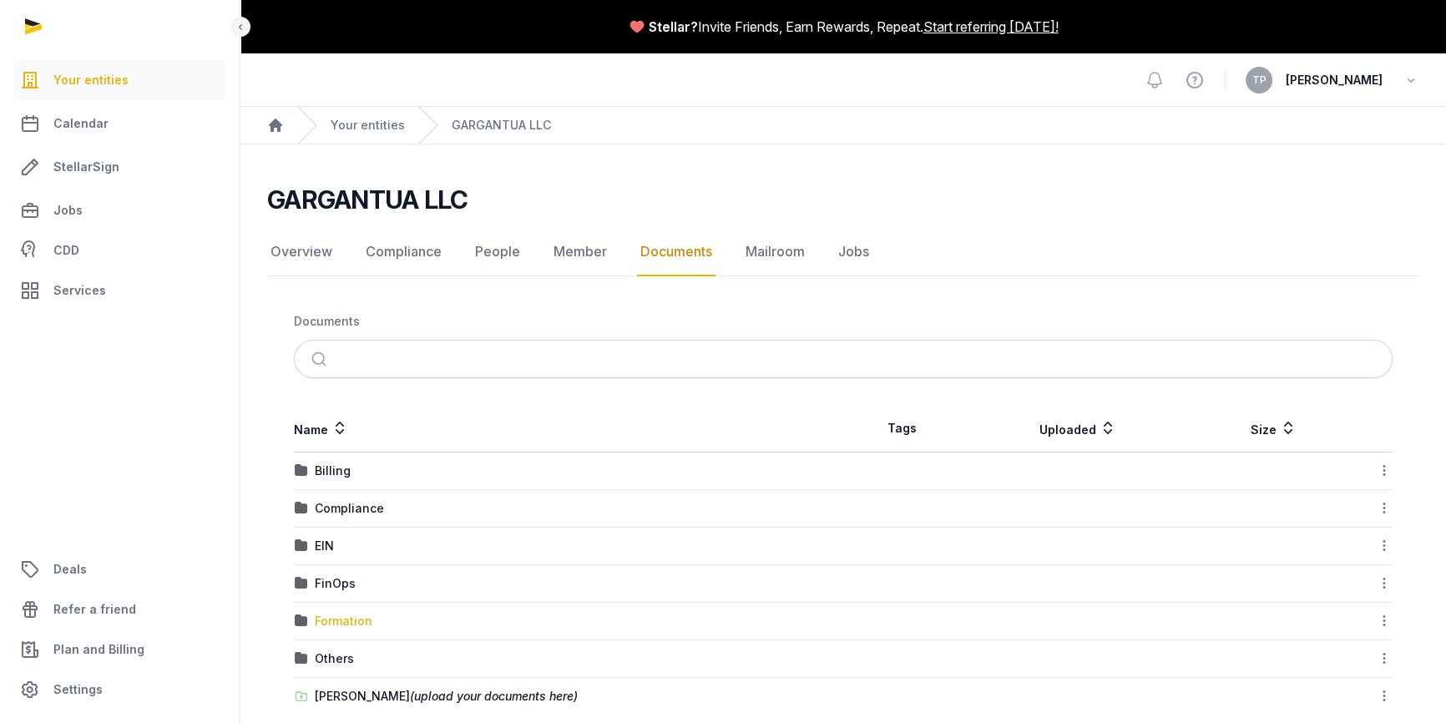
click at [337, 620] on div "Formation" at bounding box center [344, 621] width 58 height 17
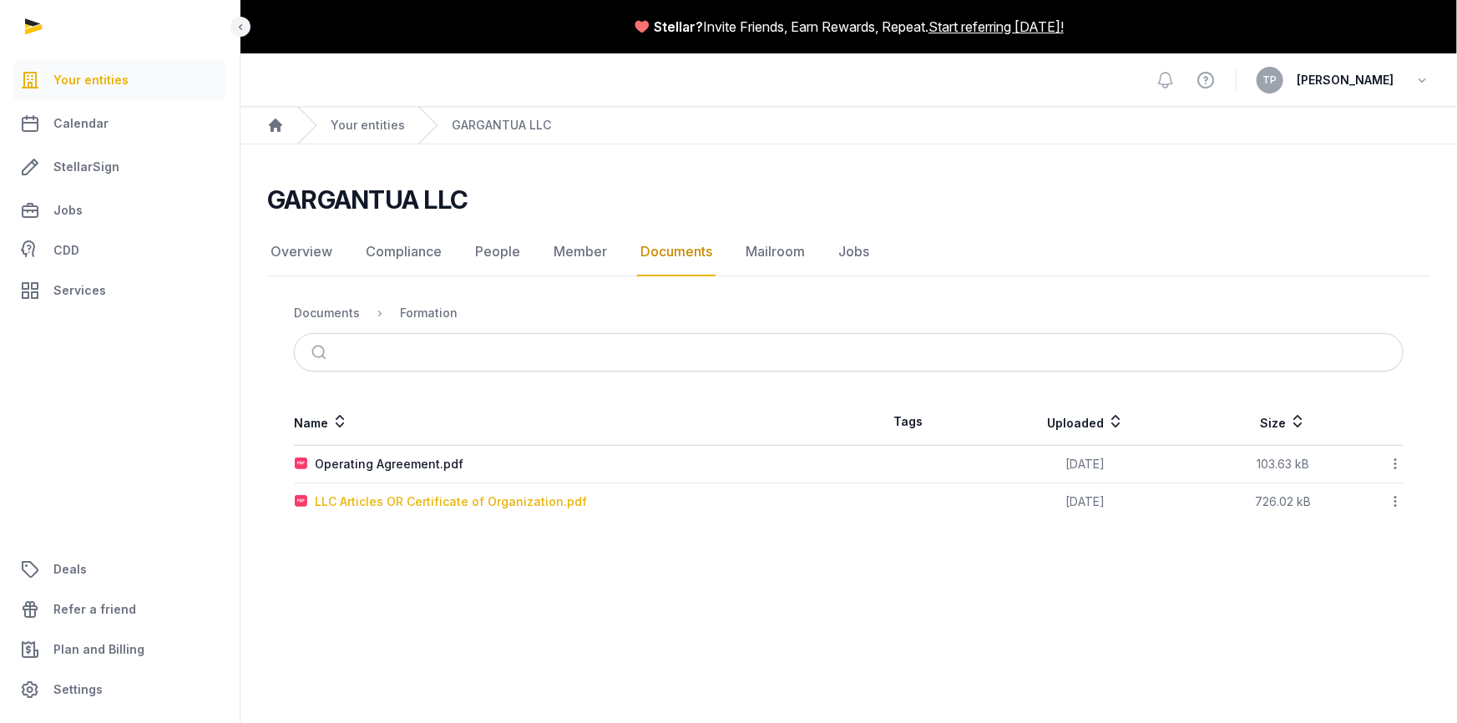
click at [383, 506] on div "LLC Articles OR Certificate of Organization.pdf" at bounding box center [451, 502] width 272 height 17
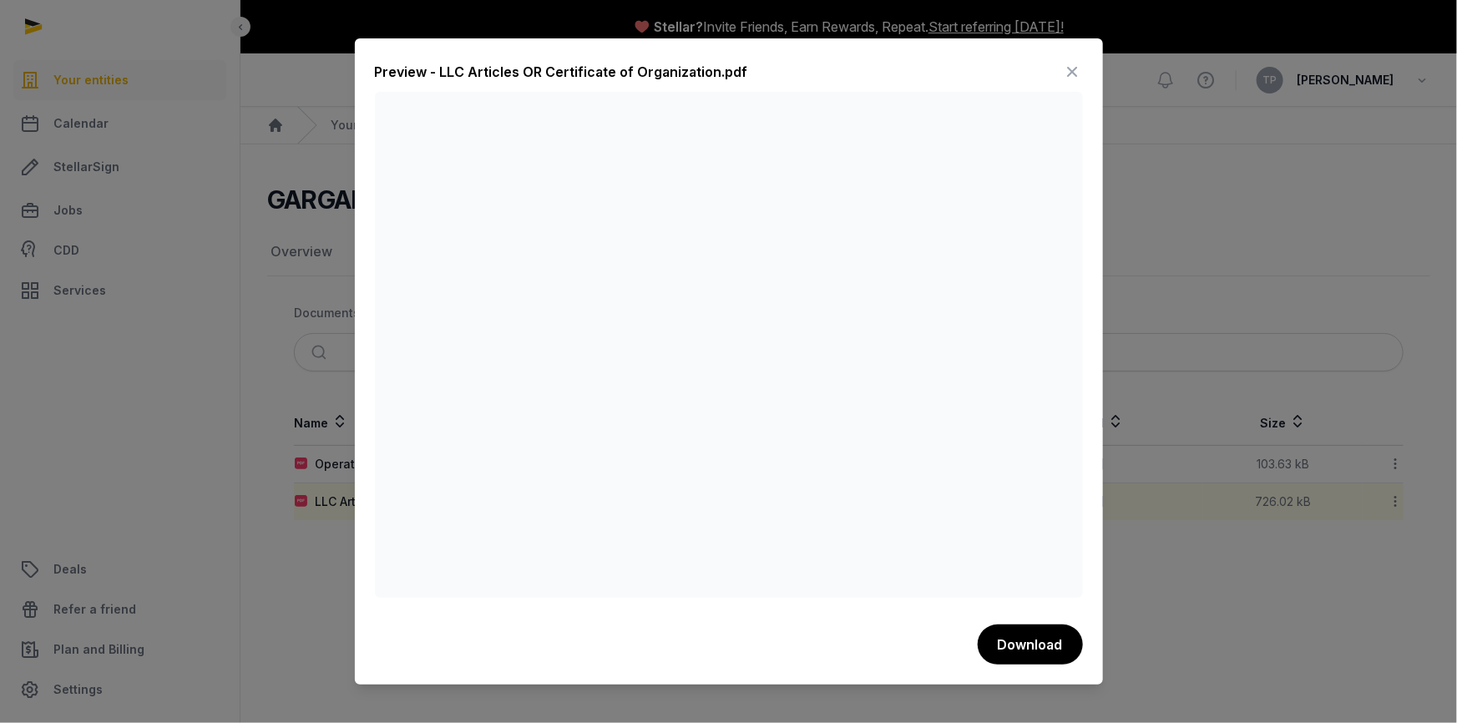
click at [1065, 75] on icon at bounding box center [1073, 71] width 20 height 27
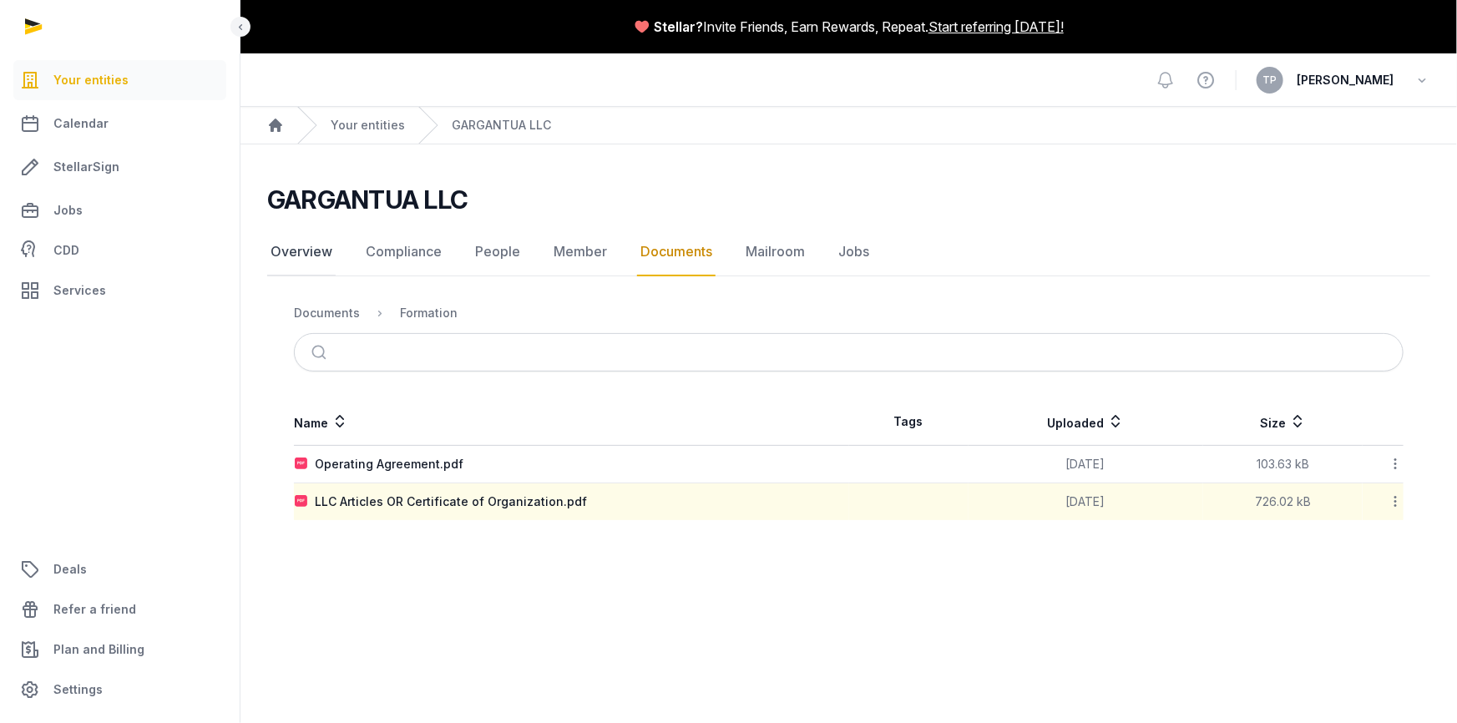
click at [294, 250] on link "Overview" at bounding box center [301, 252] width 68 height 48
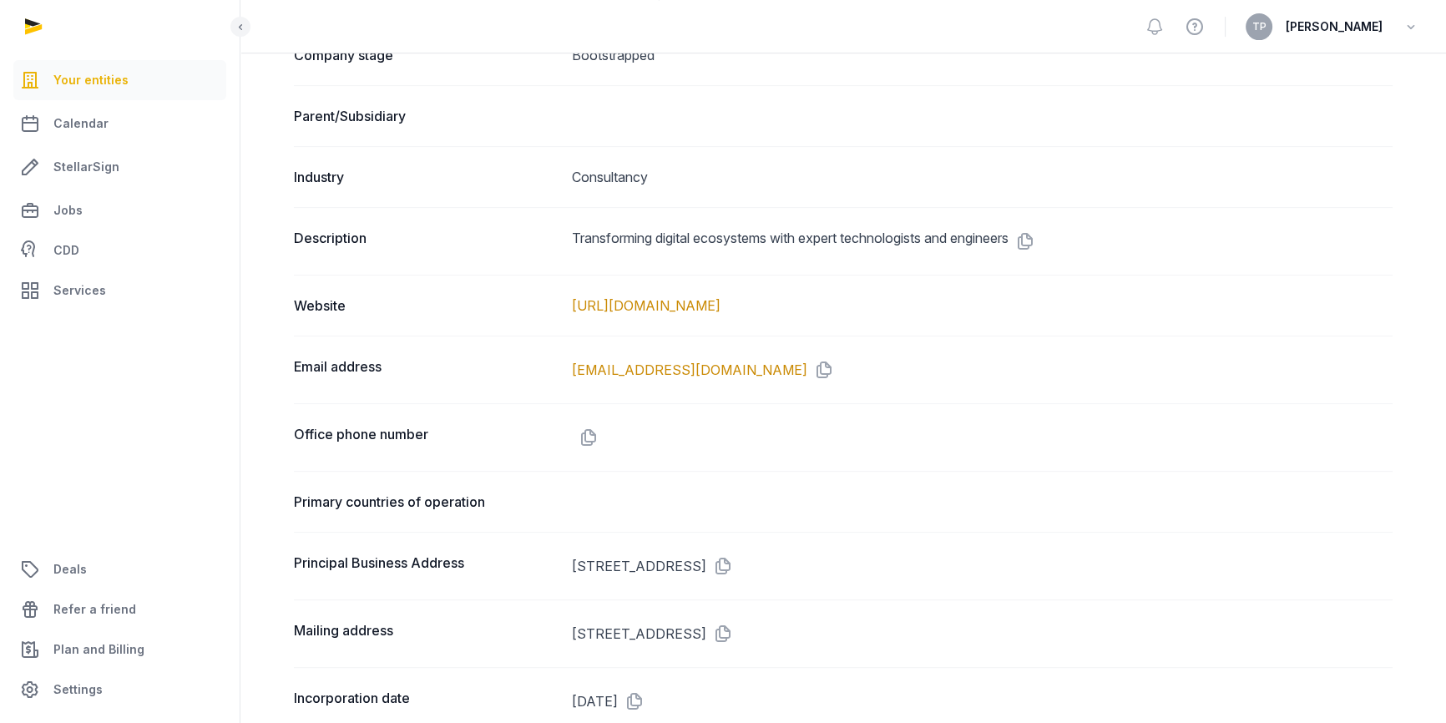
scroll to position [798, 0]
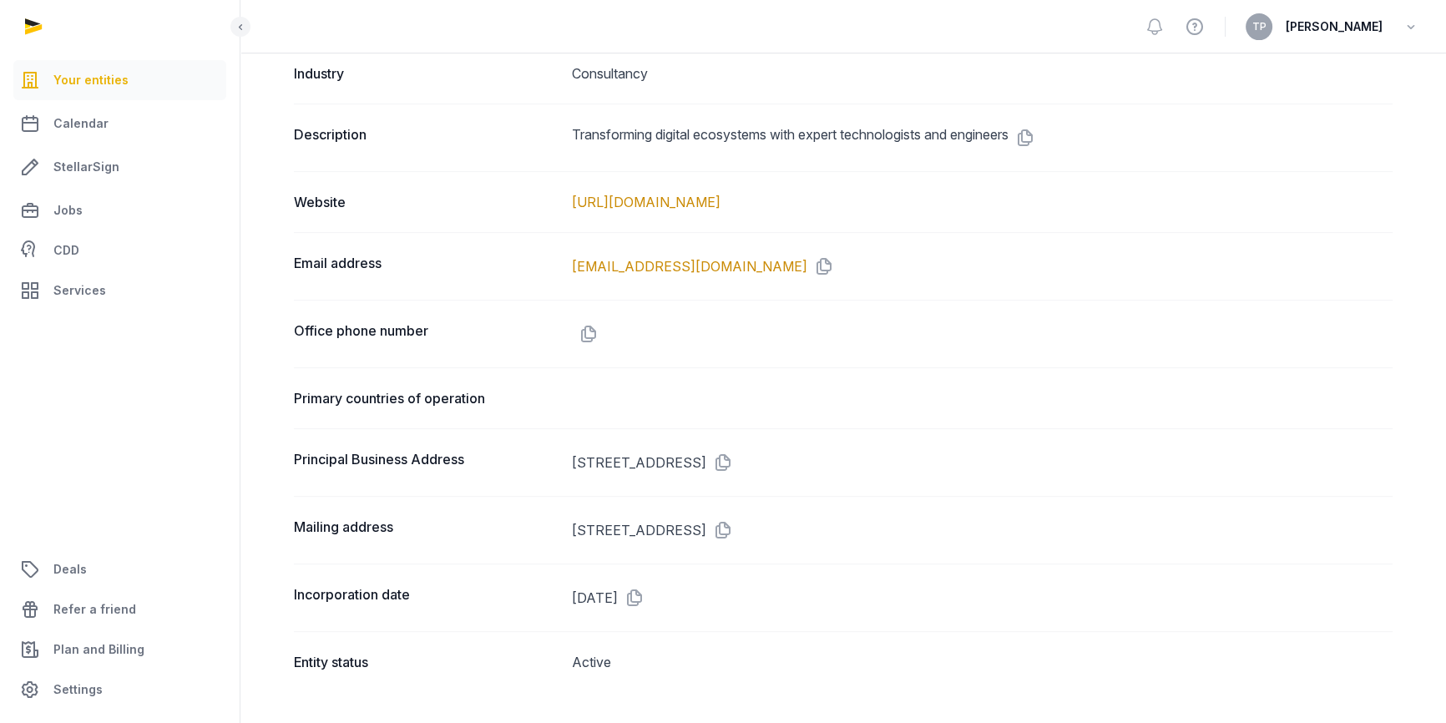
click at [492, 513] on div "Mailing address [STREET_ADDRESS]" at bounding box center [843, 530] width 1099 height 68
